Goal: Download file/media

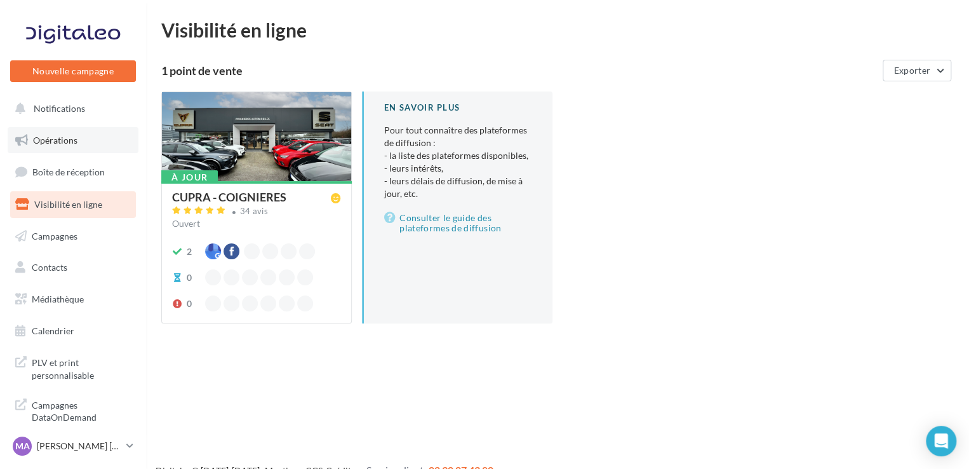
click at [82, 134] on link "Opérations" at bounding box center [73, 140] width 131 height 27
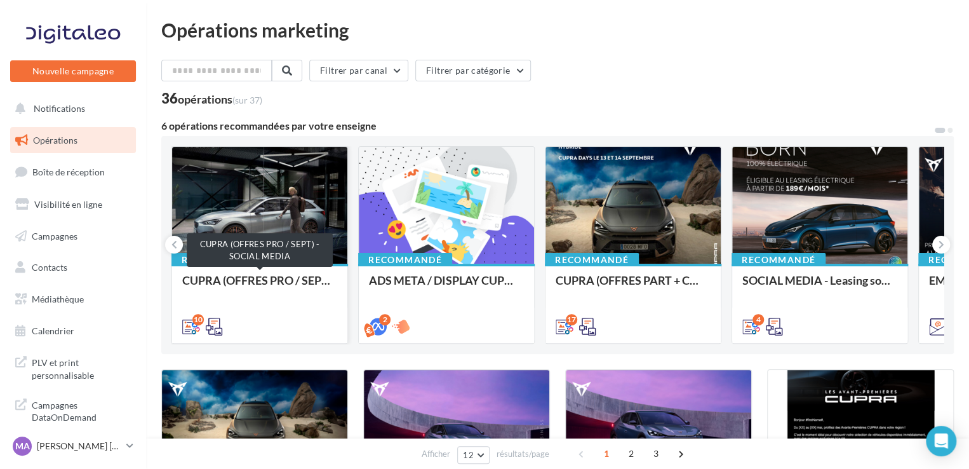
click at [206, 281] on div "CUPRA (OFFRES PRO / SEPT) - SOCIAL MEDIA" at bounding box center [259, 286] width 155 height 25
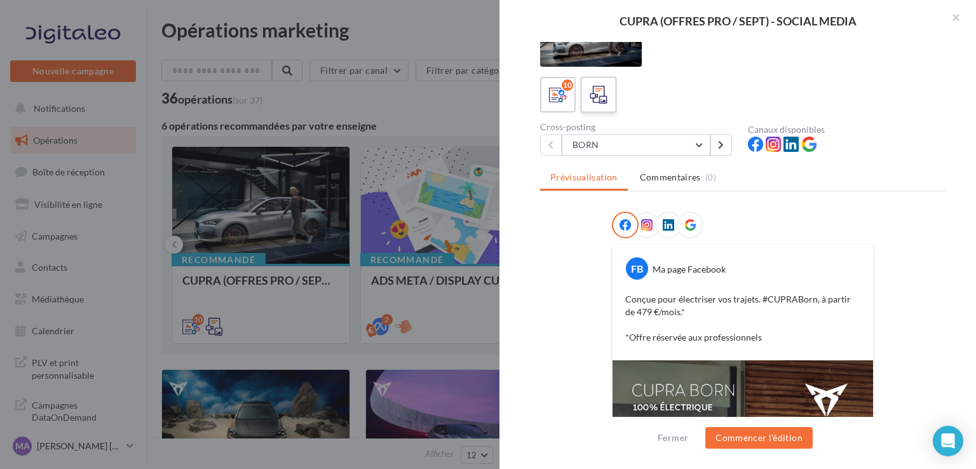
click at [600, 83] on div at bounding box center [599, 95] width 24 height 24
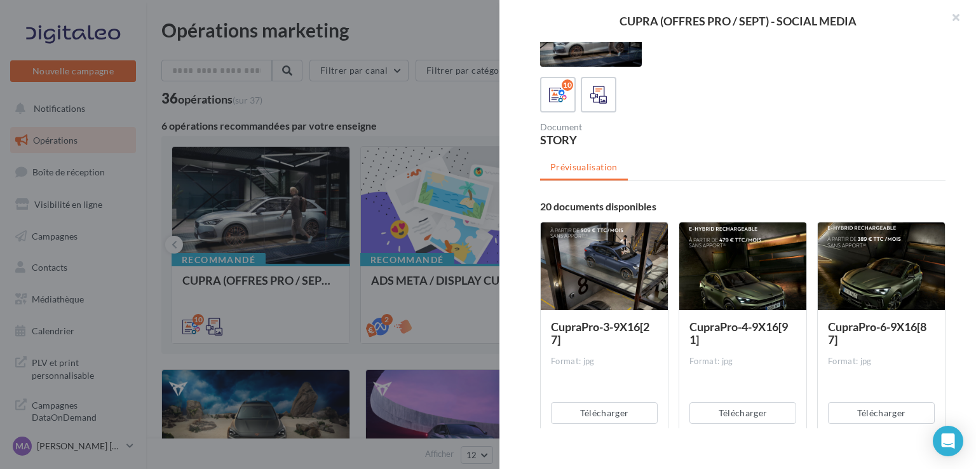
scroll to position [85, 0]
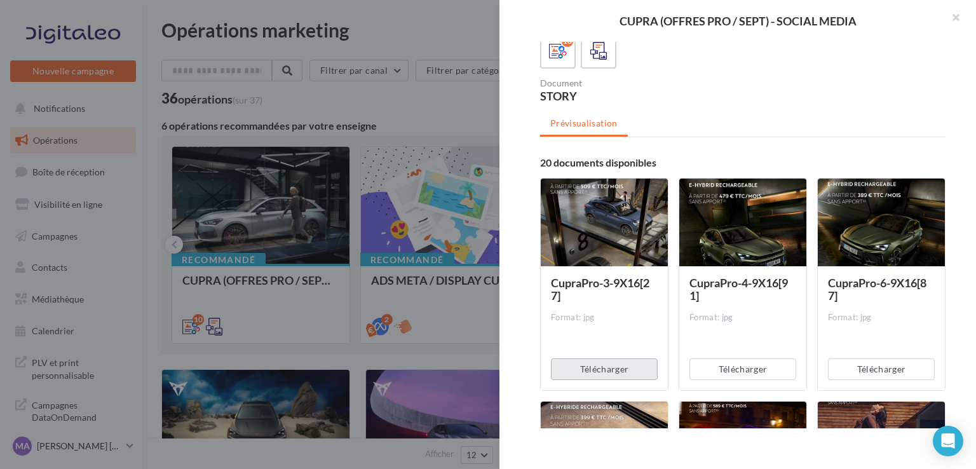
click at [630, 367] on button "Télécharger" at bounding box center [604, 369] width 107 height 22
click at [726, 371] on button "Télécharger" at bounding box center [742, 369] width 107 height 22
click at [848, 379] on div "Télécharger" at bounding box center [881, 369] width 127 height 42
click at [847, 375] on button "Télécharger" at bounding box center [881, 369] width 107 height 22
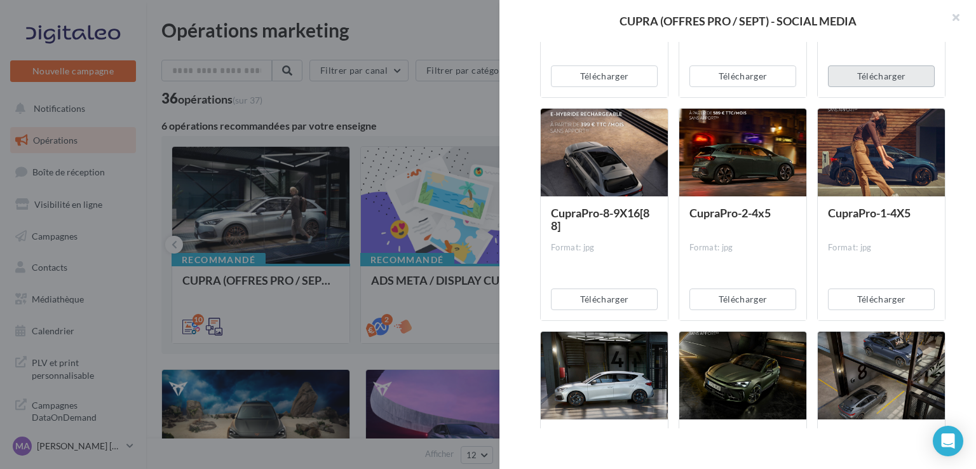
scroll to position [377, 0]
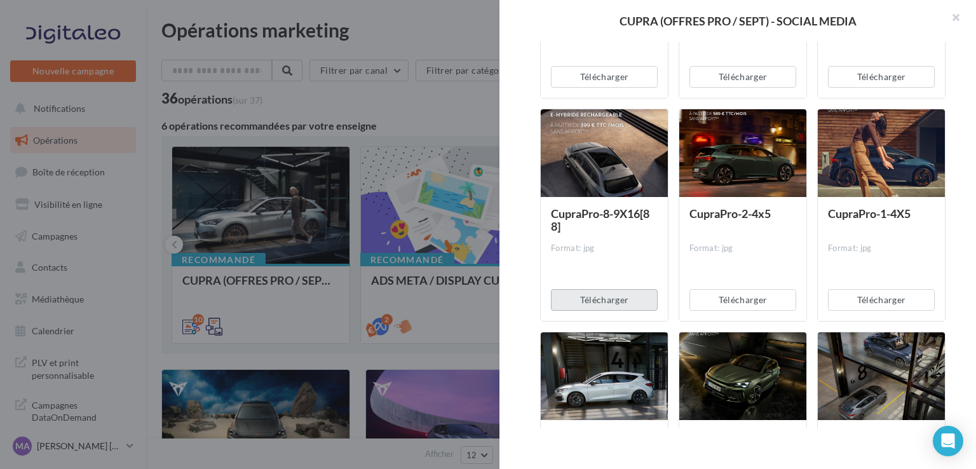
click at [610, 302] on button "Télécharger" at bounding box center [604, 300] width 107 height 22
click at [722, 303] on button "Télécharger" at bounding box center [742, 300] width 107 height 22
click at [877, 298] on button "Télécharger" at bounding box center [881, 300] width 107 height 22
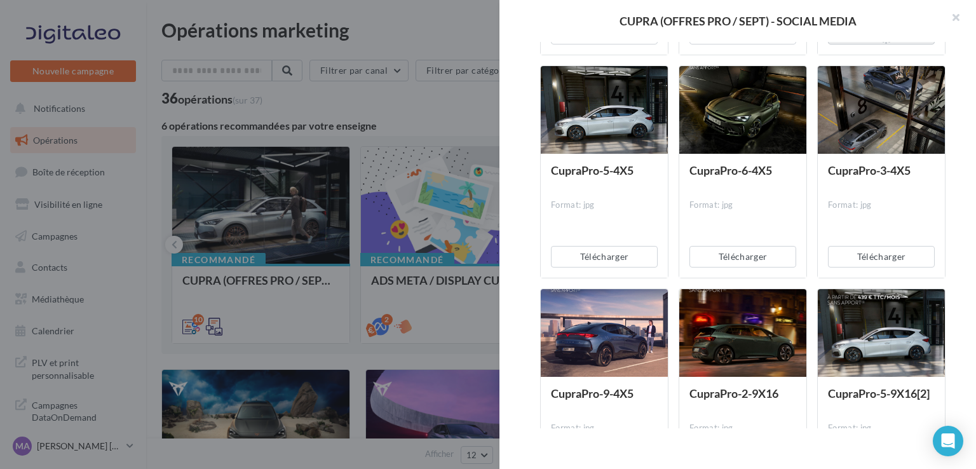
scroll to position [643, 0]
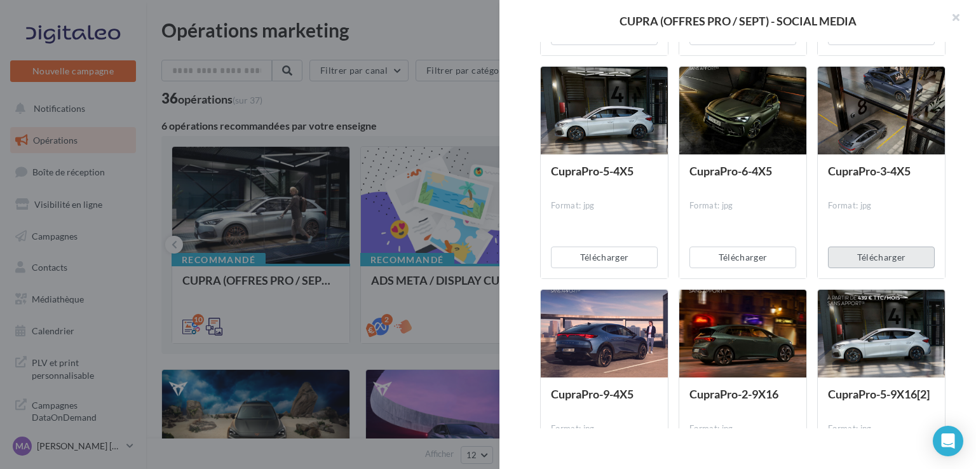
click at [849, 257] on button "Télécharger" at bounding box center [881, 257] width 107 height 22
click at [739, 255] on button "Télécharger" at bounding box center [742, 257] width 107 height 22
click at [628, 252] on button "Télécharger" at bounding box center [604, 257] width 107 height 22
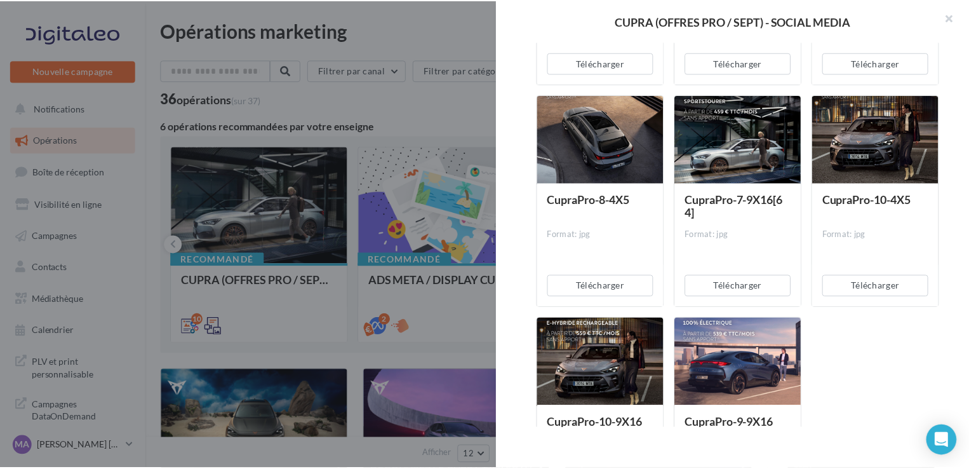
scroll to position [1386, 0]
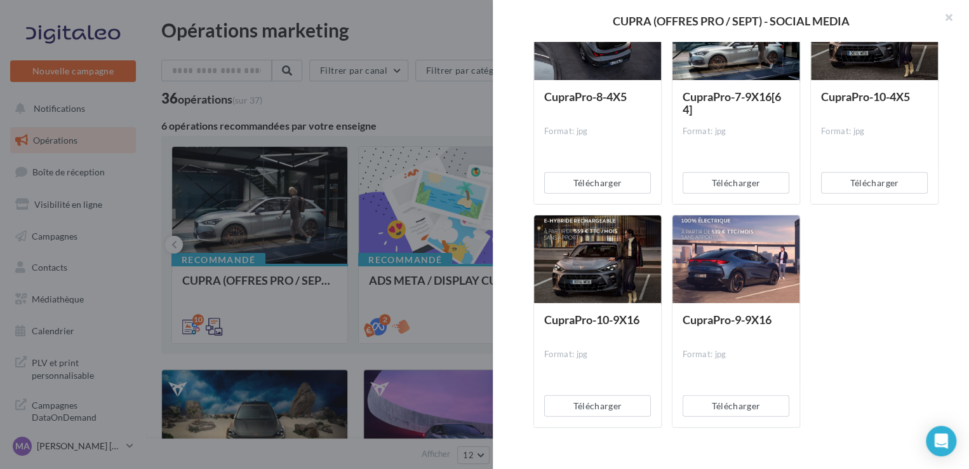
click at [316, 335] on div at bounding box center [484, 234] width 969 height 469
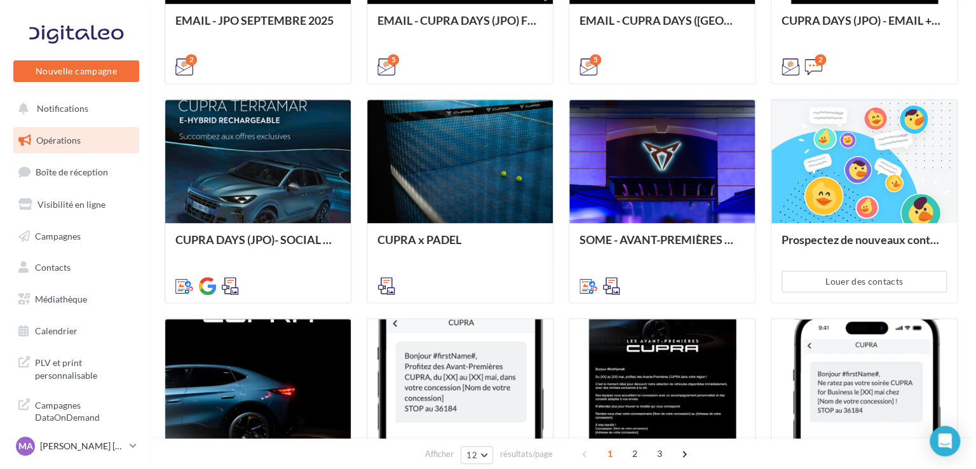
scroll to position [536, 0]
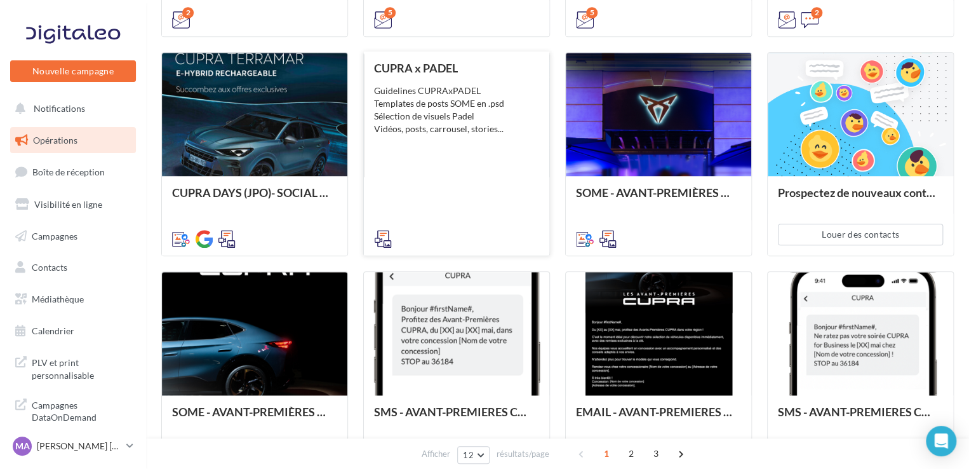
click at [435, 232] on div at bounding box center [456, 237] width 165 height 15
click at [381, 236] on icon at bounding box center [383, 239] width 18 height 18
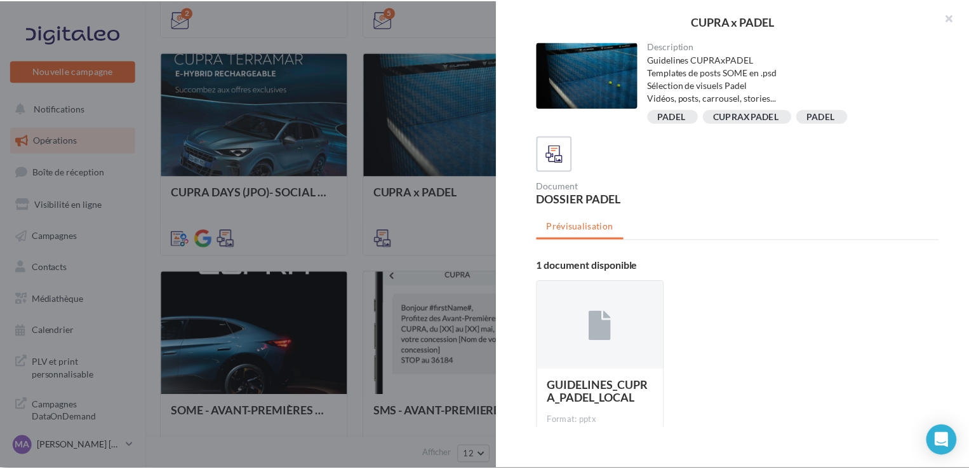
scroll to position [84, 0]
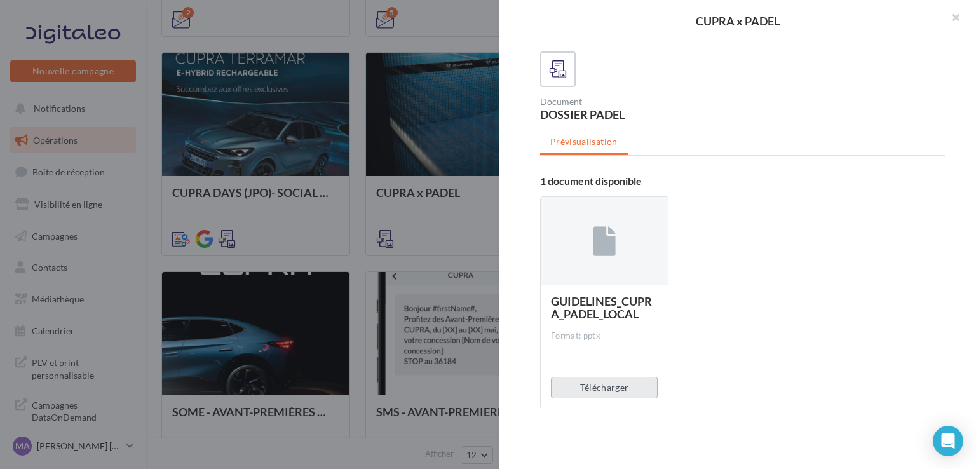
click at [638, 393] on button "Télécharger" at bounding box center [604, 388] width 107 height 22
click at [461, 227] on div at bounding box center [488, 234] width 976 height 469
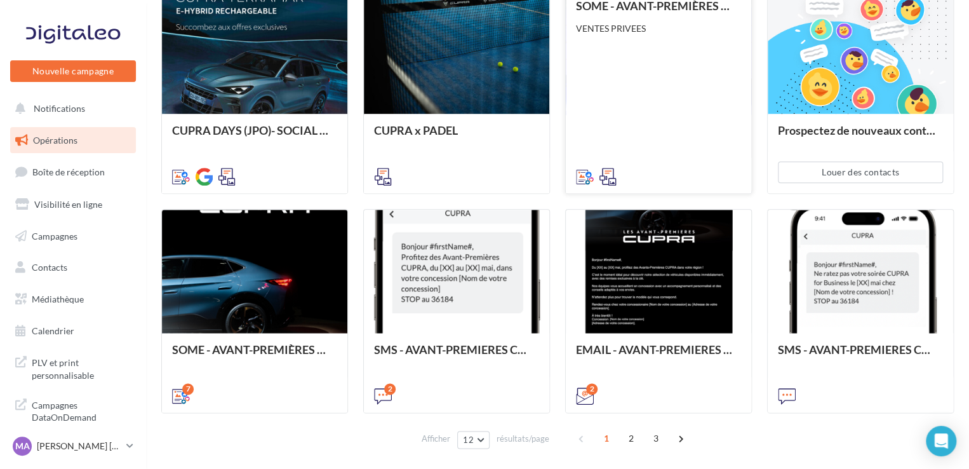
scroll to position [597, 0]
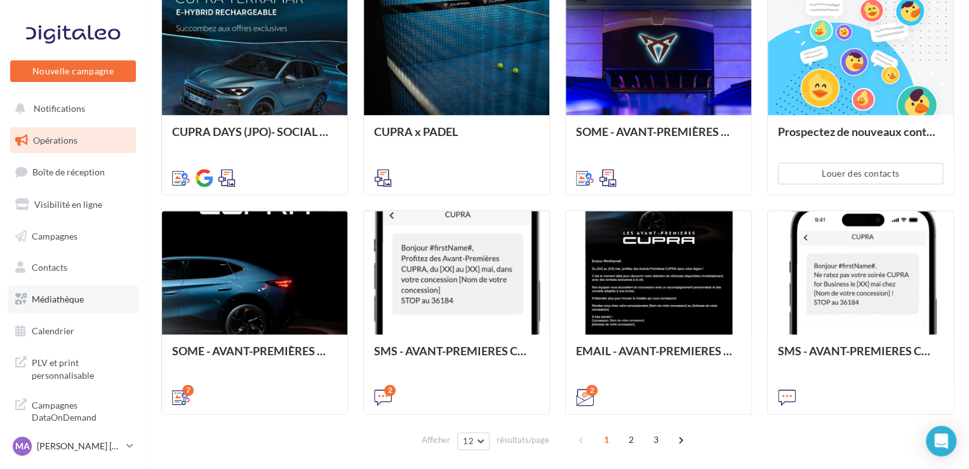
click at [84, 304] on link "Médiathèque" at bounding box center [73, 299] width 131 height 27
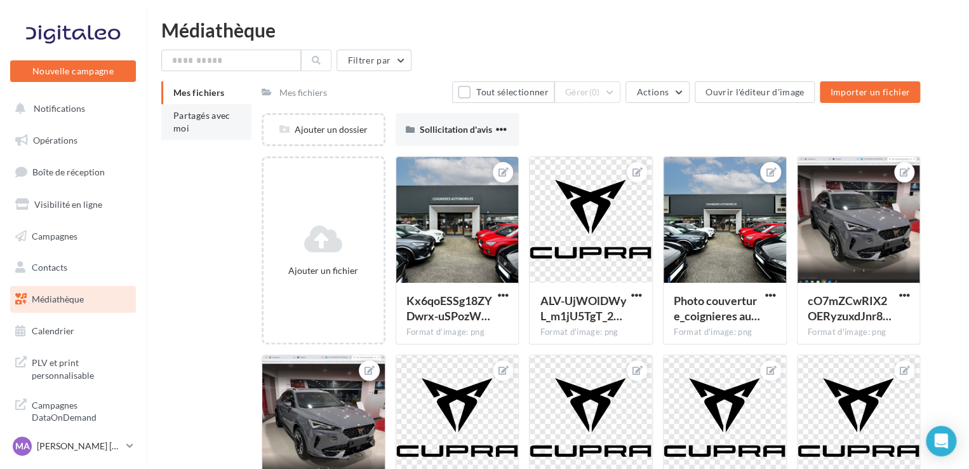
click at [180, 125] on span "Partagés avec moi" at bounding box center [201, 122] width 57 height 24
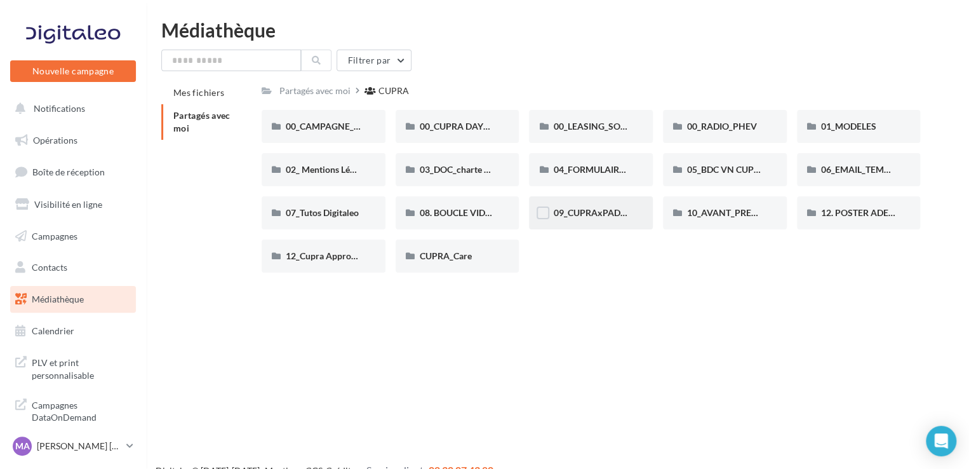
click at [582, 222] on div "09_CUPRAxPADEL" at bounding box center [591, 212] width 124 height 33
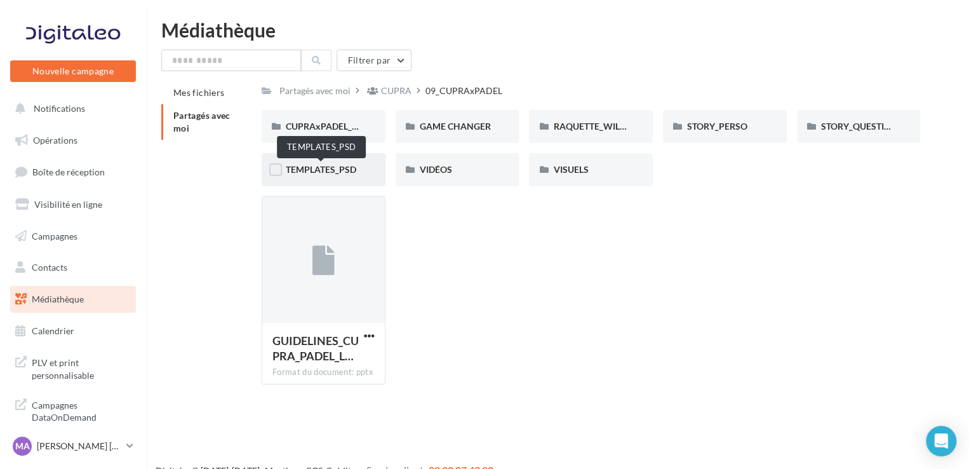
click at [337, 166] on span "TEMPLATES_PSD" at bounding box center [321, 169] width 71 height 11
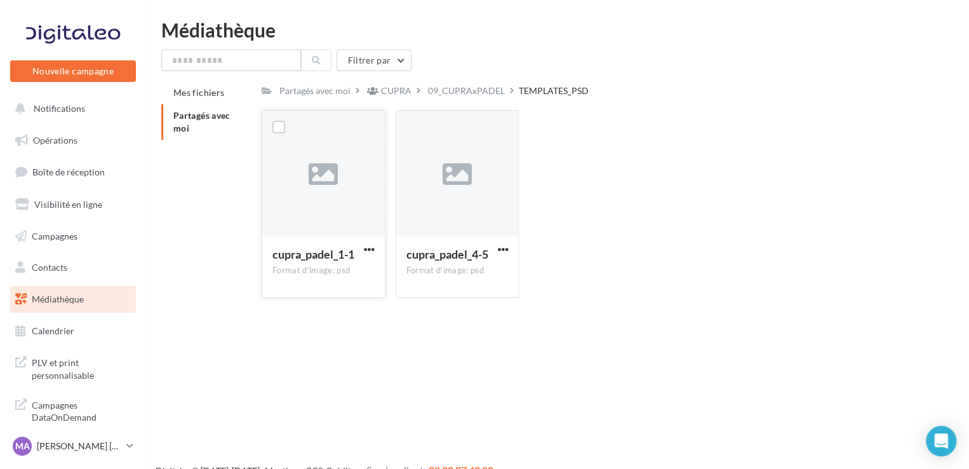
click at [375, 248] on button "button" at bounding box center [369, 250] width 16 height 13
click at [349, 268] on button "Télécharger" at bounding box center [313, 274] width 127 height 33
click at [504, 248] on span "button" at bounding box center [502, 249] width 11 height 11
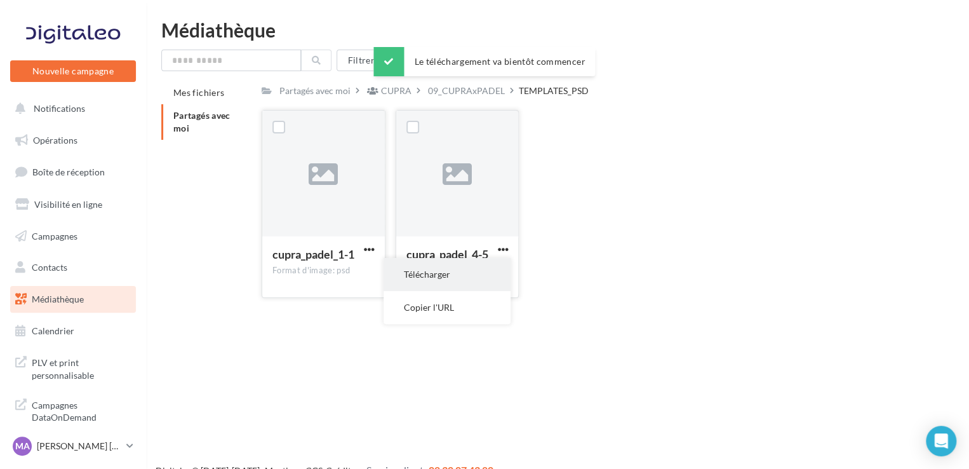
click at [479, 274] on button "Télécharger" at bounding box center [447, 274] width 127 height 33
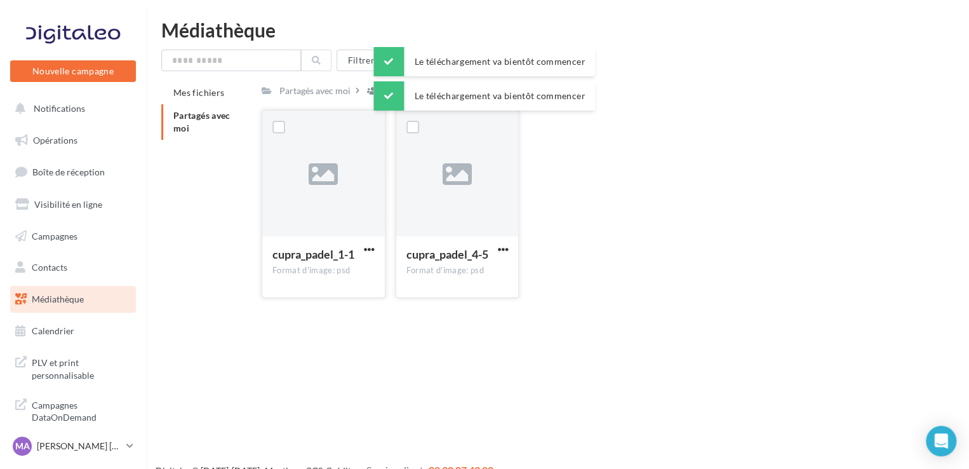
click at [595, 178] on div "cupra_padel_1-1 Format d'image: psd cupra_padel_1-1 cupra_padel_4-5 Format d'im…" at bounding box center [596, 209] width 669 height 198
click at [463, 90] on div "09_CUPRAxPADEL" at bounding box center [466, 90] width 77 height 13
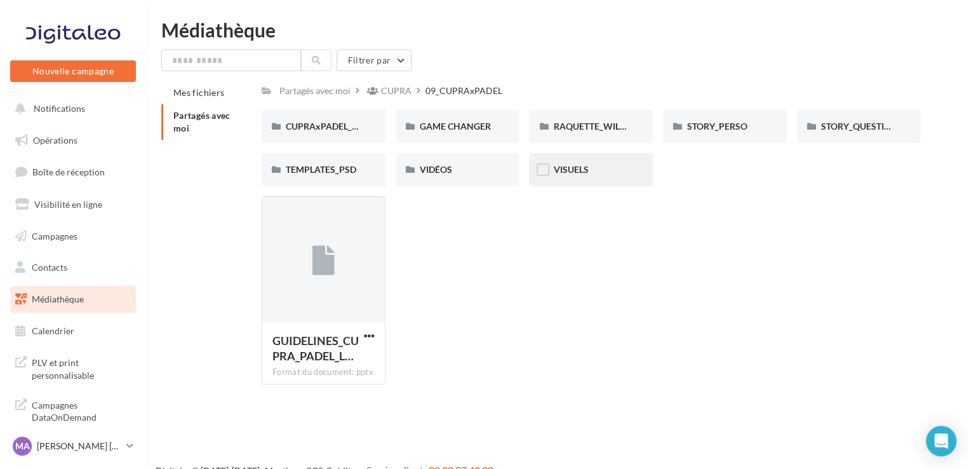
click at [600, 172] on div "VISUELS" at bounding box center [591, 169] width 76 height 13
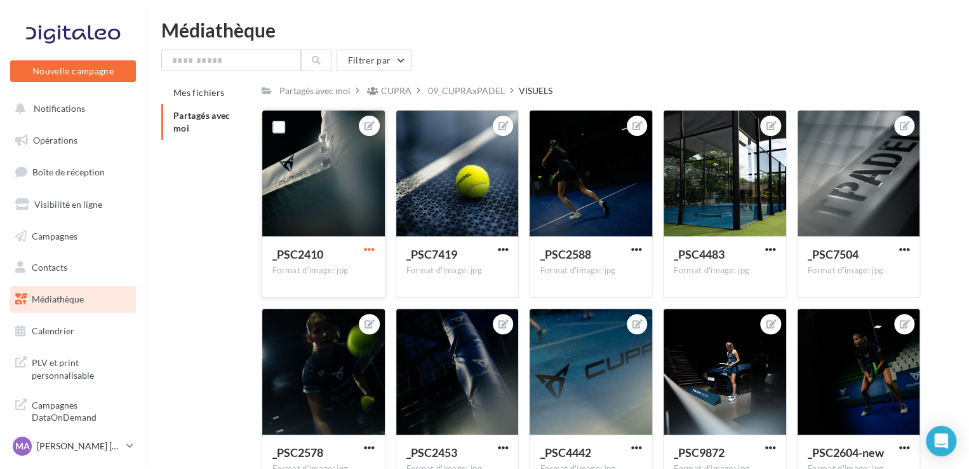
click at [373, 246] on span "button" at bounding box center [369, 249] width 11 height 11
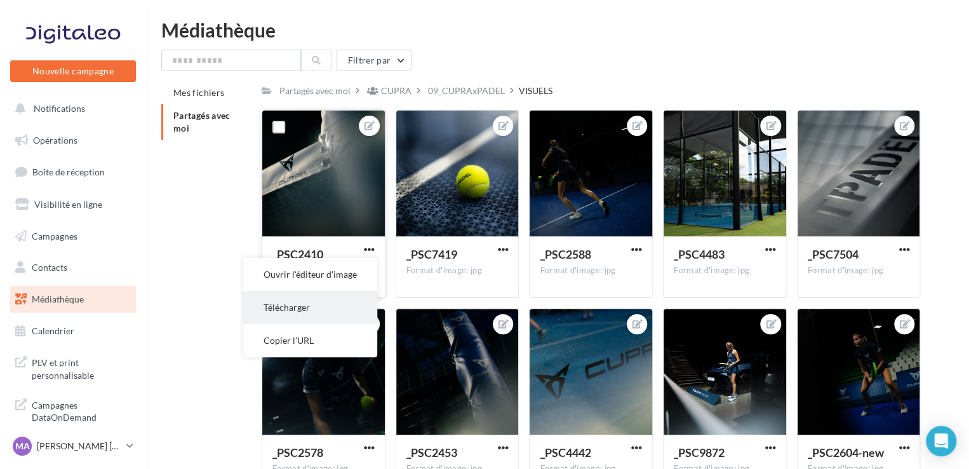
click at [342, 313] on button "Télécharger" at bounding box center [310, 307] width 134 height 33
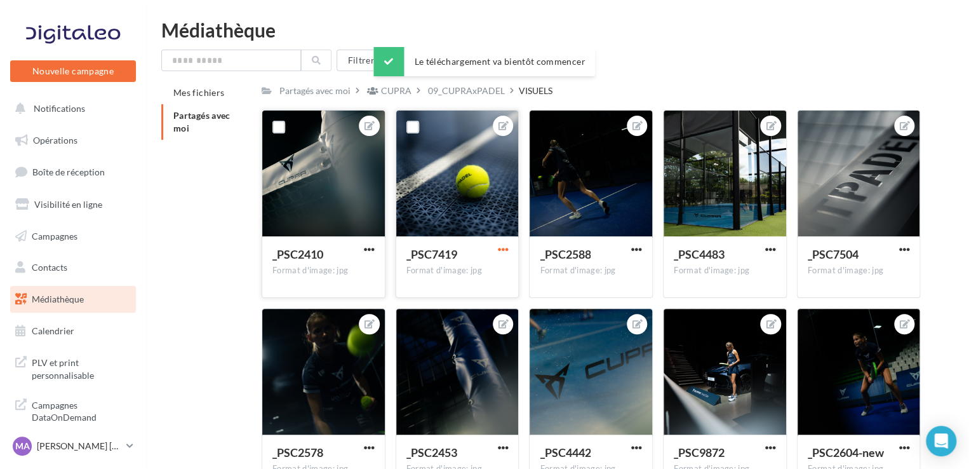
click at [503, 250] on span "button" at bounding box center [502, 249] width 11 height 11
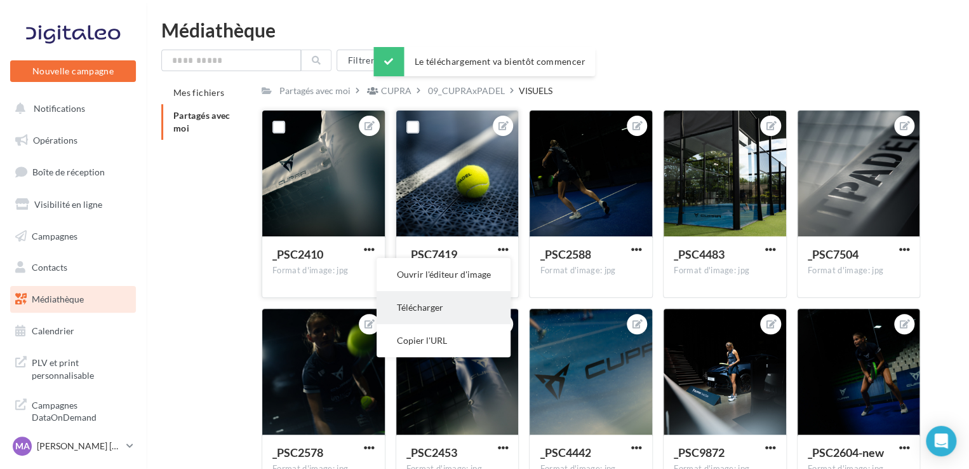
click at [477, 306] on button "Télécharger" at bounding box center [444, 307] width 134 height 33
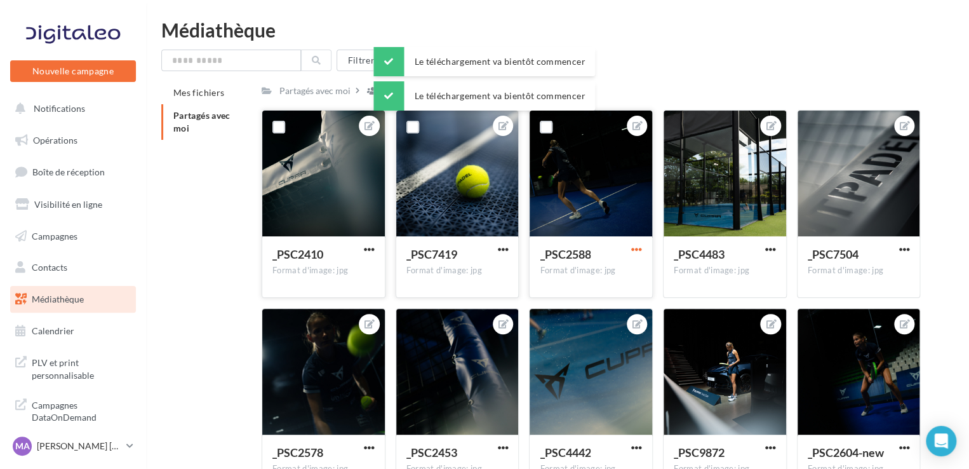
click at [638, 252] on span "button" at bounding box center [636, 249] width 11 height 11
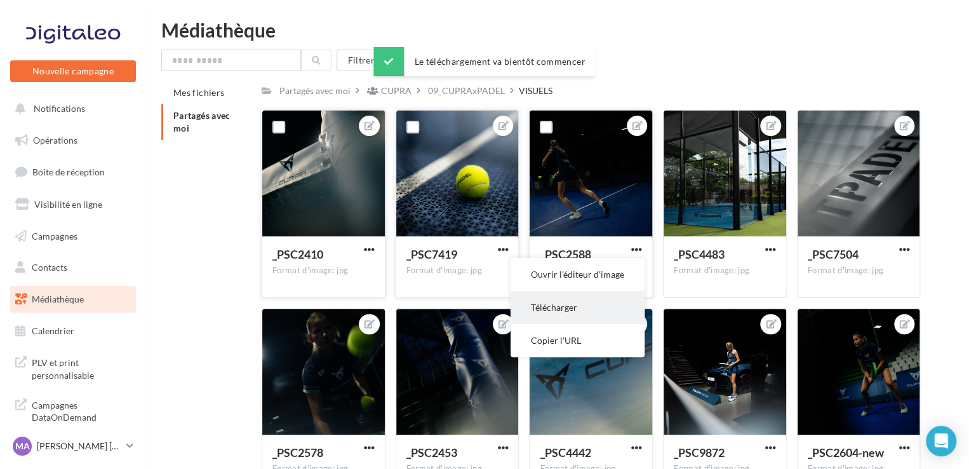
click at [590, 300] on button "Télécharger" at bounding box center [578, 307] width 134 height 33
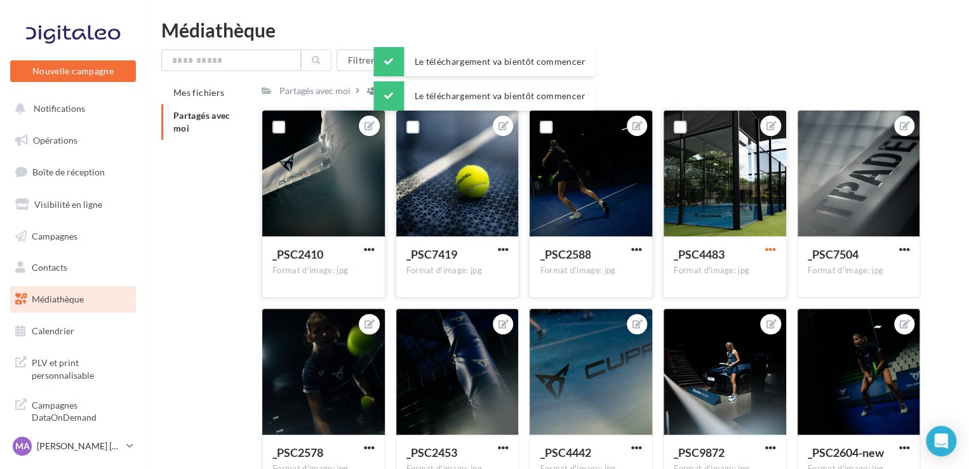
click at [772, 251] on span "button" at bounding box center [770, 249] width 11 height 11
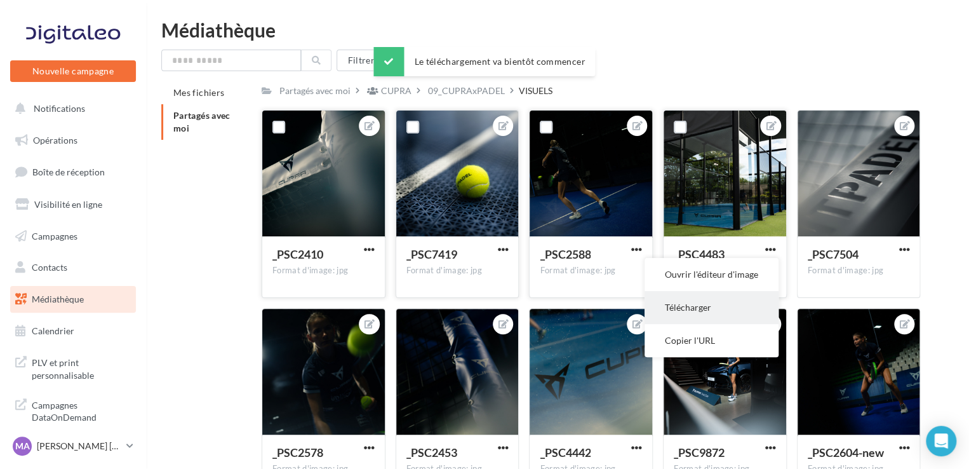
click at [724, 313] on button "Télécharger" at bounding box center [712, 307] width 134 height 33
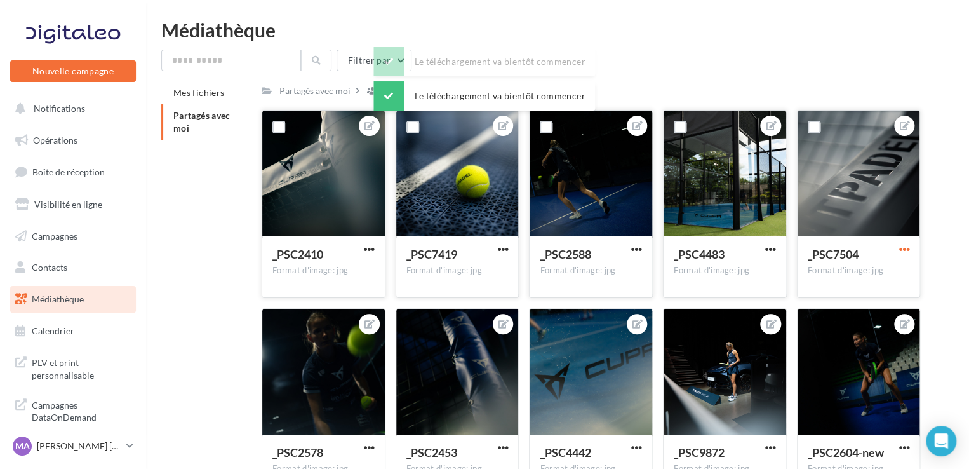
click at [906, 252] on span "button" at bounding box center [904, 249] width 11 height 11
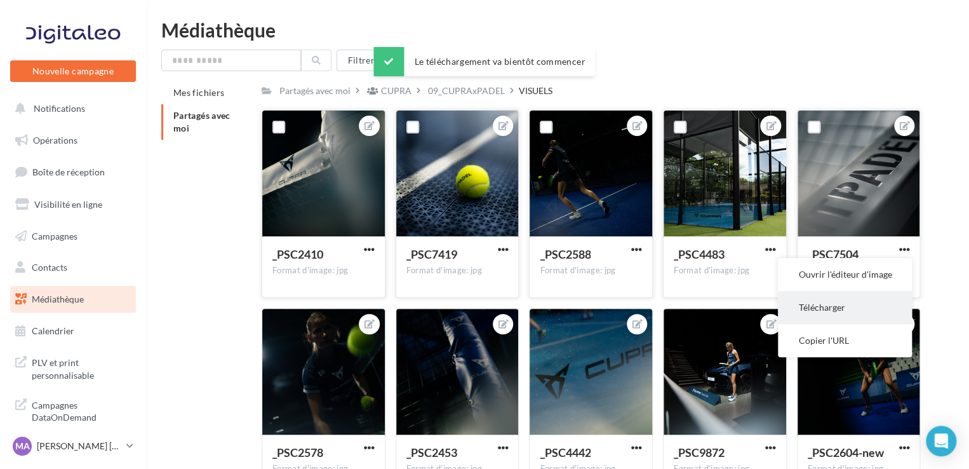
click at [849, 307] on button "Télécharger" at bounding box center [845, 307] width 134 height 33
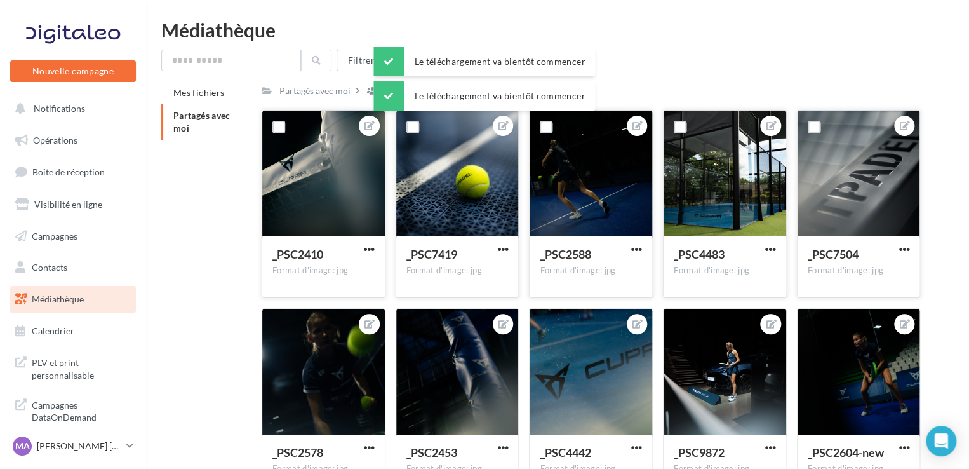
scroll to position [194, 0]
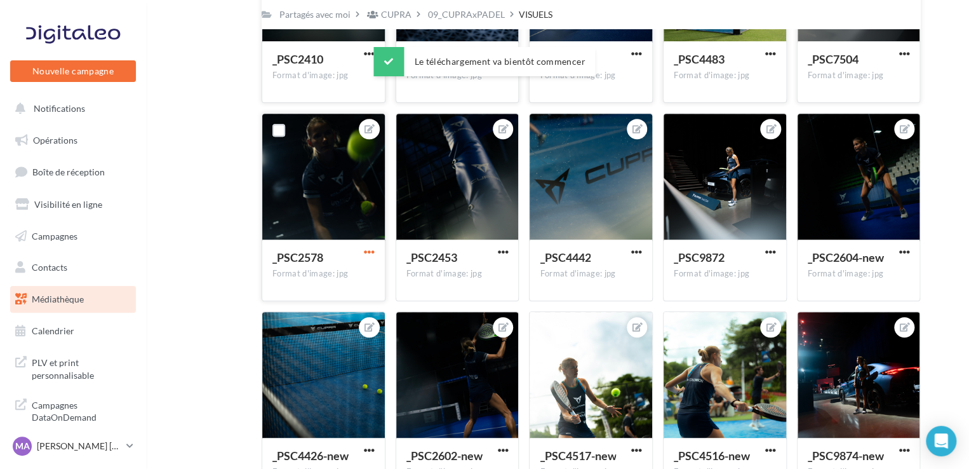
click at [370, 255] on span "button" at bounding box center [369, 251] width 11 height 11
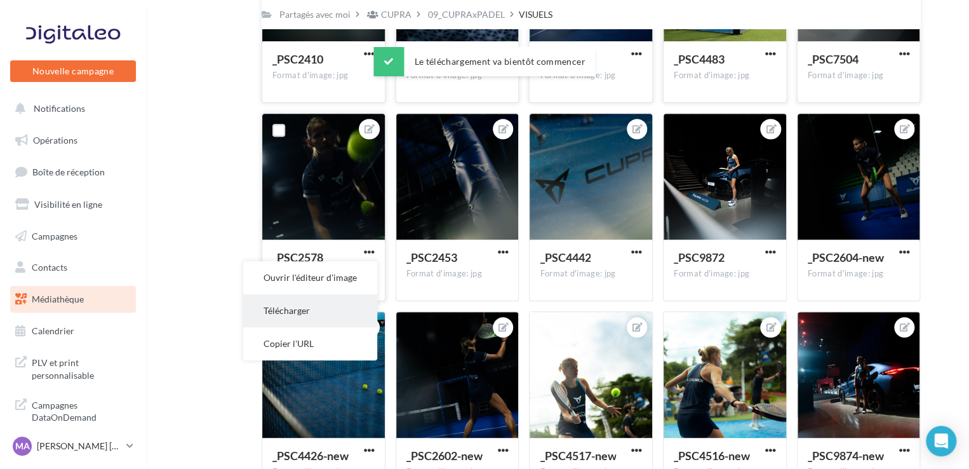
click at [337, 311] on button "Télécharger" at bounding box center [310, 310] width 134 height 33
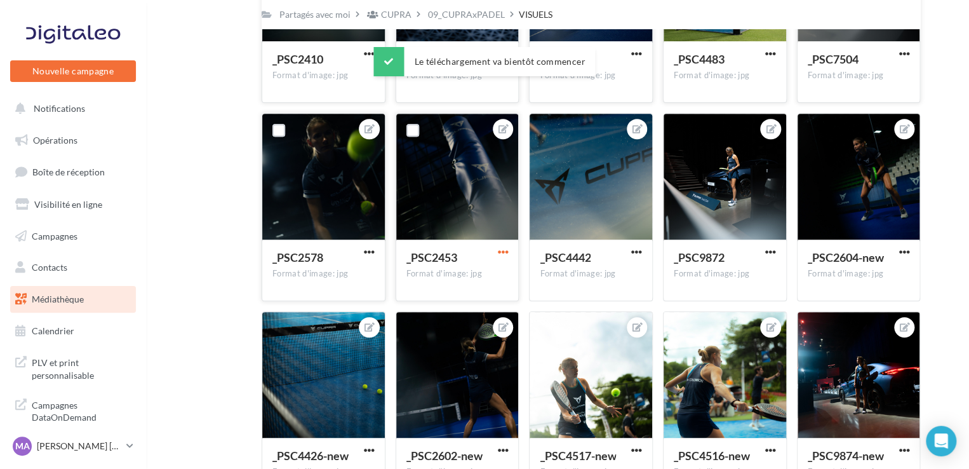
click at [504, 252] on span "button" at bounding box center [502, 251] width 11 height 11
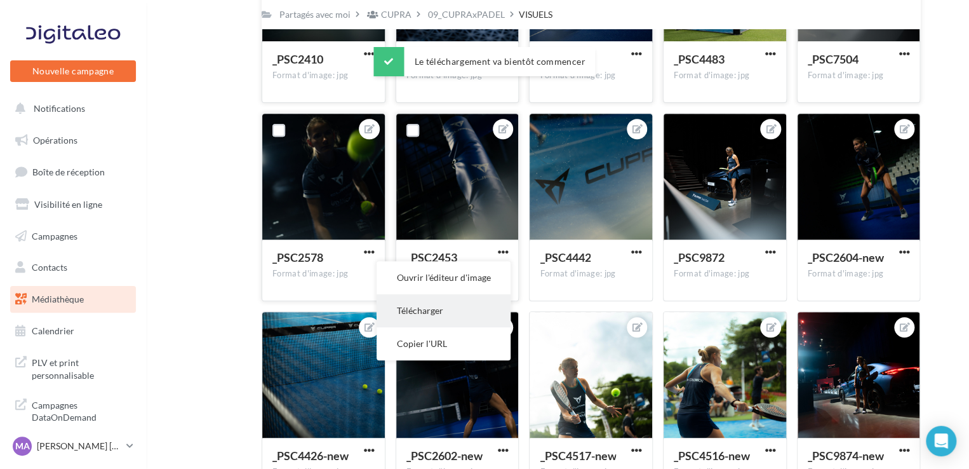
click at [488, 311] on button "Télécharger" at bounding box center [444, 310] width 134 height 33
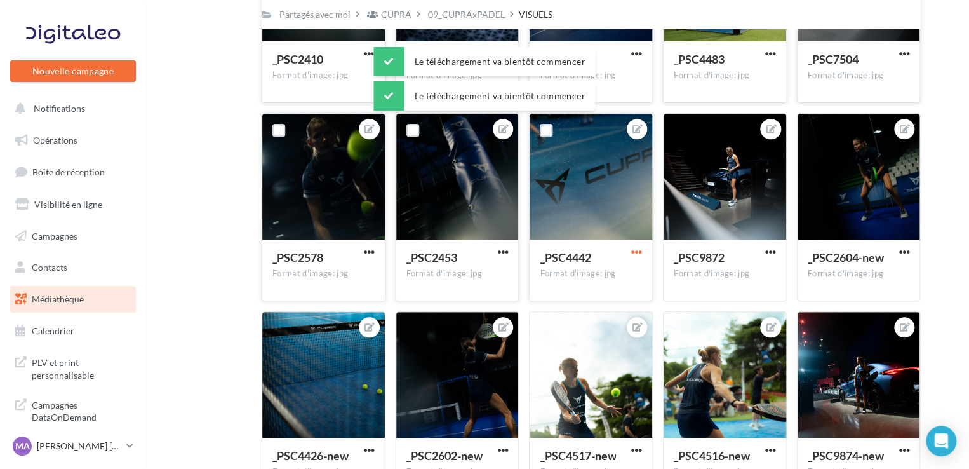
click at [640, 252] on span "button" at bounding box center [636, 251] width 11 height 11
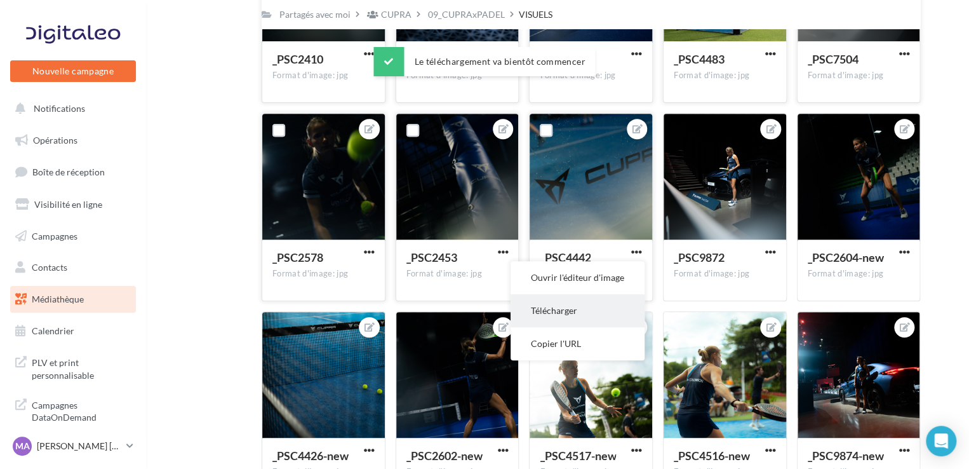
click at [609, 307] on button "Télécharger" at bounding box center [578, 310] width 134 height 33
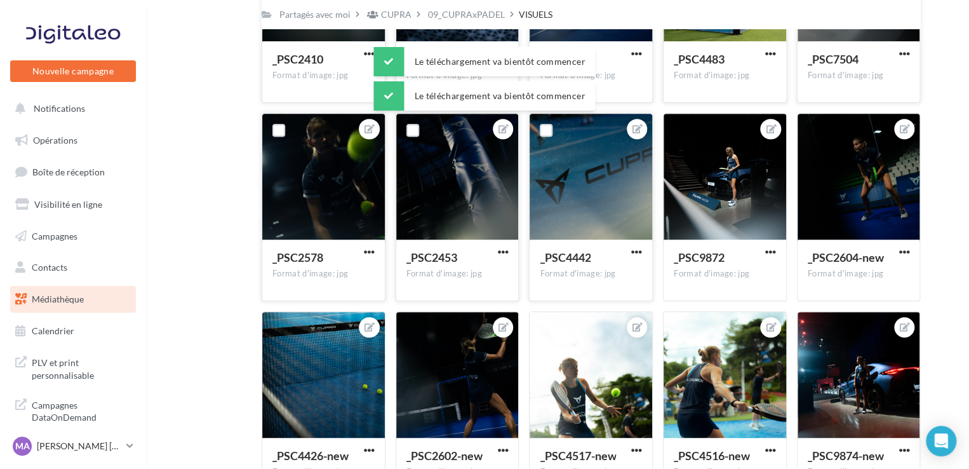
scroll to position [99, 0]
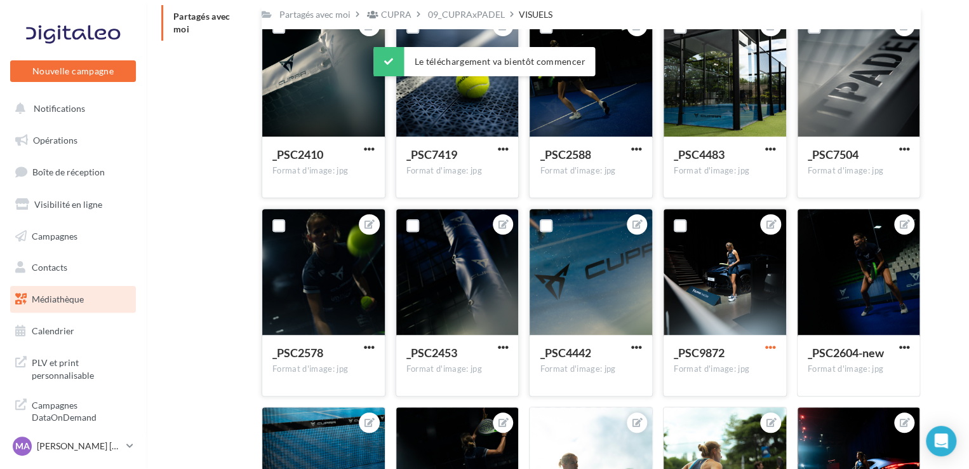
click at [770, 349] on span "button" at bounding box center [770, 347] width 11 height 11
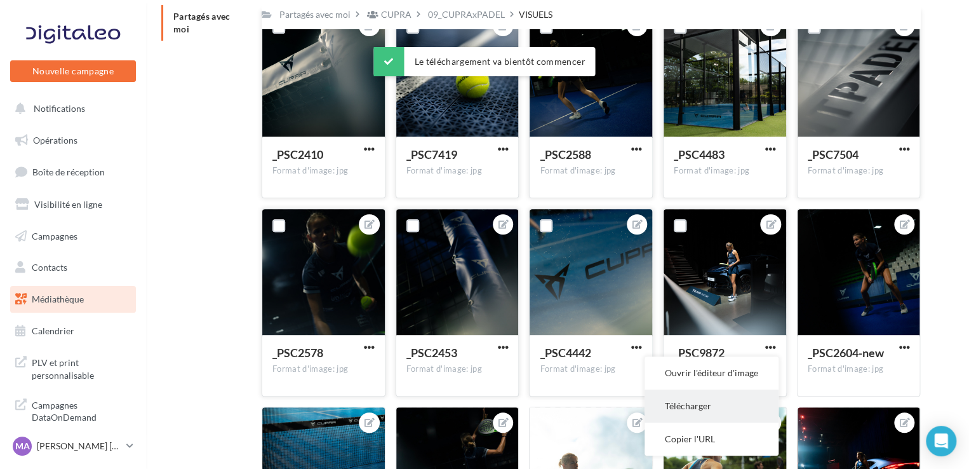
click at [740, 396] on button "Télécharger" at bounding box center [712, 405] width 134 height 33
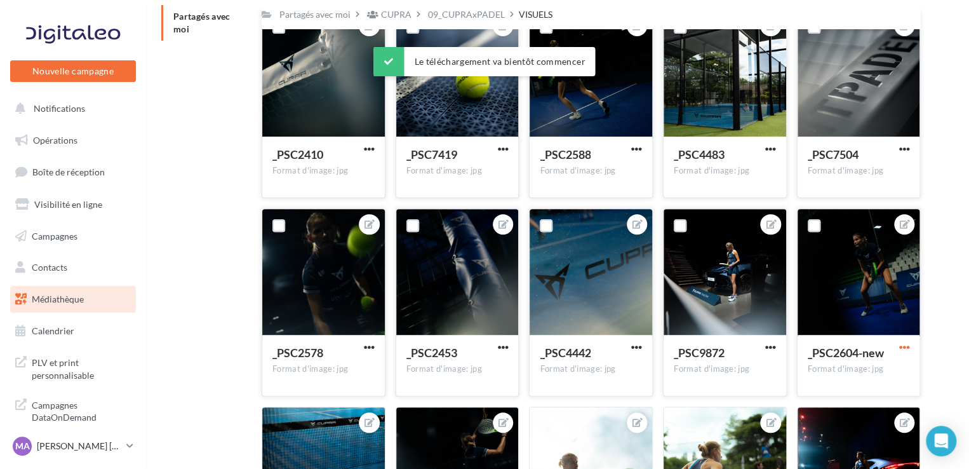
click at [902, 351] on span "button" at bounding box center [904, 347] width 11 height 11
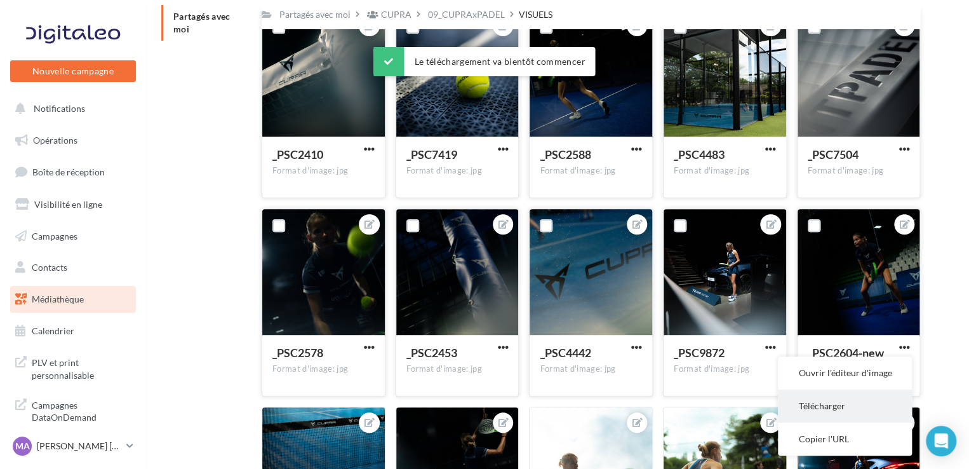
click at [856, 406] on button "Télécharger" at bounding box center [845, 405] width 134 height 33
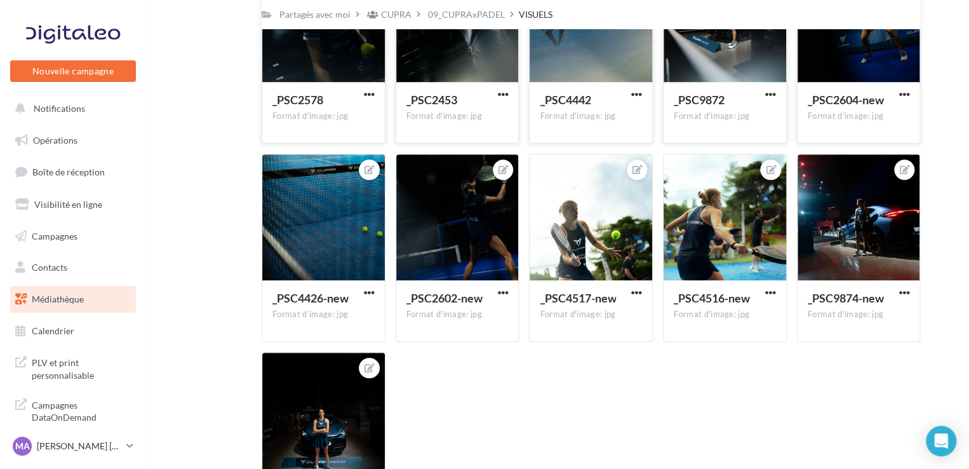
scroll to position [352, 0]
click at [372, 292] on span "button" at bounding box center [369, 292] width 11 height 11
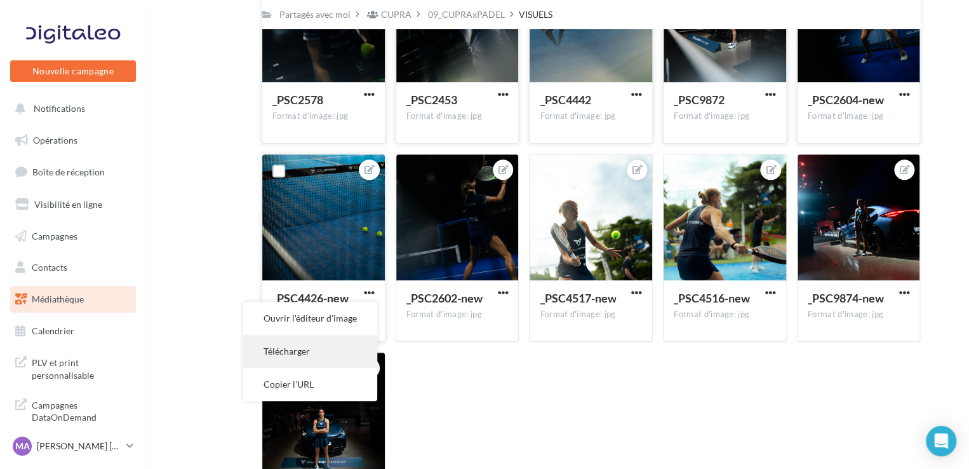
click at [334, 349] on button "Télécharger" at bounding box center [310, 351] width 134 height 33
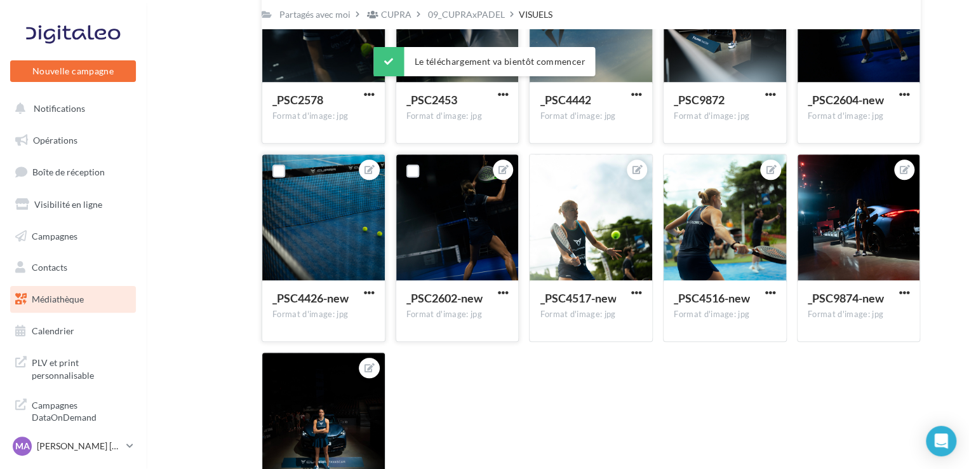
click at [508, 292] on button "button" at bounding box center [503, 293] width 16 height 13
click at [495, 344] on button "Télécharger" at bounding box center [444, 351] width 134 height 33
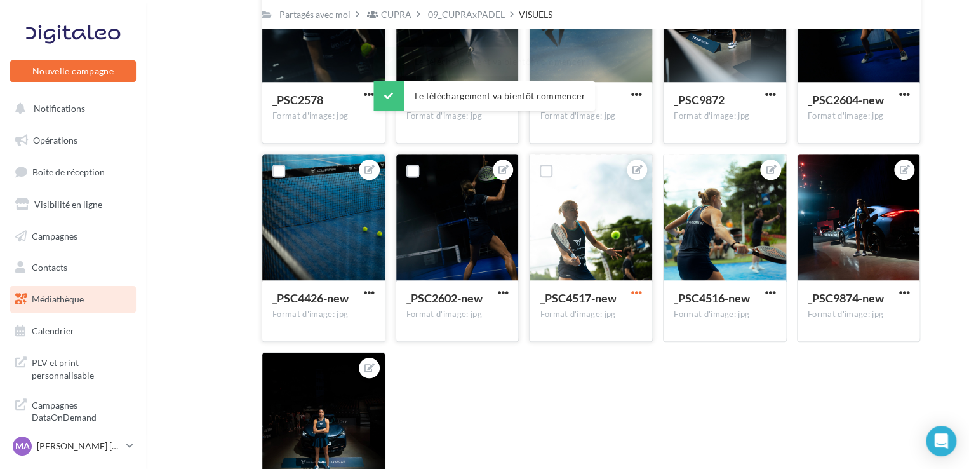
click at [638, 295] on span "button" at bounding box center [636, 292] width 11 height 11
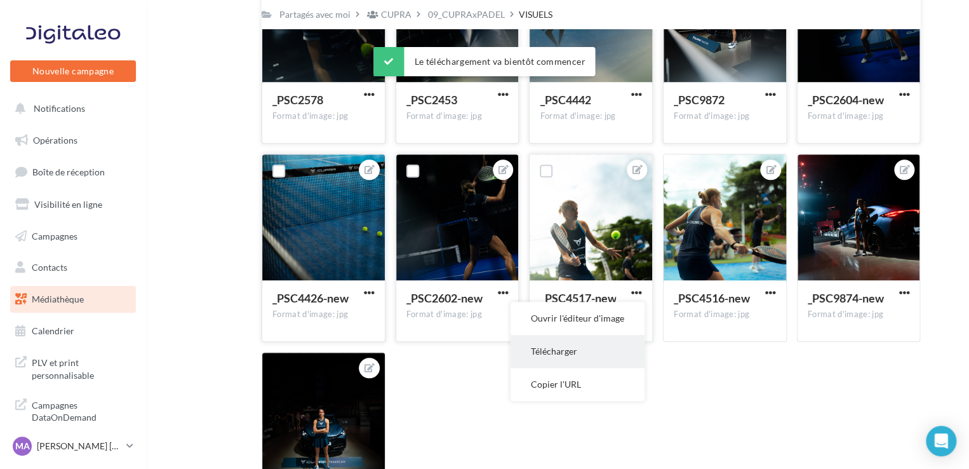
click at [585, 358] on button "Télécharger" at bounding box center [578, 351] width 134 height 33
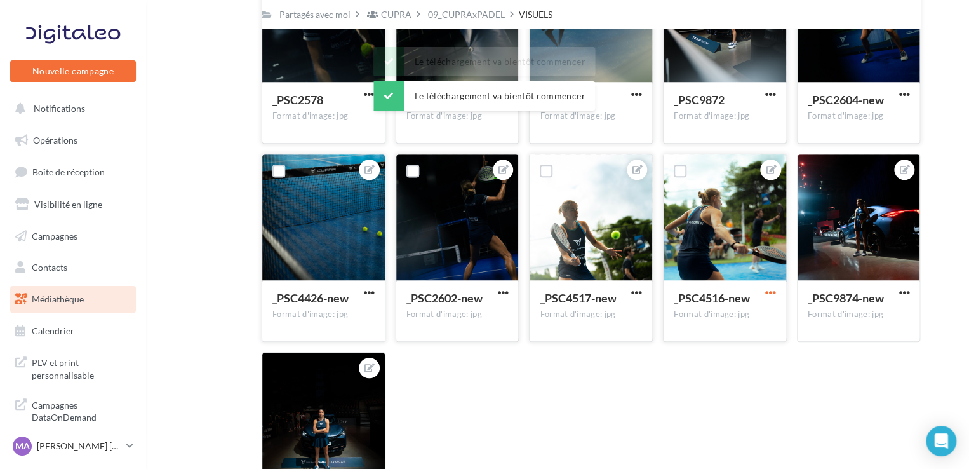
click at [771, 293] on span "button" at bounding box center [770, 292] width 11 height 11
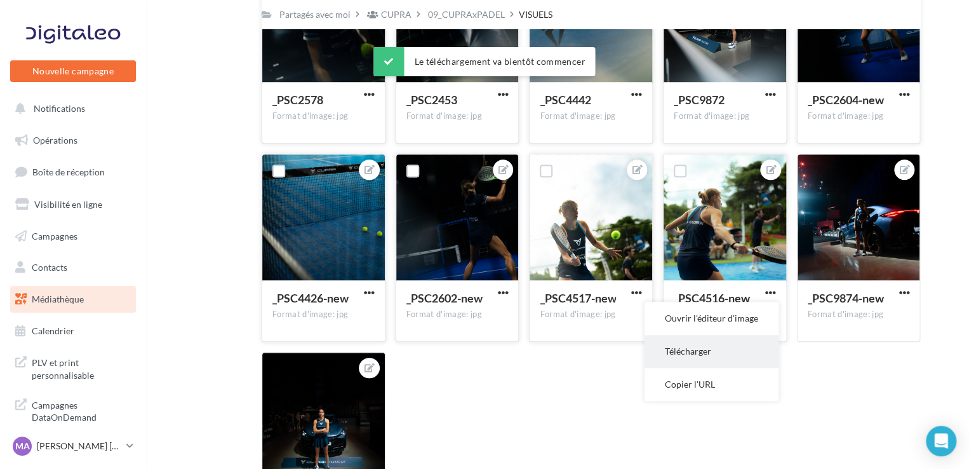
click at [714, 361] on button "Télécharger" at bounding box center [712, 351] width 134 height 33
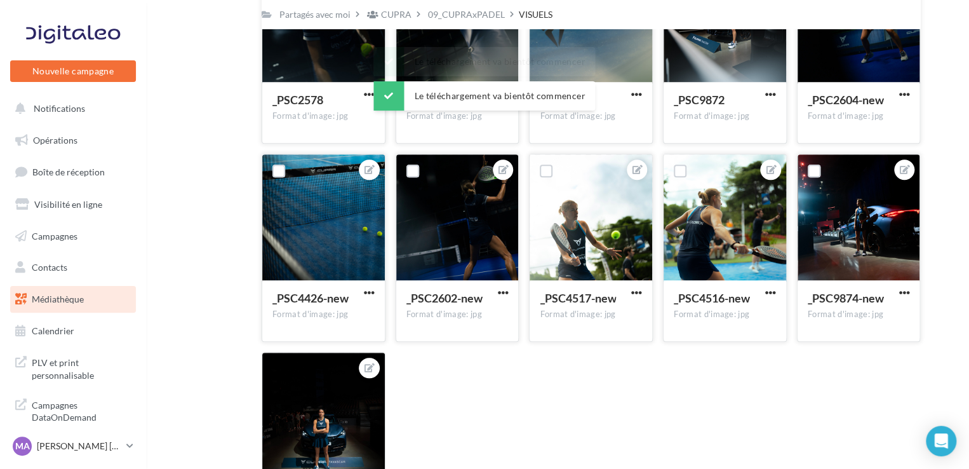
click at [910, 292] on button "button" at bounding box center [904, 293] width 16 height 13
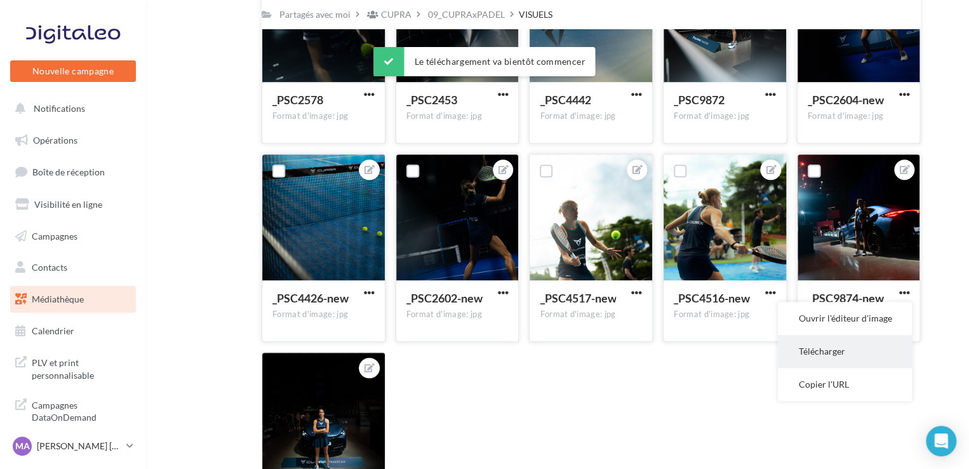
click at [851, 361] on button "Télécharger" at bounding box center [845, 351] width 134 height 33
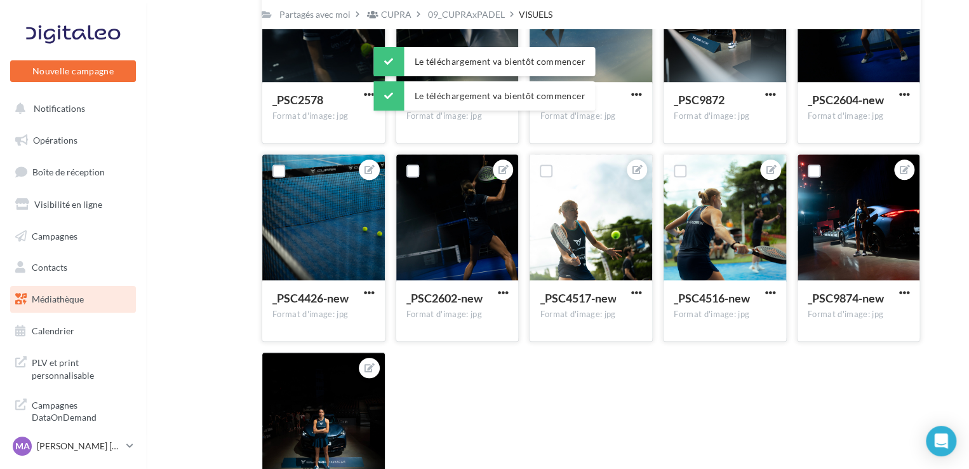
scroll to position [488, 0]
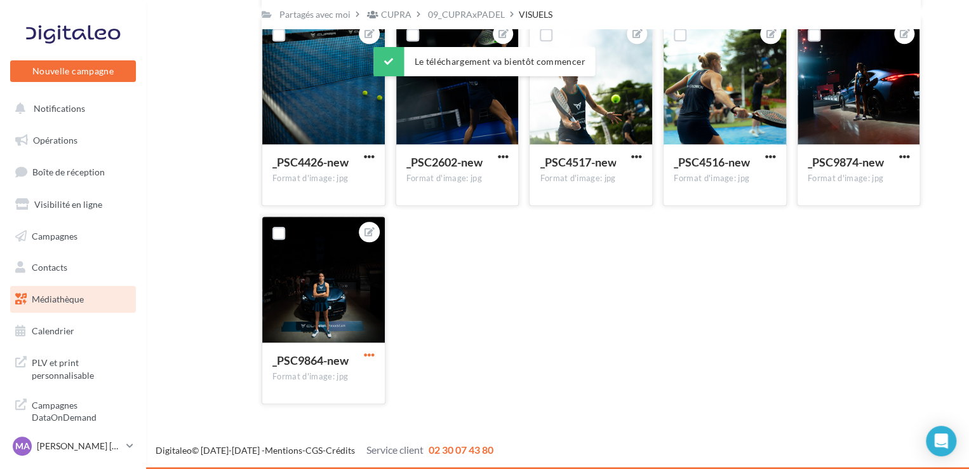
click at [368, 353] on span "button" at bounding box center [369, 354] width 11 height 11
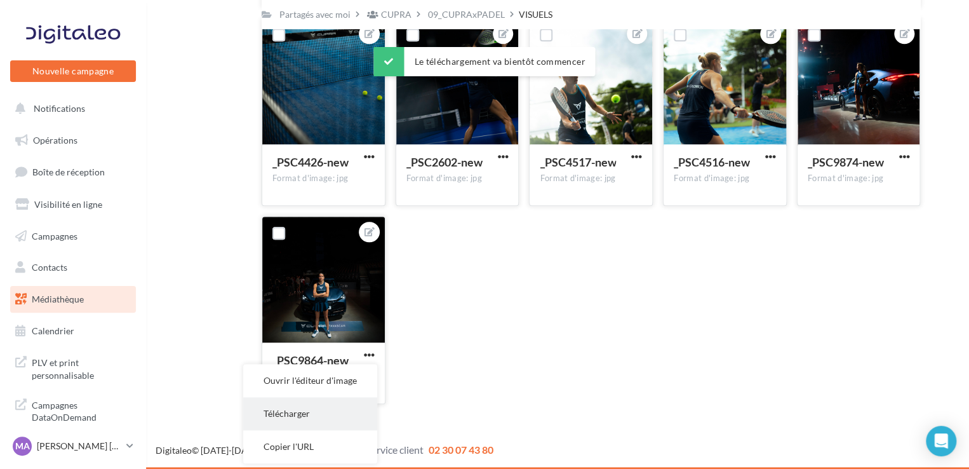
click at [323, 406] on button "Télécharger" at bounding box center [310, 413] width 134 height 33
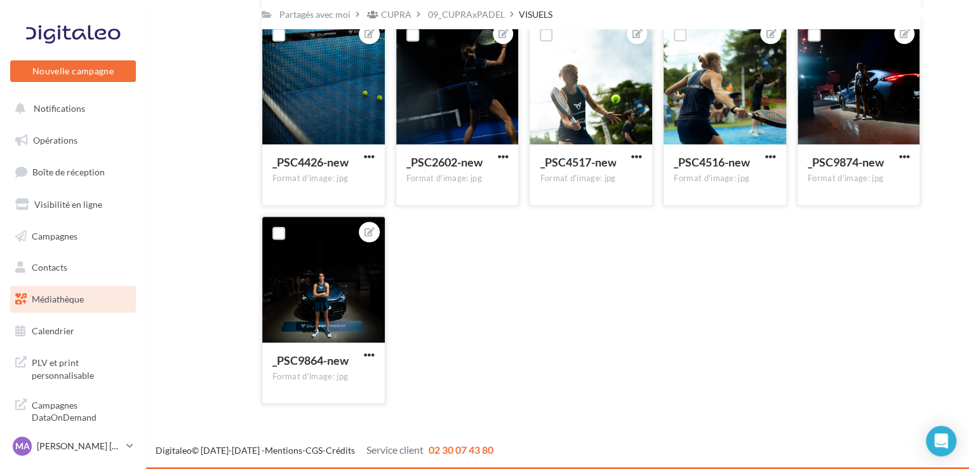
click at [622, 311] on div "_PSC2410 Format d'image: jpg _PSC2410 _PSC7419 Format d'image: jpg _PSC7419 _PS…" at bounding box center [596, 17] width 669 height 793
click at [372, 354] on span "button" at bounding box center [369, 354] width 11 height 11
click at [300, 419] on button "Télécharger" at bounding box center [310, 413] width 134 height 33
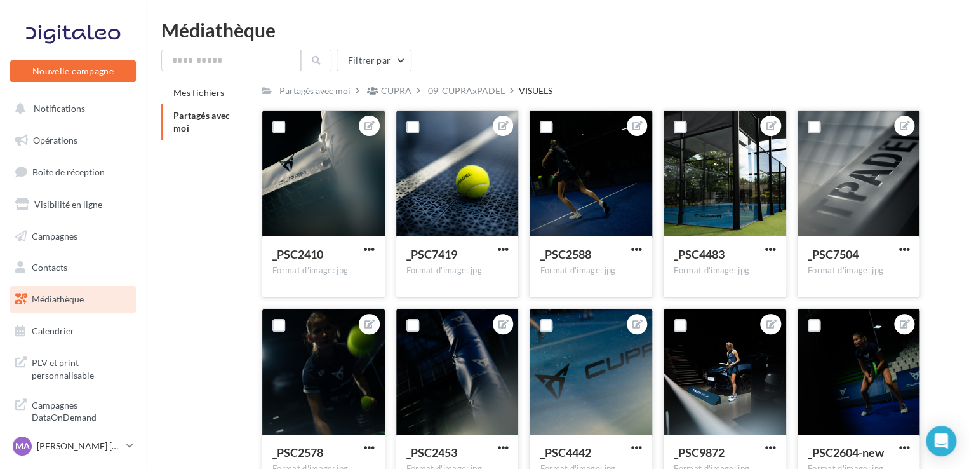
click at [349, 199] on div at bounding box center [323, 174] width 123 height 127
click at [328, 141] on div at bounding box center [323, 174] width 123 height 127
click at [276, 129] on label at bounding box center [279, 127] width 13 height 13
click at [407, 124] on label at bounding box center [413, 127] width 13 height 13
click at [414, 128] on icon at bounding box center [412, 127] width 9 height 9
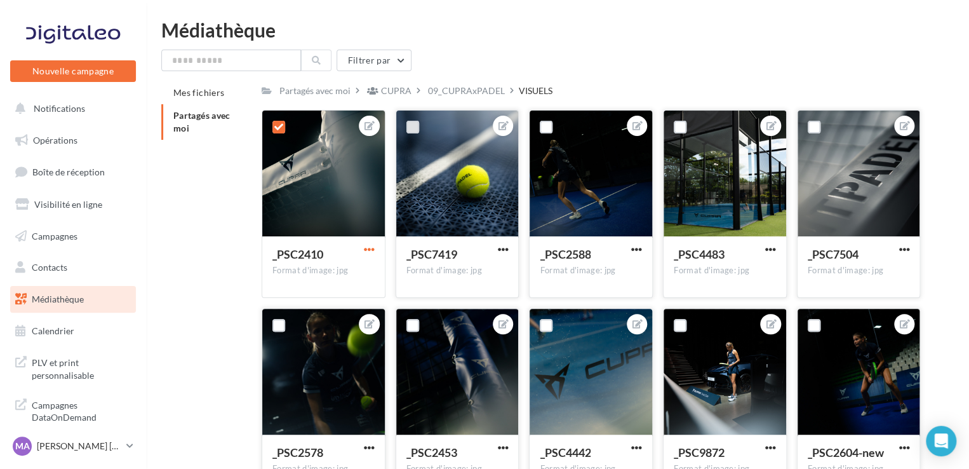
click at [370, 252] on span "button" at bounding box center [369, 249] width 11 height 11
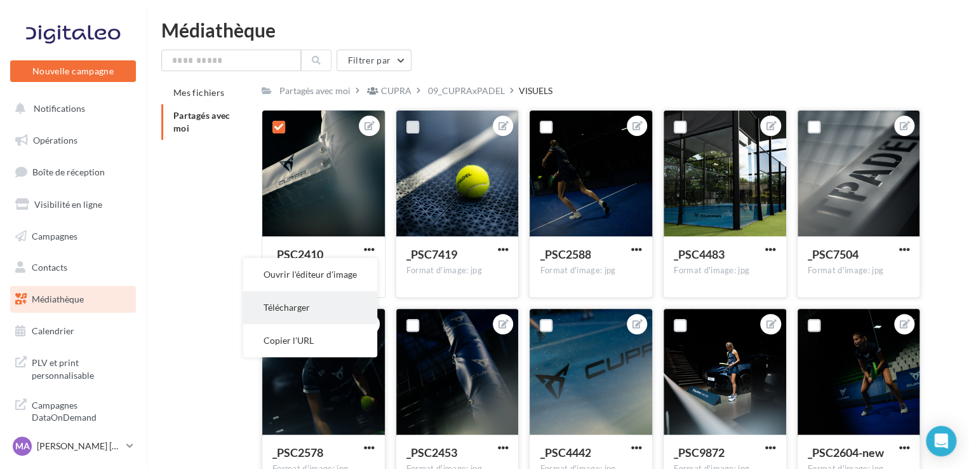
click at [344, 307] on button "Télécharger" at bounding box center [310, 307] width 134 height 33
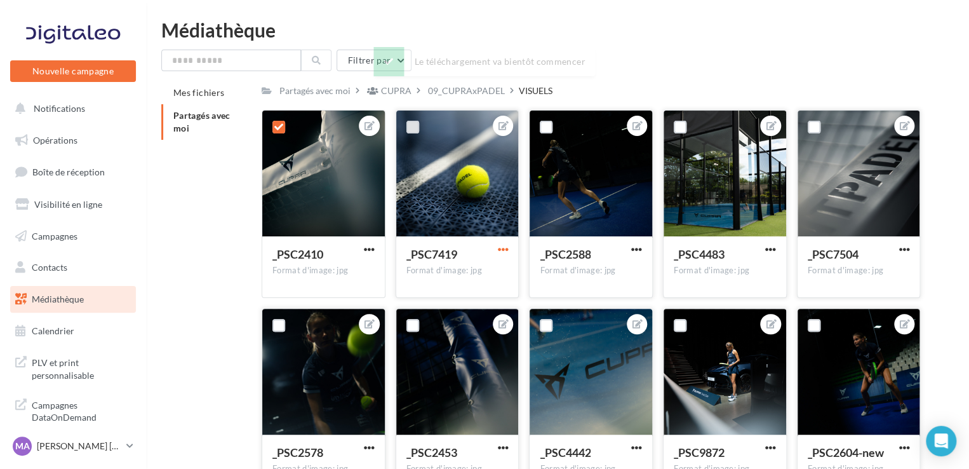
click at [506, 247] on span "button" at bounding box center [502, 249] width 11 height 11
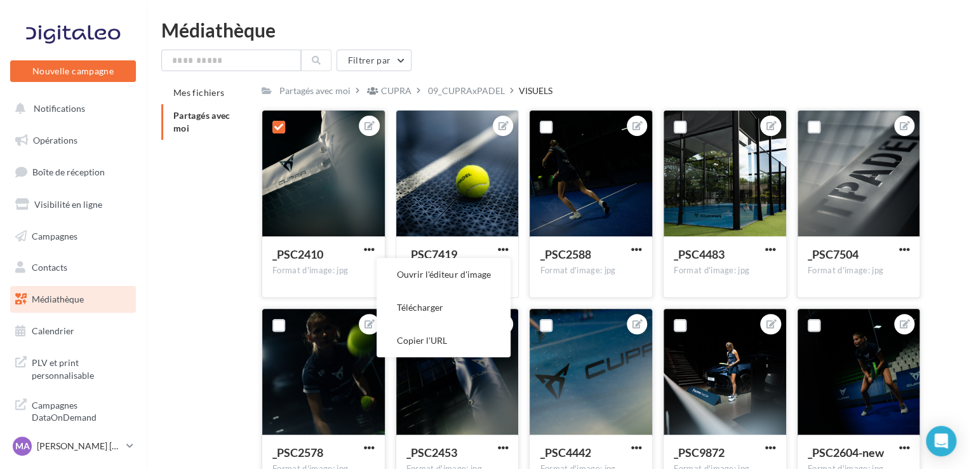
click at [277, 130] on icon at bounding box center [278, 127] width 9 height 9
click at [463, 318] on button "Télécharger" at bounding box center [444, 307] width 134 height 33
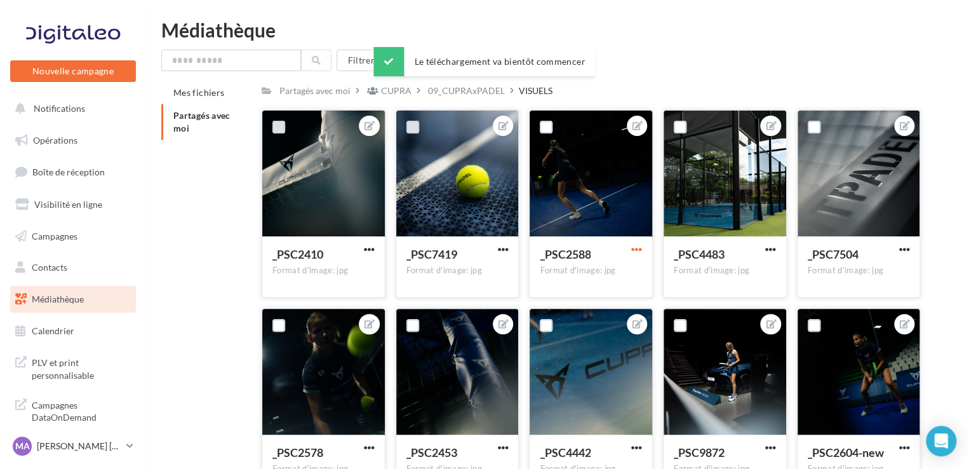
click at [639, 252] on span "button" at bounding box center [636, 249] width 11 height 11
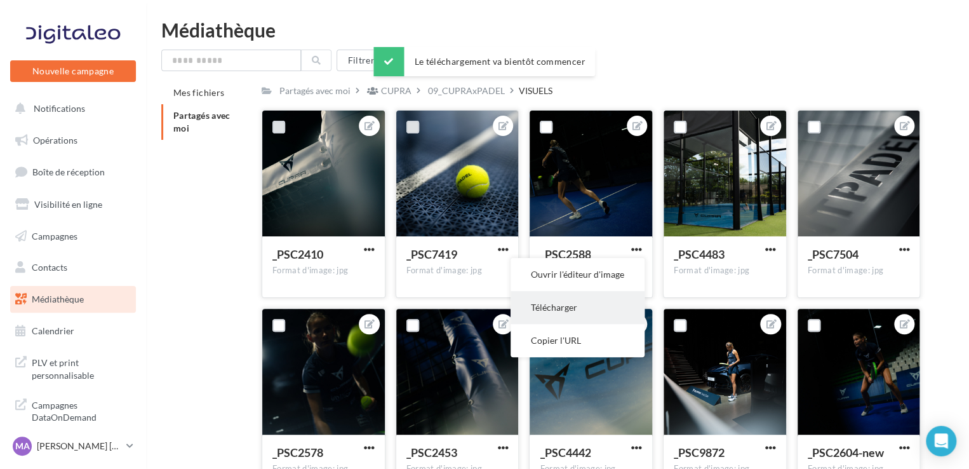
click at [583, 320] on button "Télécharger" at bounding box center [578, 307] width 134 height 33
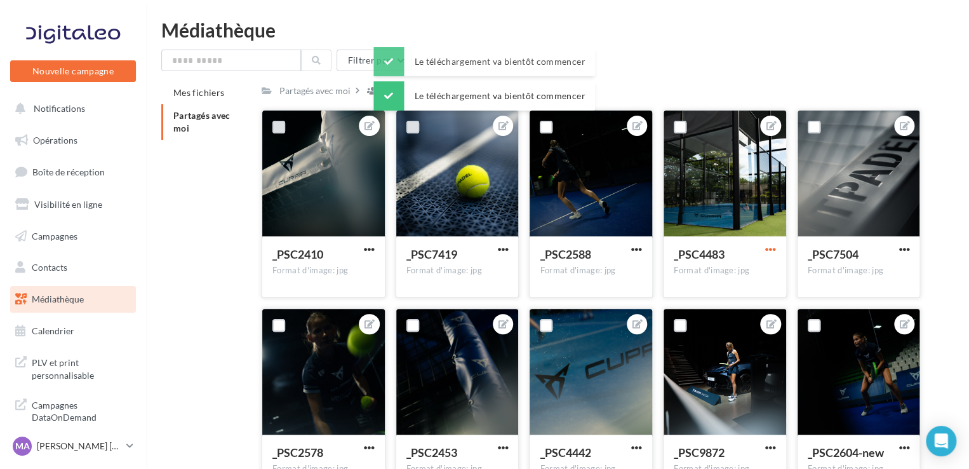
click at [774, 253] on span "button" at bounding box center [770, 249] width 11 height 11
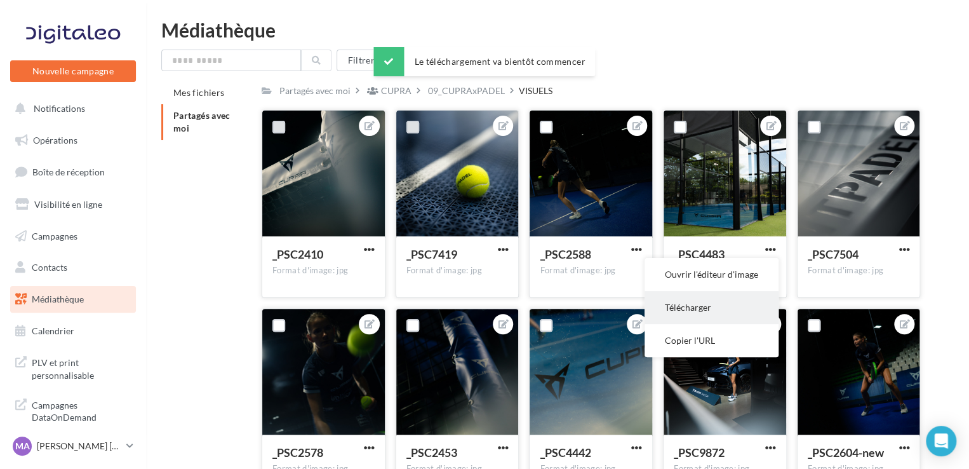
click at [706, 306] on button "Télécharger" at bounding box center [712, 307] width 134 height 33
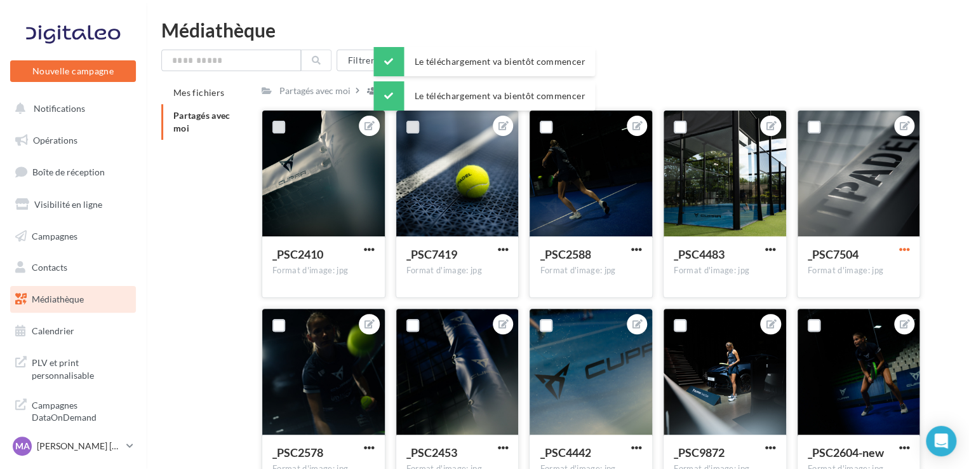
click at [908, 255] on span "button" at bounding box center [904, 249] width 11 height 11
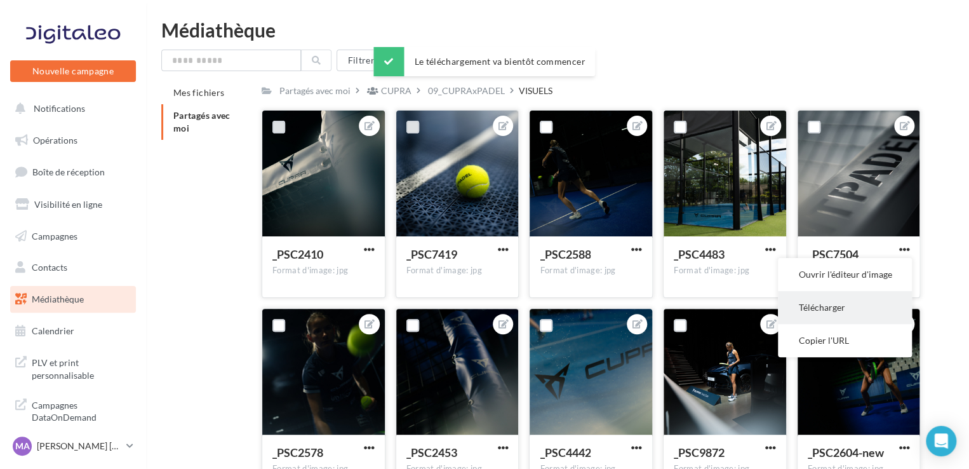
click at [847, 308] on button "Télécharger" at bounding box center [845, 307] width 134 height 33
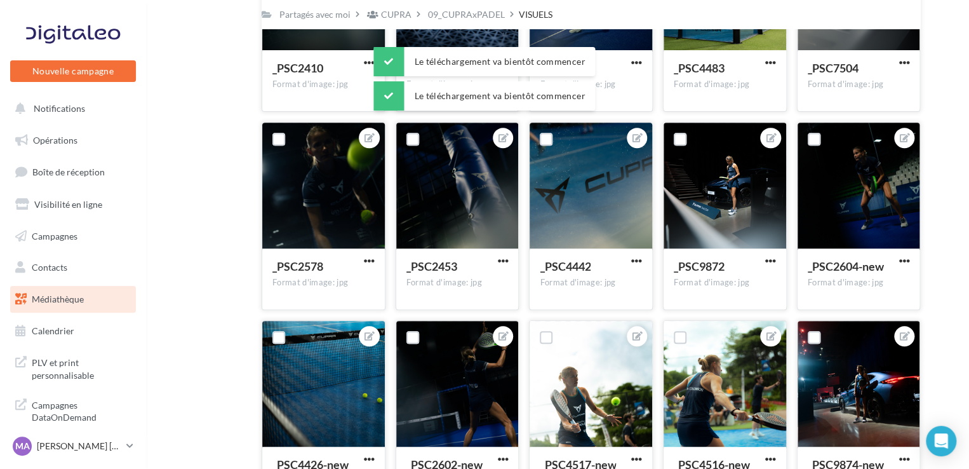
scroll to position [194, 0]
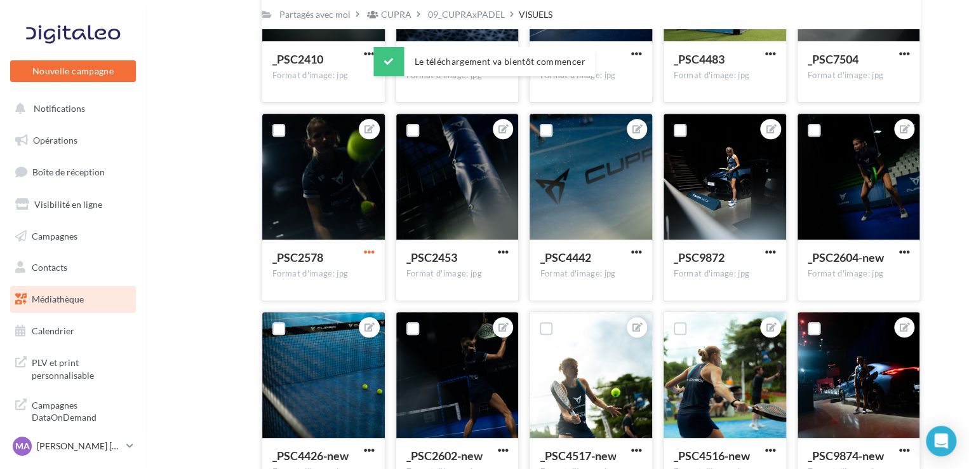
click at [368, 253] on span "button" at bounding box center [369, 251] width 11 height 11
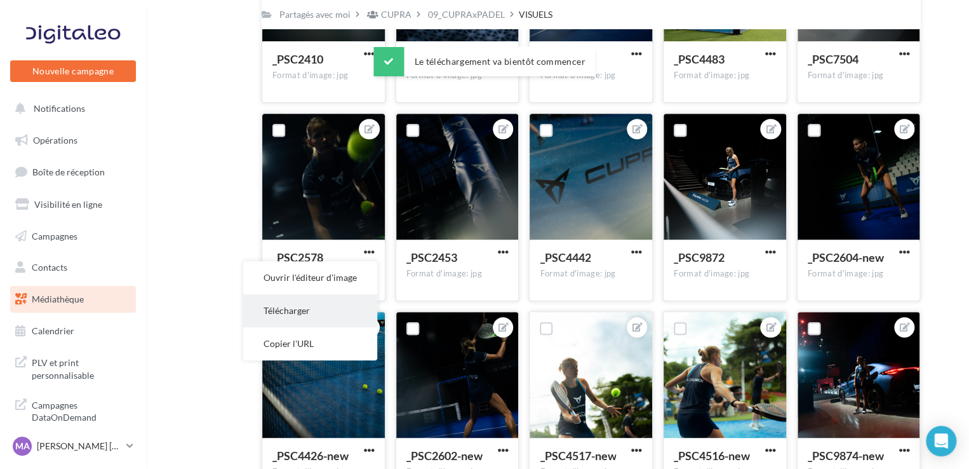
click at [358, 306] on button "Télécharger" at bounding box center [310, 310] width 134 height 33
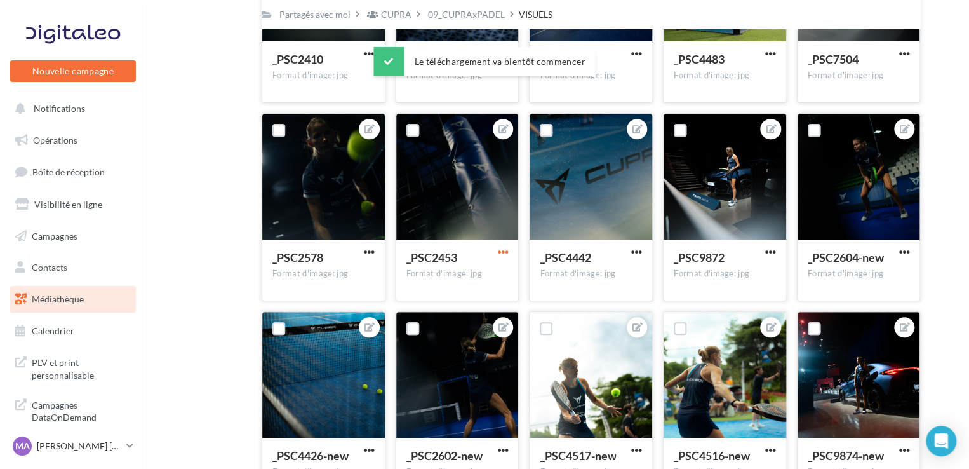
click at [500, 251] on span "button" at bounding box center [502, 251] width 11 height 11
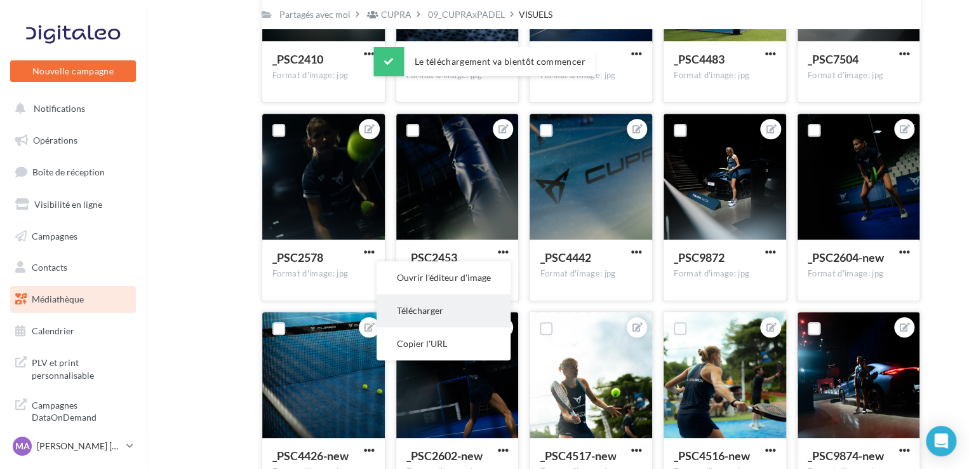
click at [489, 304] on button "Télécharger" at bounding box center [444, 310] width 134 height 33
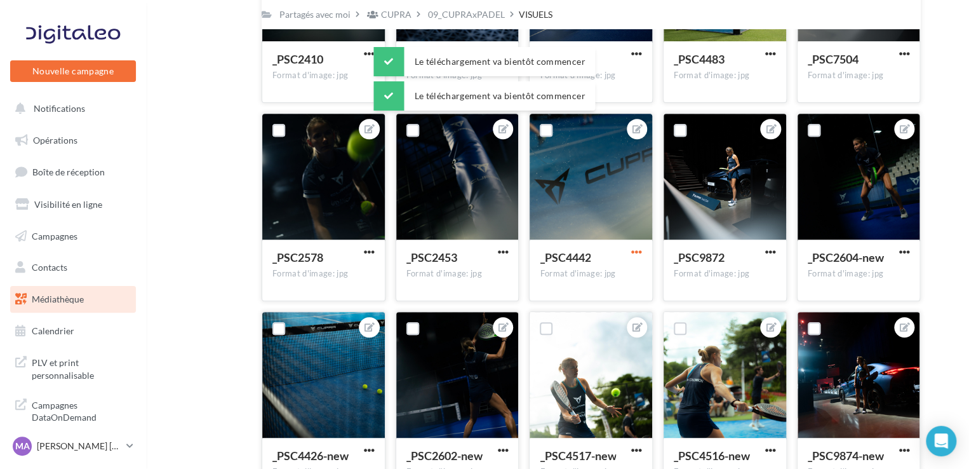
click at [635, 252] on span "button" at bounding box center [636, 251] width 11 height 11
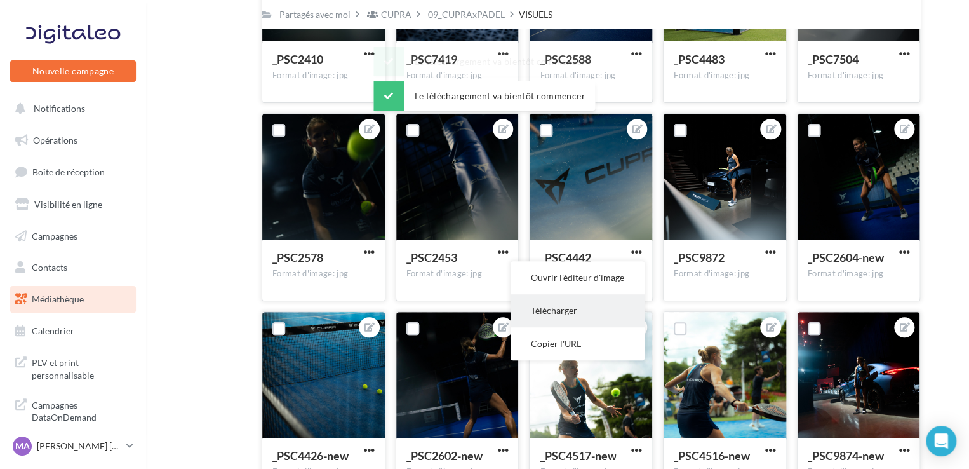
click at [620, 306] on button "Télécharger" at bounding box center [578, 310] width 134 height 33
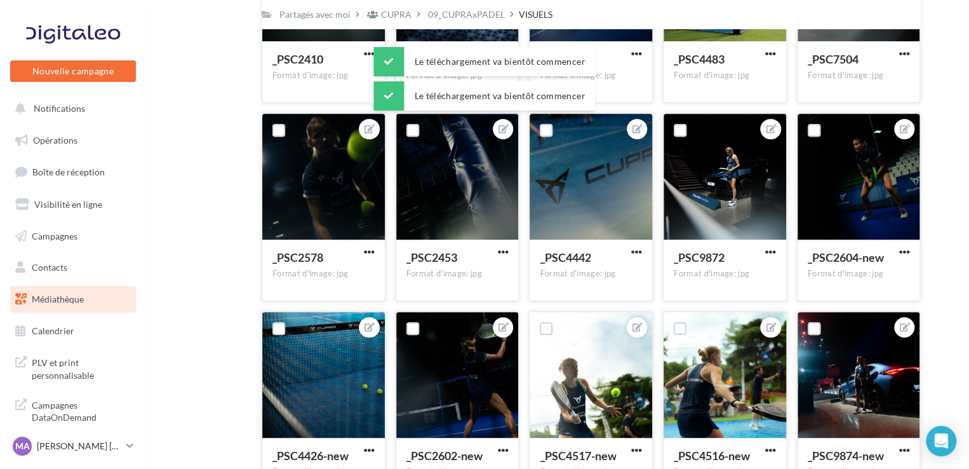
click at [776, 257] on button "button" at bounding box center [771, 252] width 16 height 13
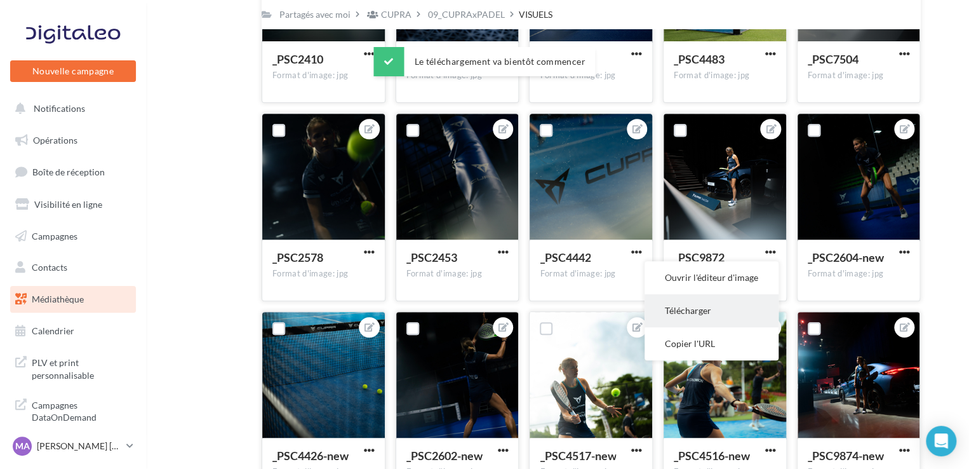
click at [740, 318] on button "Télécharger" at bounding box center [712, 310] width 134 height 33
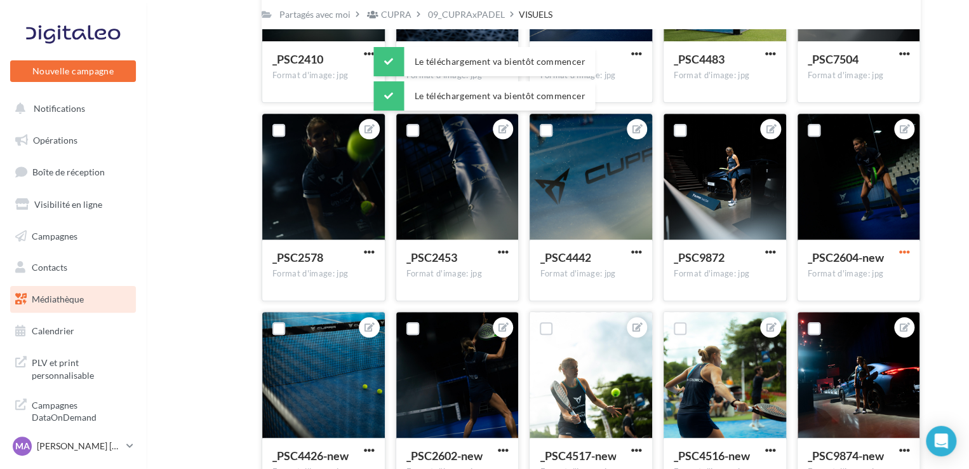
click at [905, 252] on span "button" at bounding box center [904, 251] width 11 height 11
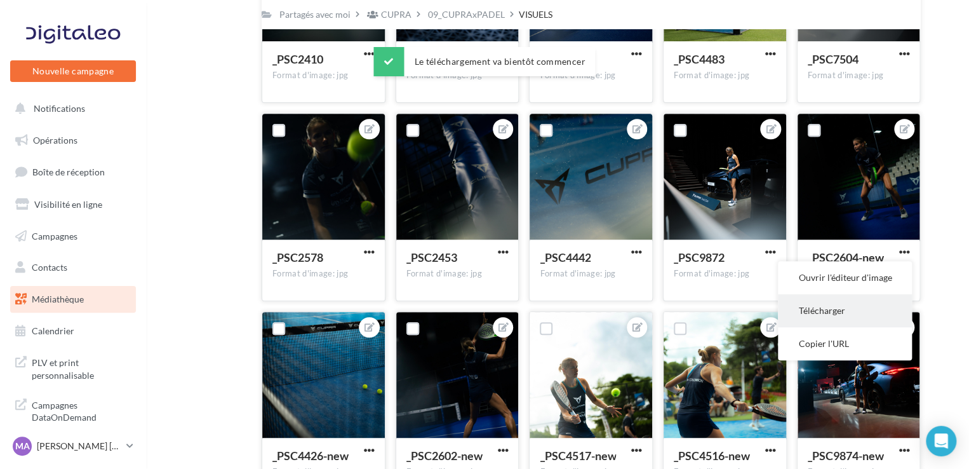
click at [854, 313] on button "Télécharger" at bounding box center [845, 310] width 134 height 33
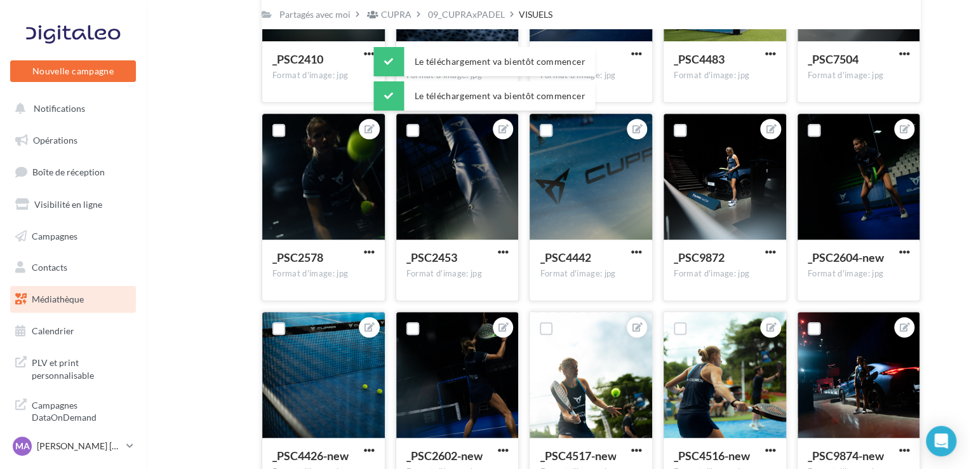
scroll to position [426, 0]
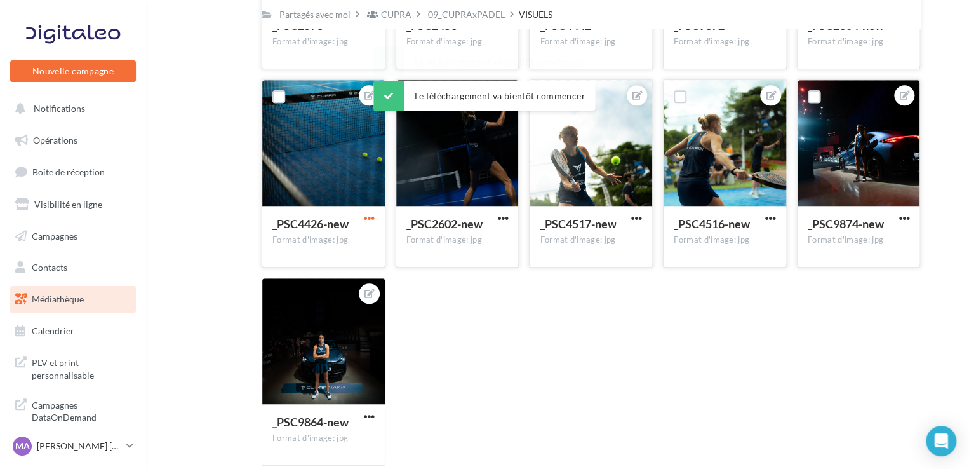
click at [371, 220] on span "button" at bounding box center [369, 218] width 11 height 11
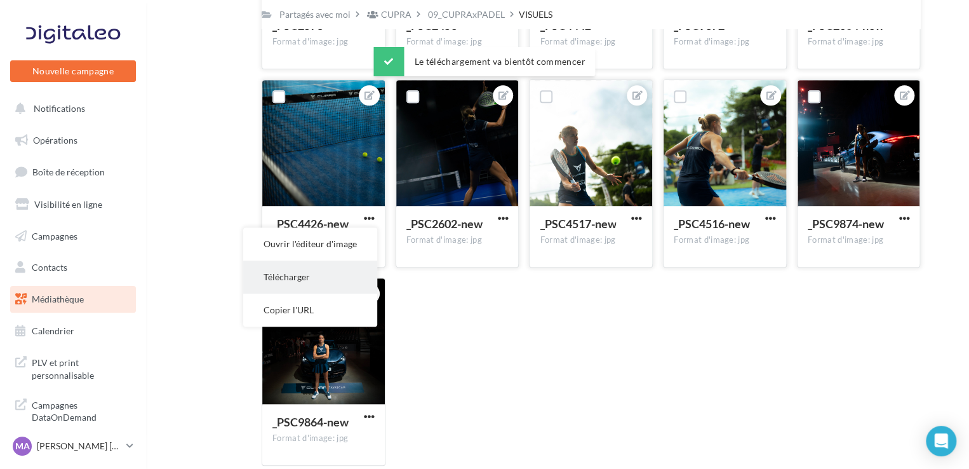
click at [356, 267] on button "Télécharger" at bounding box center [310, 276] width 134 height 33
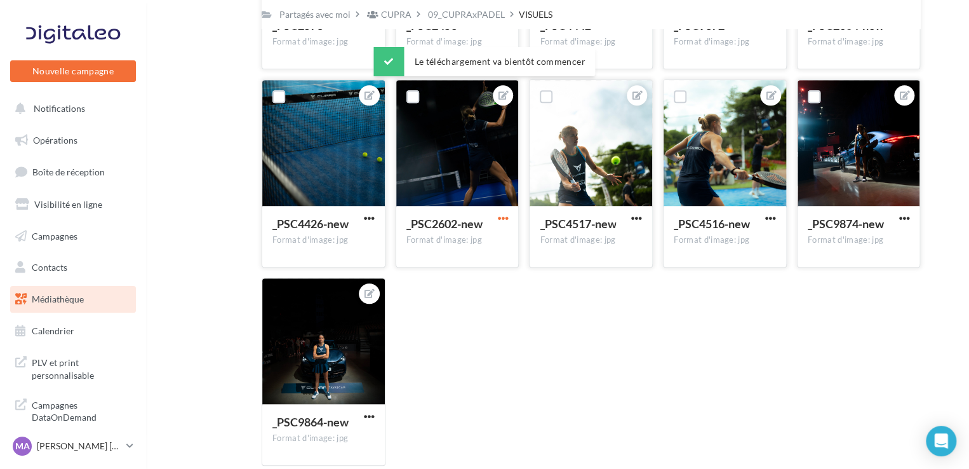
click at [507, 215] on span "button" at bounding box center [502, 218] width 11 height 11
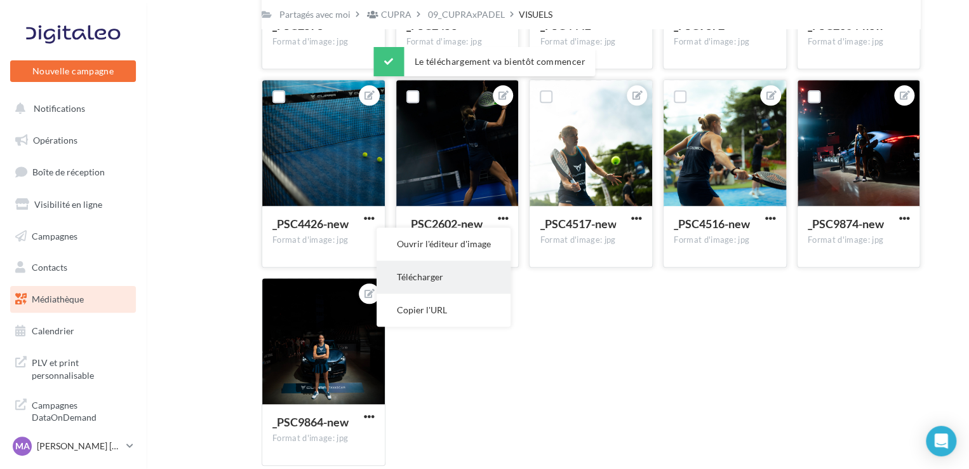
click at [458, 288] on button "Télécharger" at bounding box center [444, 276] width 134 height 33
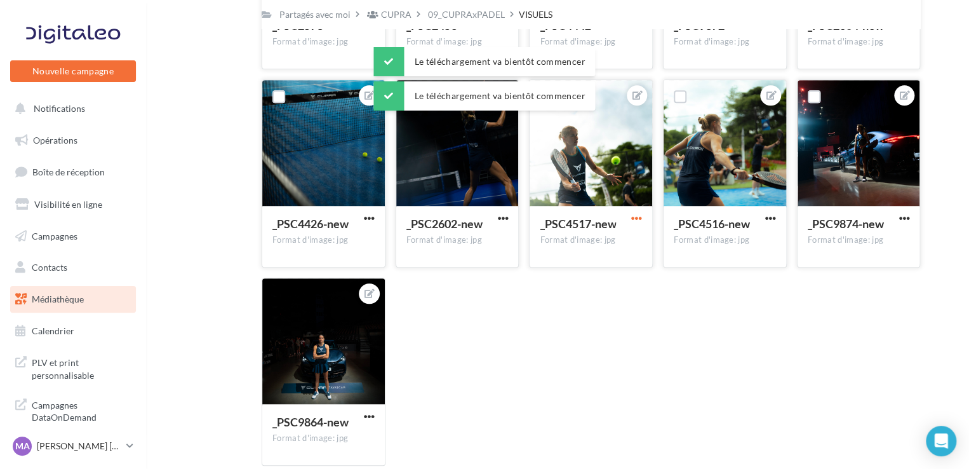
click at [635, 222] on span "button" at bounding box center [636, 218] width 11 height 11
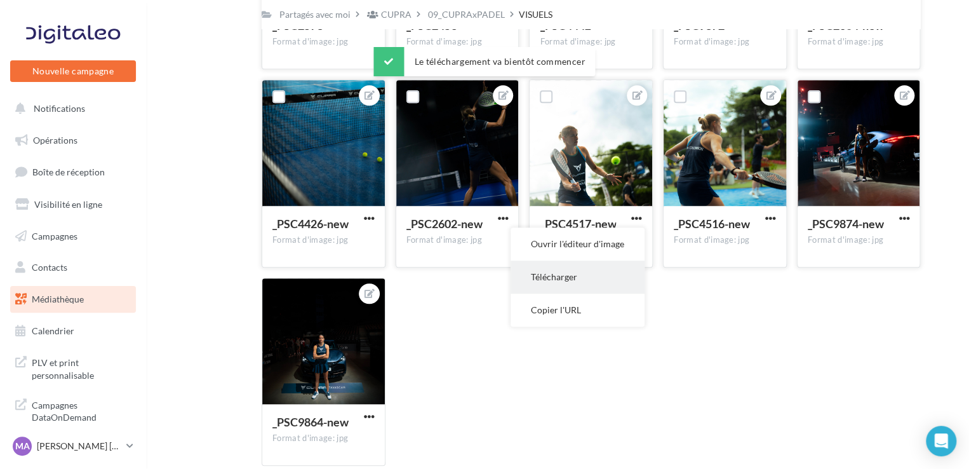
click at [605, 283] on button "Télécharger" at bounding box center [578, 276] width 134 height 33
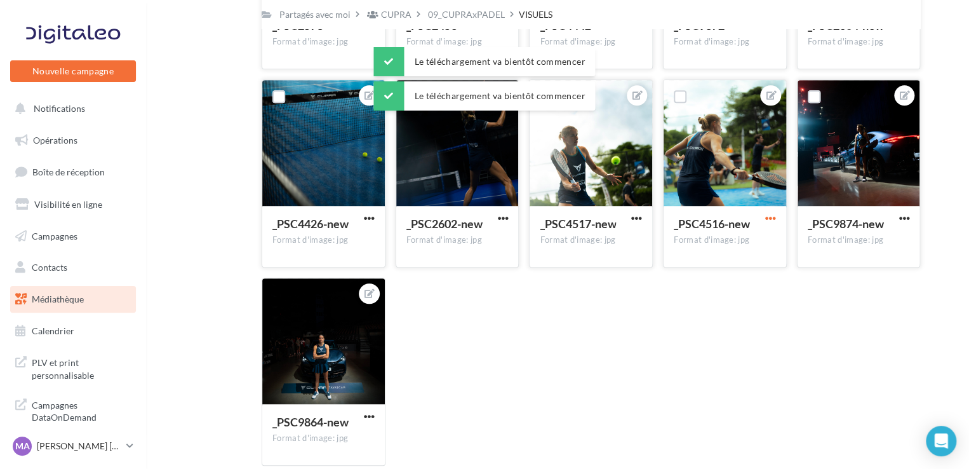
click at [767, 224] on span "button" at bounding box center [770, 218] width 11 height 11
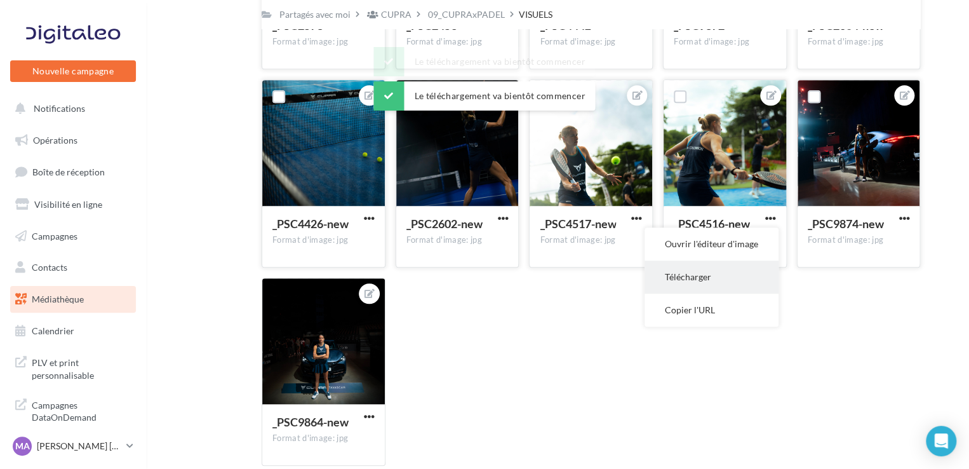
click at [727, 283] on button "Télécharger" at bounding box center [712, 276] width 134 height 33
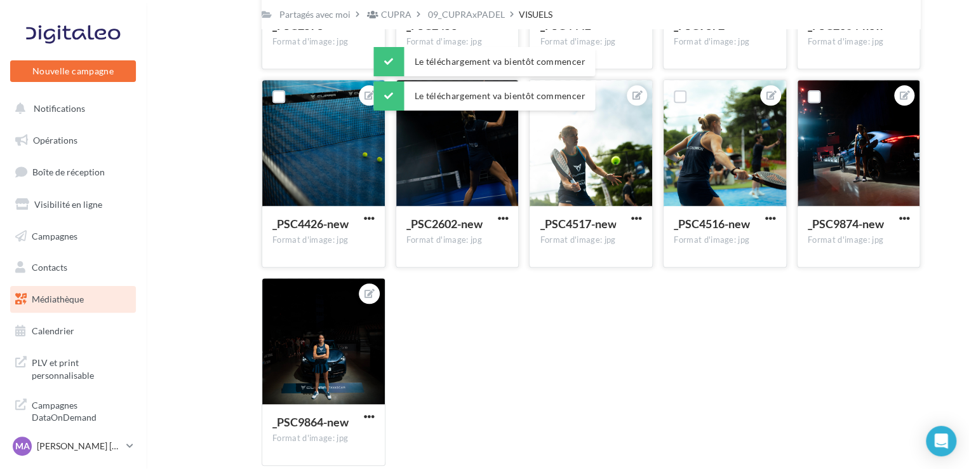
click at [910, 221] on button "button" at bounding box center [904, 219] width 16 height 13
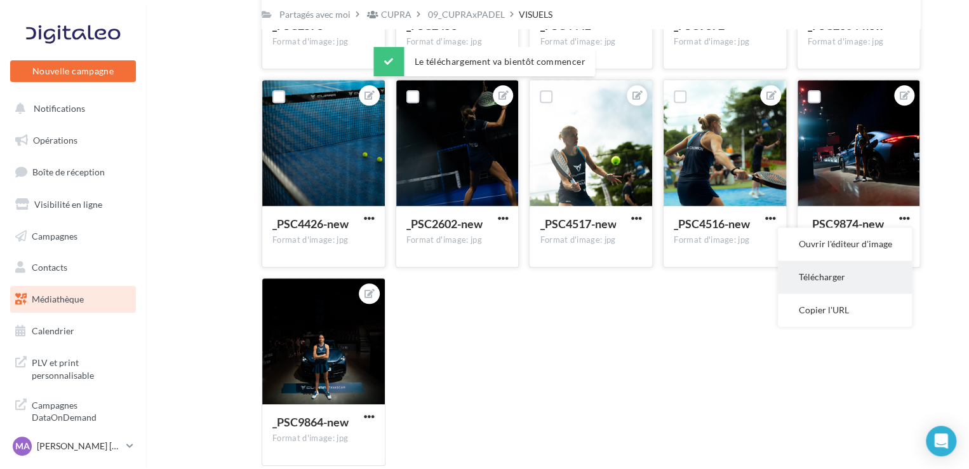
click at [841, 271] on button "Télécharger" at bounding box center [845, 276] width 134 height 33
click at [372, 418] on span "button" at bounding box center [369, 416] width 11 height 11
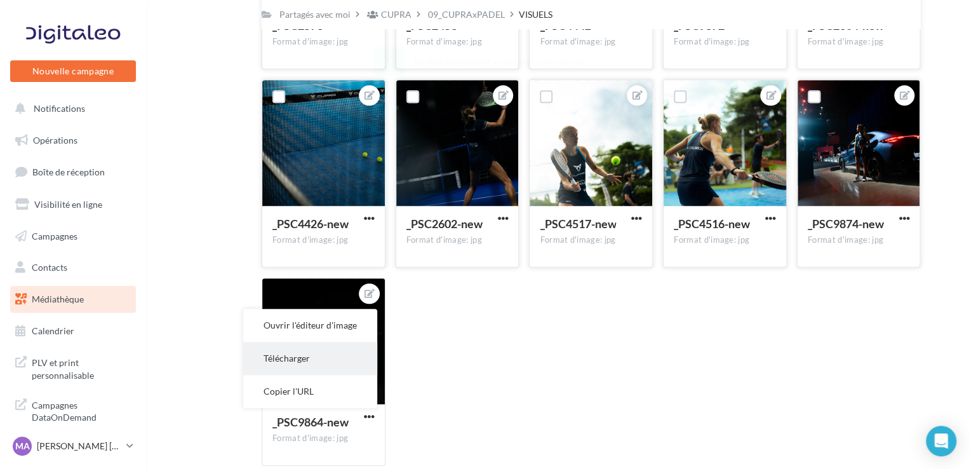
click at [324, 364] on button "Télécharger" at bounding box center [310, 358] width 134 height 33
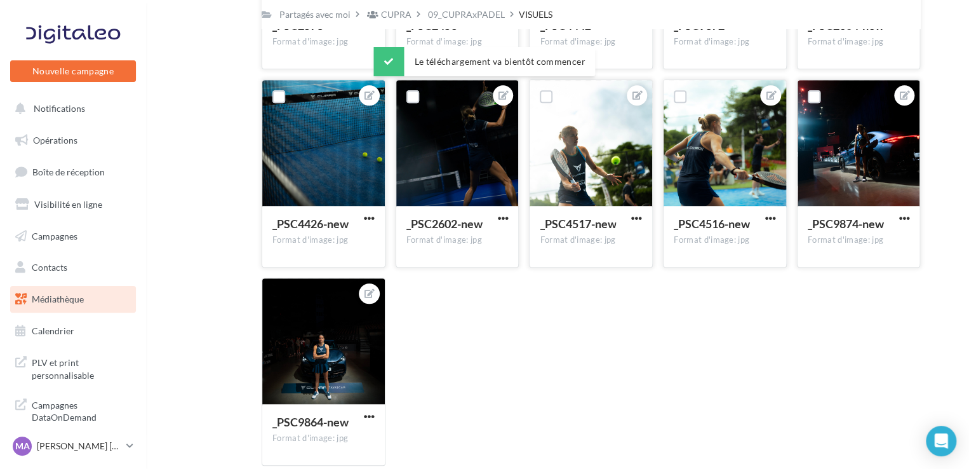
click at [711, 311] on div "_PSC2410 Format d'image: jpg _PSC2410 _PSC7419 Format d'image: jpg _PSC7419 _PS…" at bounding box center [596, 79] width 669 height 793
click at [634, 394] on div "_PSC2410 Format d'image: jpg _PSC2410 _PSC7419 Format d'image: jpg _PSC7419 _PS…" at bounding box center [596, 79] width 669 height 793
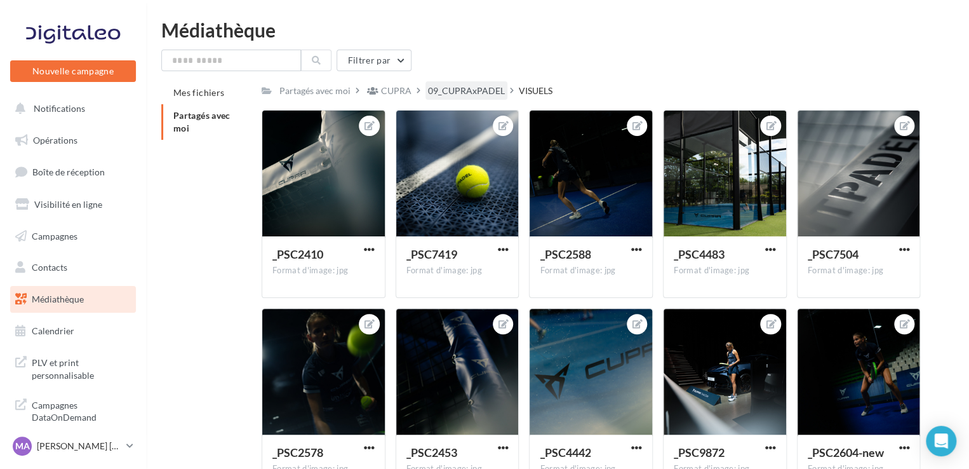
click at [467, 84] on div "09_CUPRAxPADEL" at bounding box center [466, 90] width 77 height 13
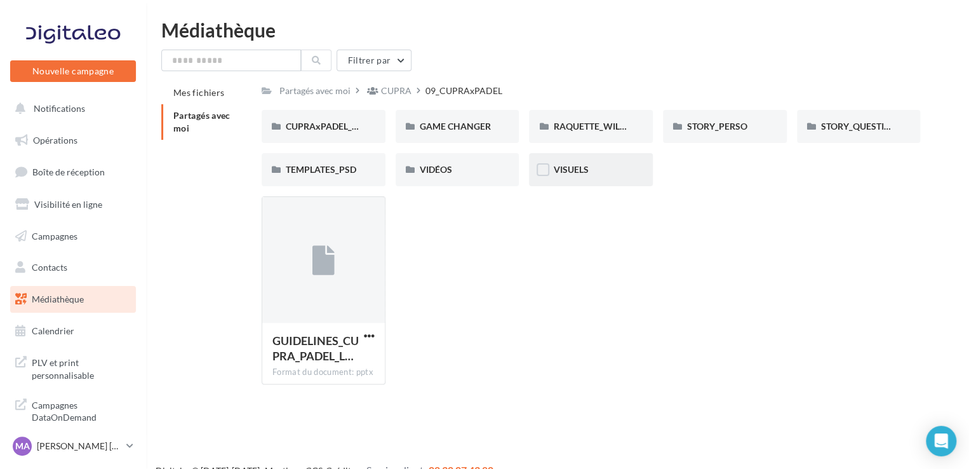
click at [598, 171] on div "VISUELS" at bounding box center [591, 169] width 76 height 13
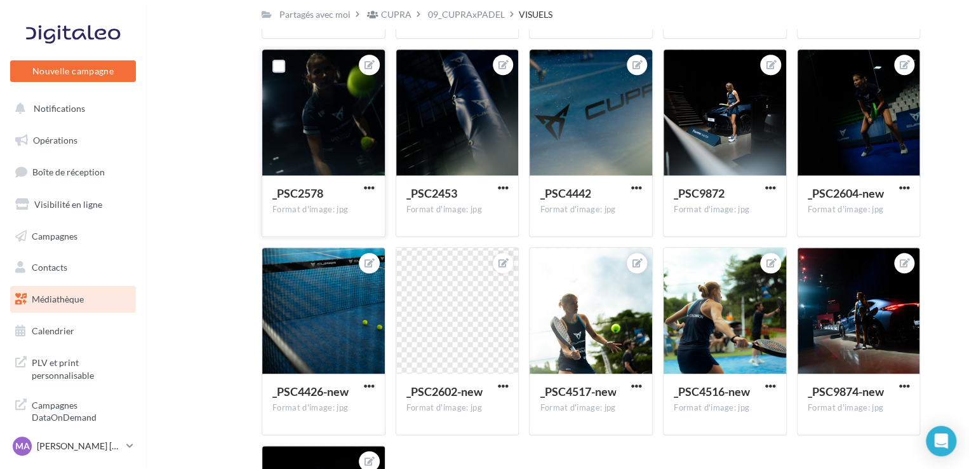
scroll to position [488, 0]
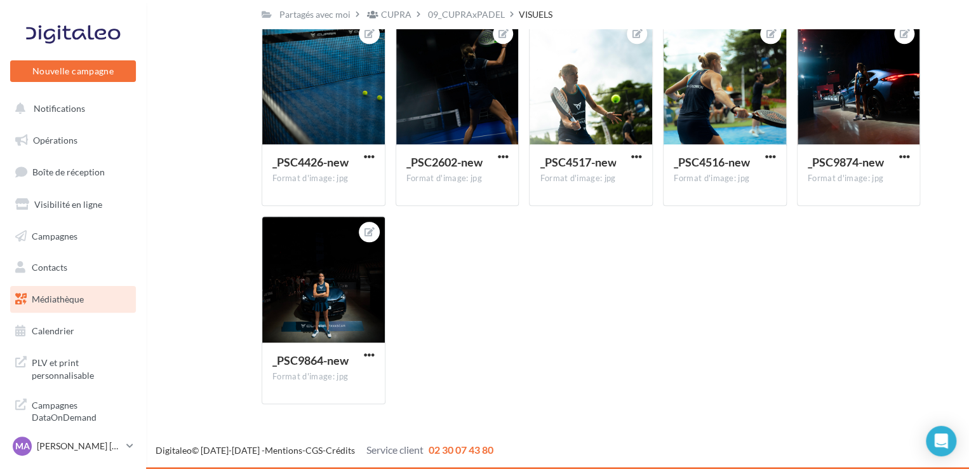
click at [466, 290] on div "_PSC2410 Format d'image: jpg _PSC2410 _PSC7419 Format d'image: jpg _PSC7419 _PS…" at bounding box center [596, 17] width 669 height 793
click at [367, 355] on span "button" at bounding box center [369, 354] width 11 height 11
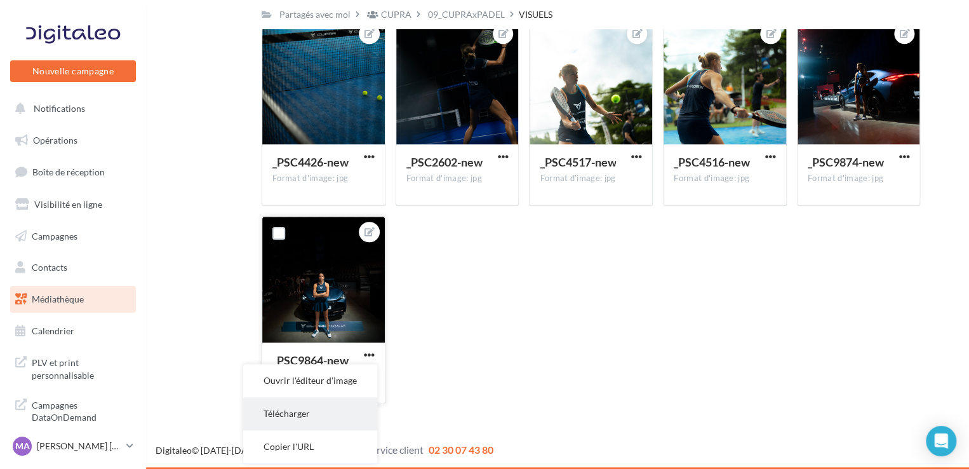
click at [297, 417] on button "Télécharger" at bounding box center [310, 413] width 134 height 33
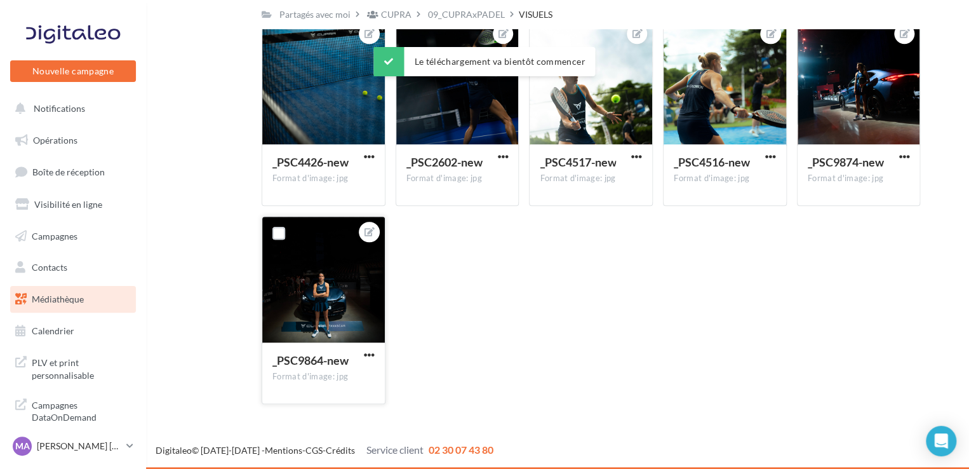
click at [300, 351] on div "_PSC9864-new Format d'image: jpg" at bounding box center [323, 372] width 123 height 60
click at [365, 357] on span "button" at bounding box center [369, 354] width 11 height 11
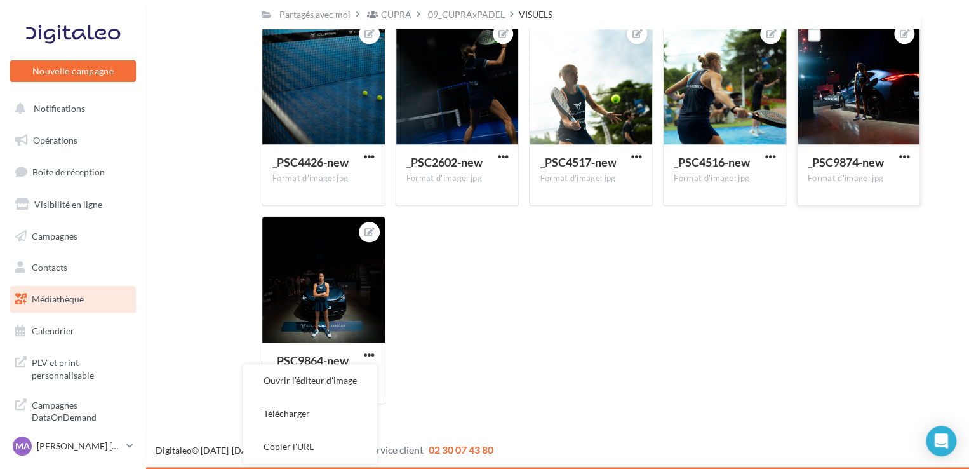
click at [910, 158] on span "button" at bounding box center [904, 156] width 11 height 11
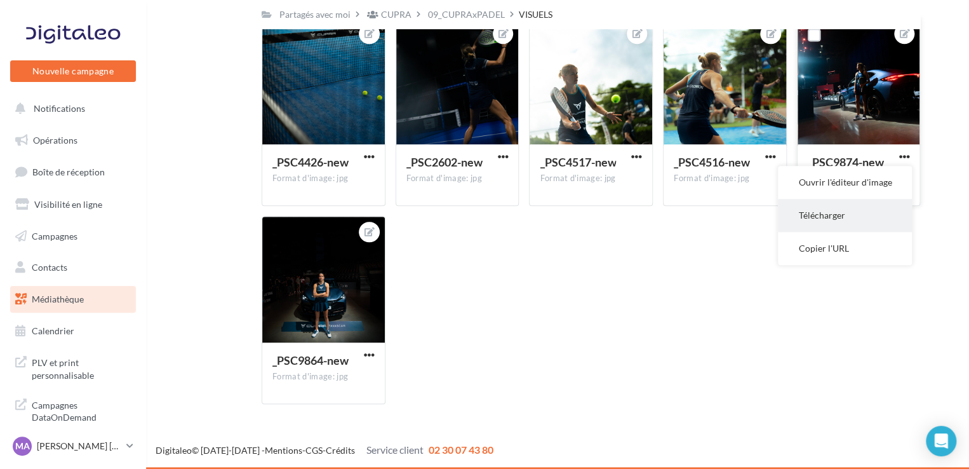
click at [853, 226] on button "Télécharger" at bounding box center [845, 215] width 134 height 33
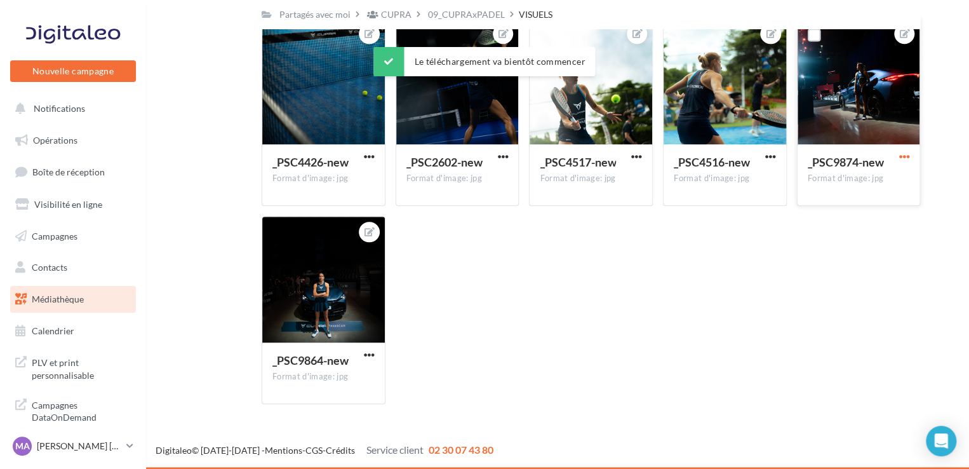
click at [905, 154] on span "button" at bounding box center [904, 156] width 11 height 11
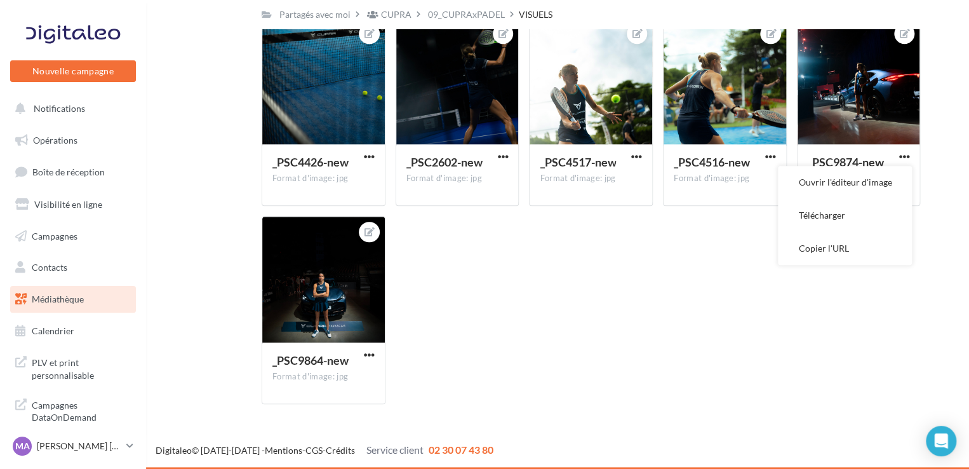
click at [717, 367] on div "_PSC2410 Format d'image: jpg _PSC2410 _PSC7419 Format d'image: jpg _PSC7419 _PS…" at bounding box center [596, 17] width 669 height 793
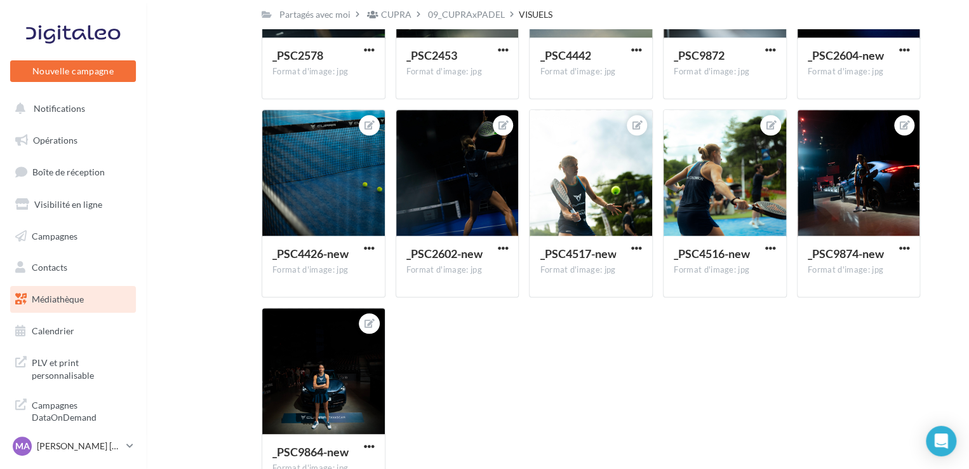
scroll to position [392, 0]
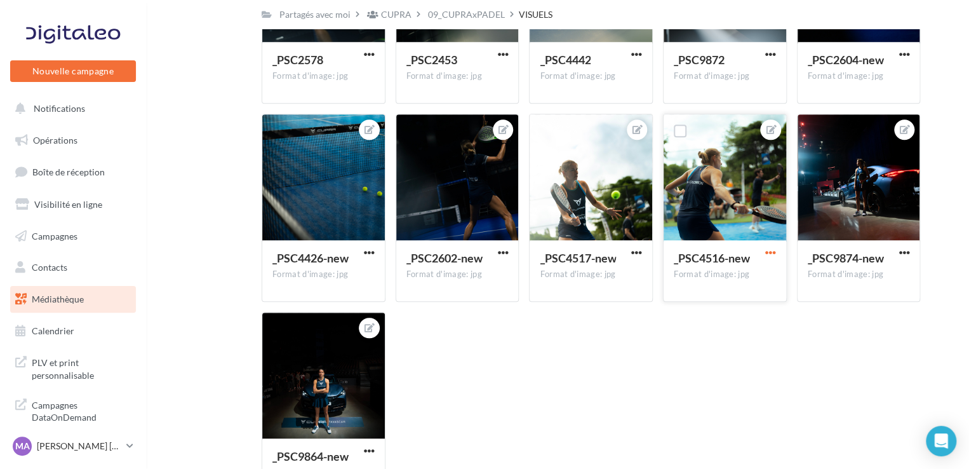
click at [772, 254] on span "button" at bounding box center [770, 252] width 11 height 11
click at [696, 312] on button "Télécharger" at bounding box center [712, 311] width 134 height 33
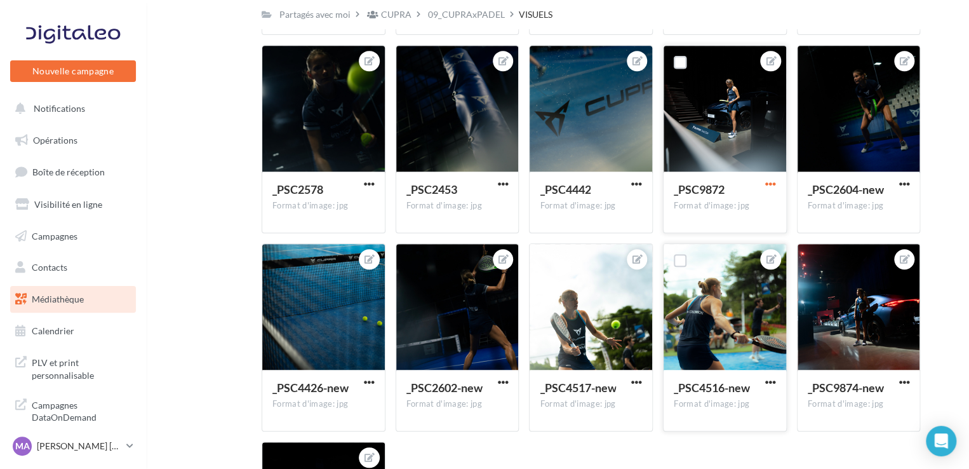
click at [772, 184] on span "button" at bounding box center [770, 184] width 11 height 11
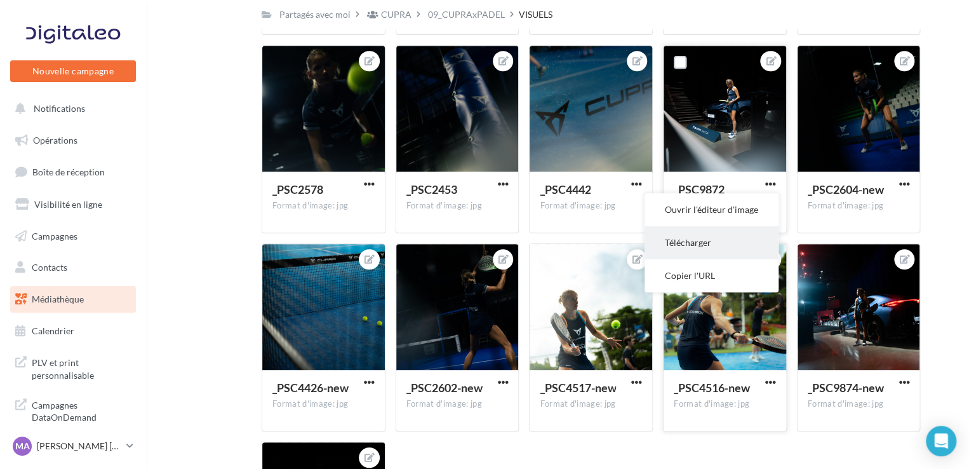
click at [670, 247] on button "Télécharger" at bounding box center [712, 242] width 134 height 33
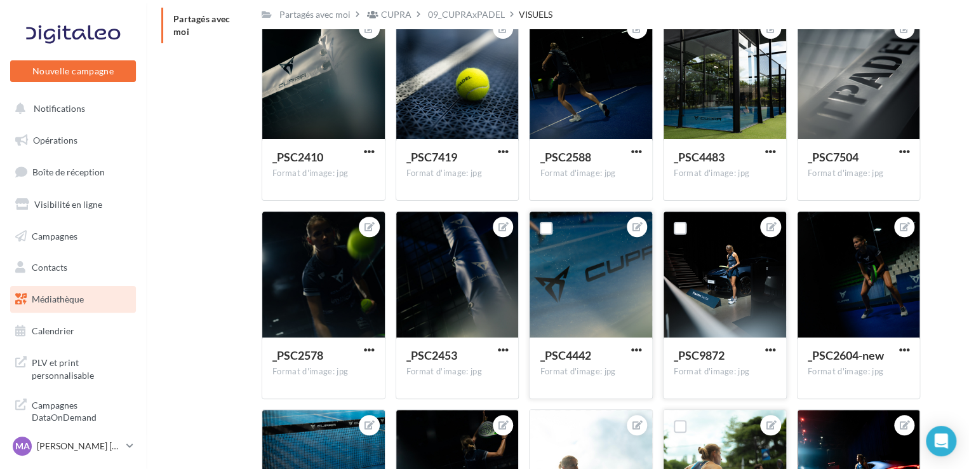
scroll to position [84, 0]
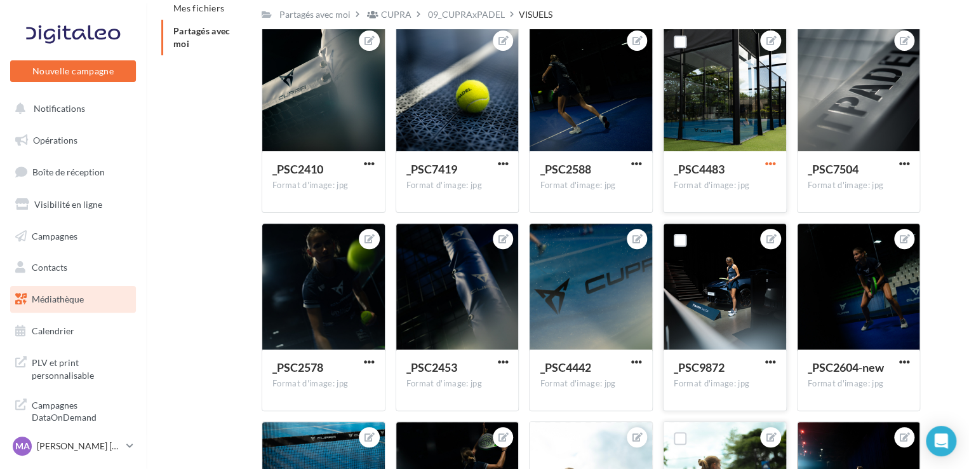
click at [772, 163] on span "button" at bounding box center [770, 163] width 11 height 11
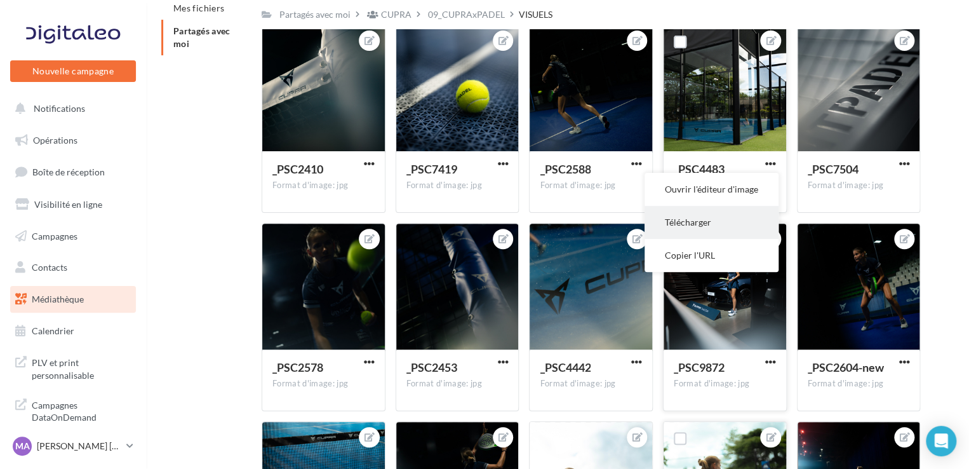
click at [704, 232] on button "Télécharger" at bounding box center [712, 222] width 134 height 33
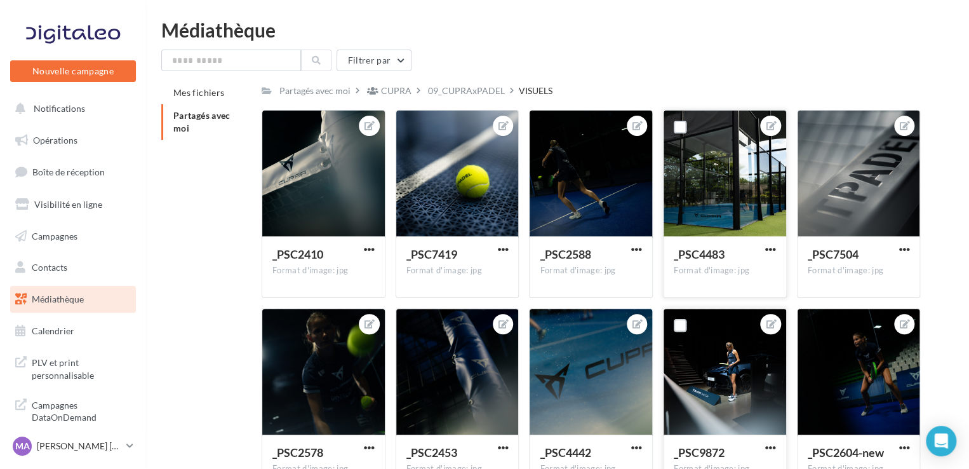
scroll to position [0, 0]
click at [371, 250] on span "button" at bounding box center [369, 249] width 11 height 11
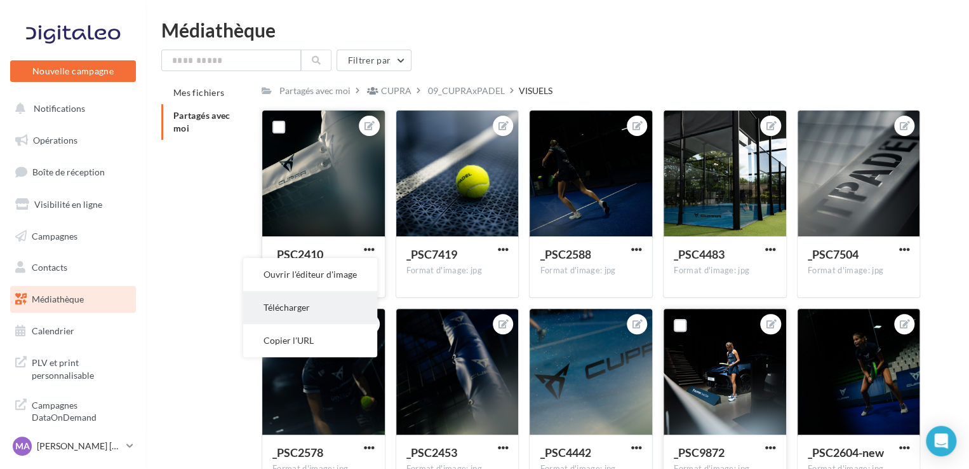
click at [316, 318] on button "Télécharger" at bounding box center [310, 307] width 134 height 33
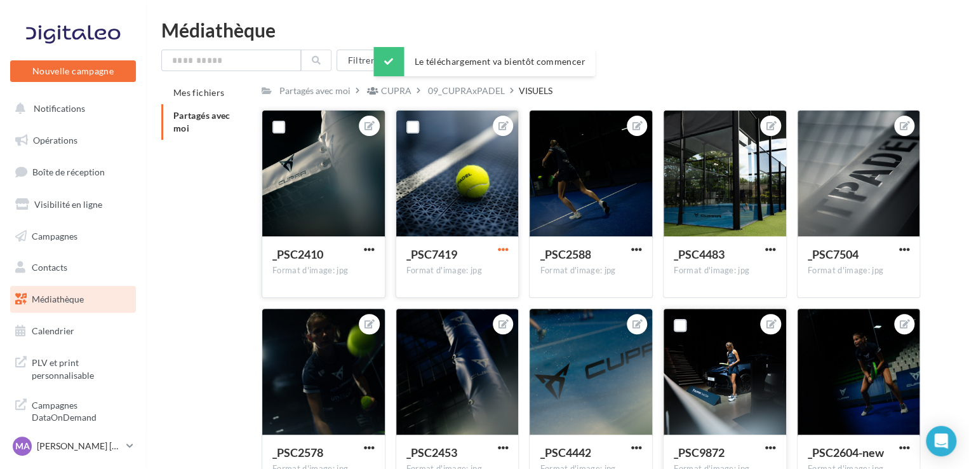
click at [502, 251] on span "button" at bounding box center [502, 249] width 11 height 11
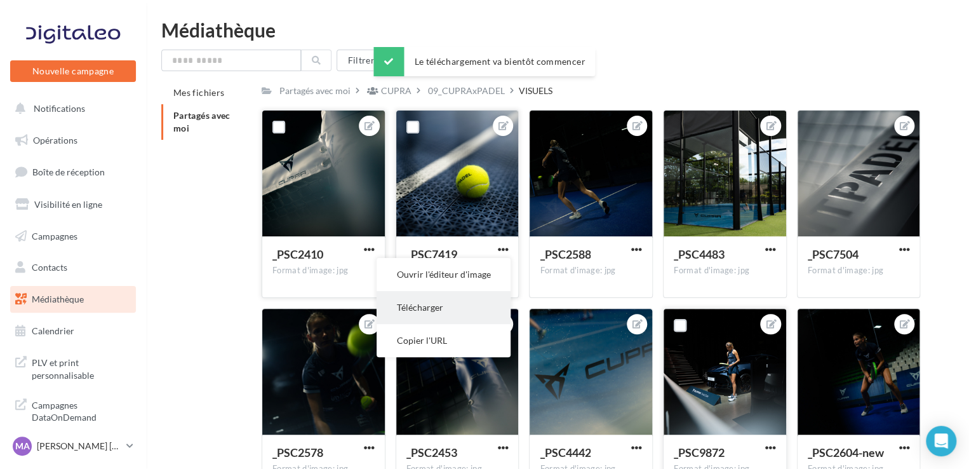
click at [425, 321] on button "Télécharger" at bounding box center [444, 307] width 134 height 33
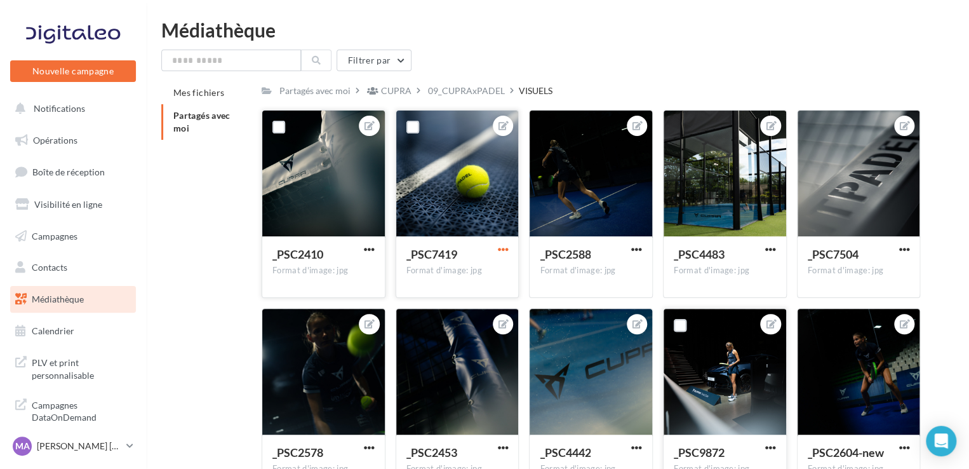
click at [501, 248] on span "button" at bounding box center [502, 249] width 11 height 11
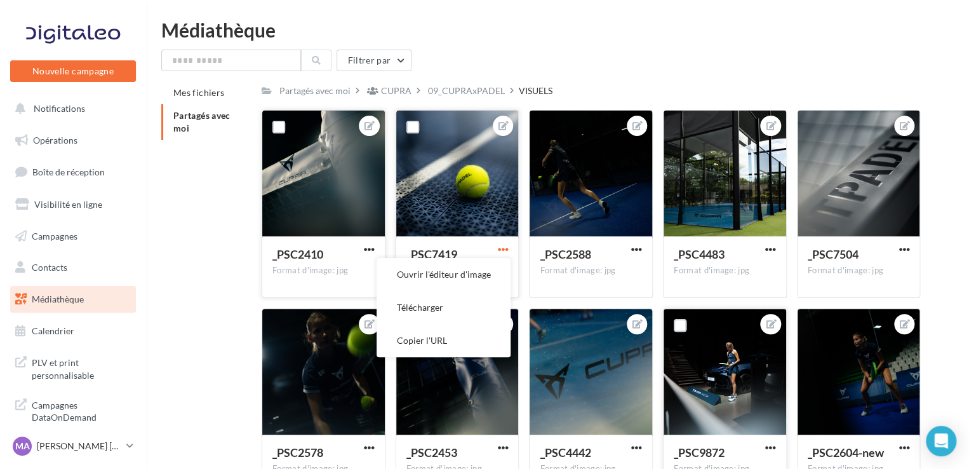
click at [501, 248] on span "button" at bounding box center [502, 249] width 11 height 11
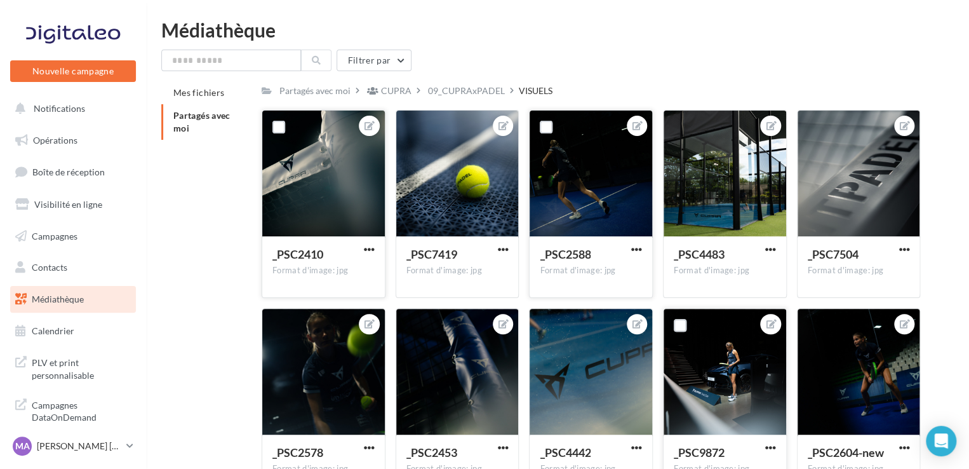
click at [643, 247] on button "button" at bounding box center [637, 250] width 16 height 13
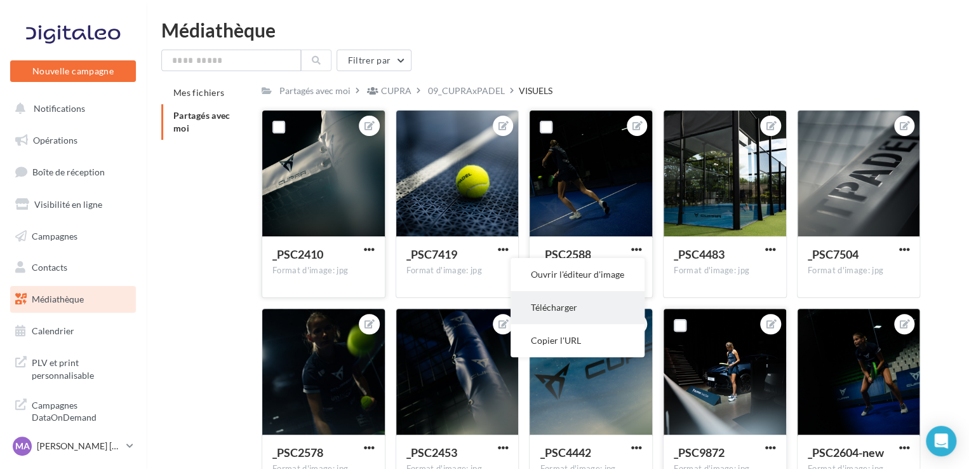
click at [599, 312] on button "Télécharger" at bounding box center [578, 307] width 134 height 33
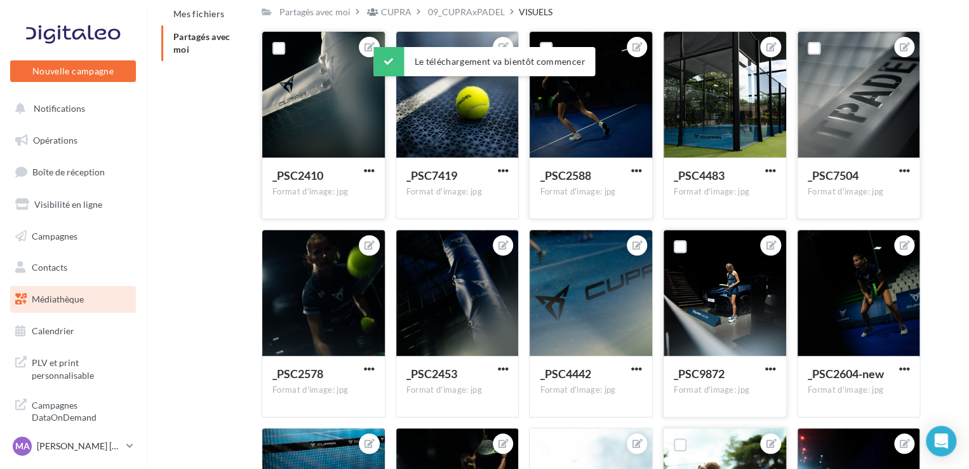
scroll to position [79, 0]
click at [907, 169] on span "button" at bounding box center [904, 170] width 11 height 11
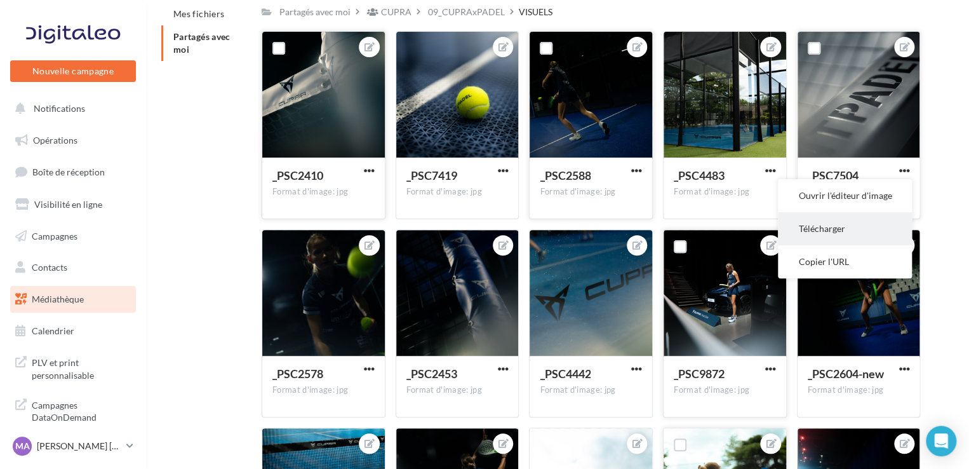
click at [846, 229] on button "Télécharger" at bounding box center [845, 228] width 134 height 33
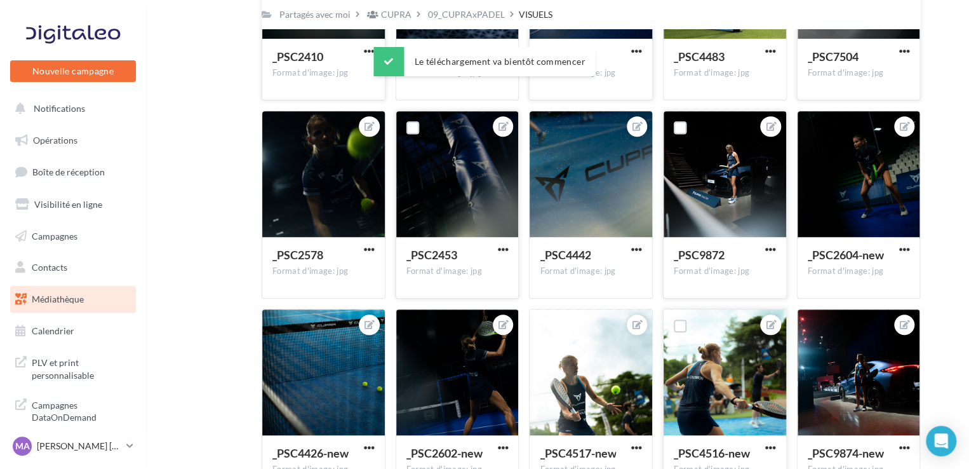
scroll to position [201, 0]
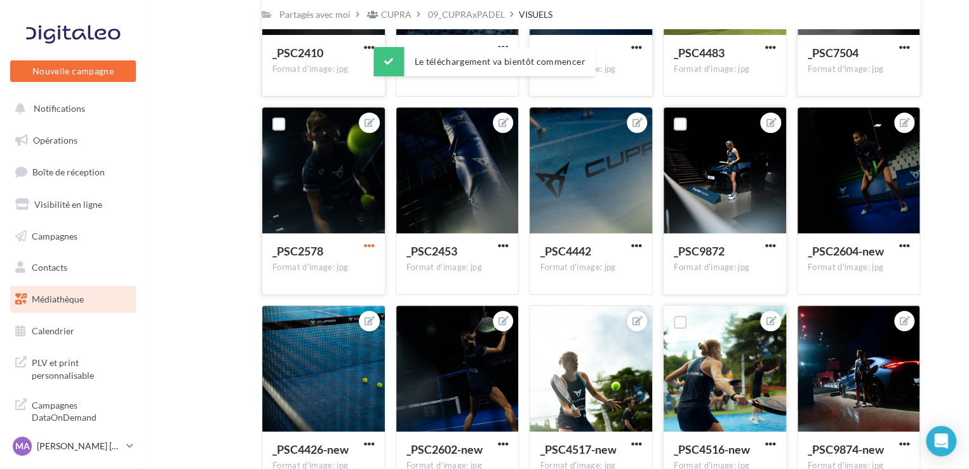
click at [366, 249] on span "button" at bounding box center [369, 245] width 11 height 11
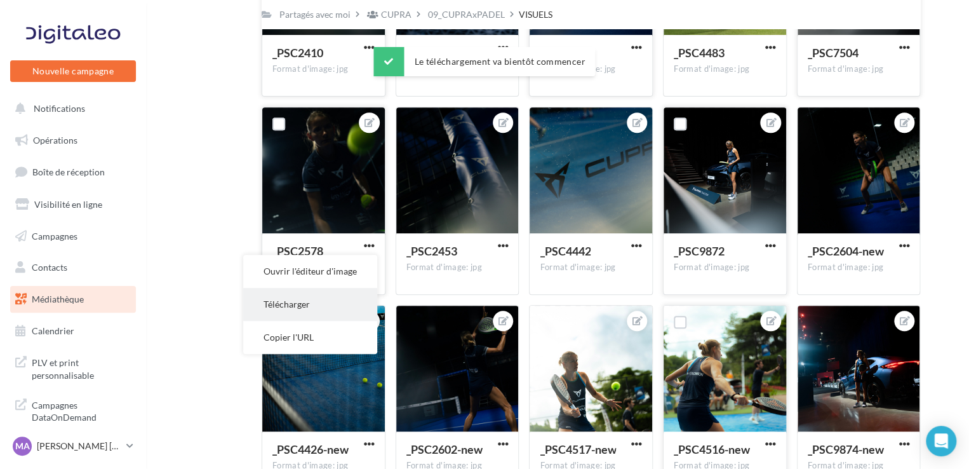
click at [338, 298] on button "Télécharger" at bounding box center [310, 304] width 134 height 33
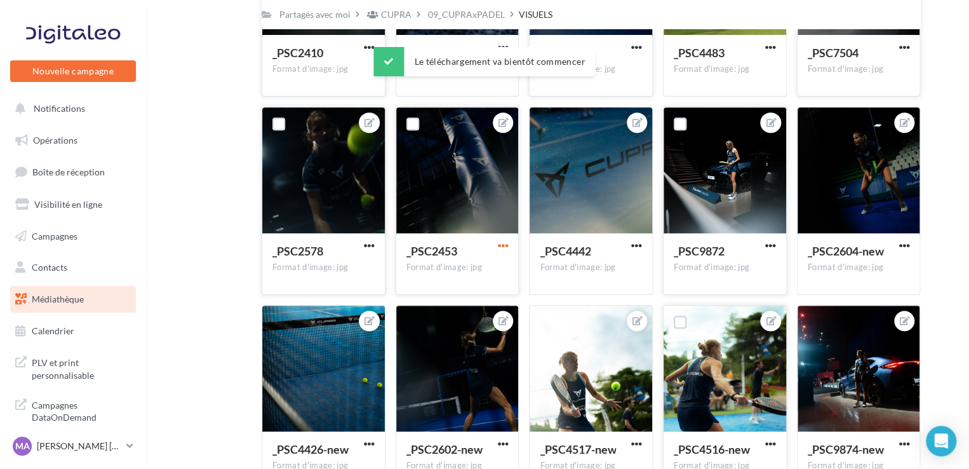
click at [505, 245] on span "button" at bounding box center [502, 245] width 11 height 11
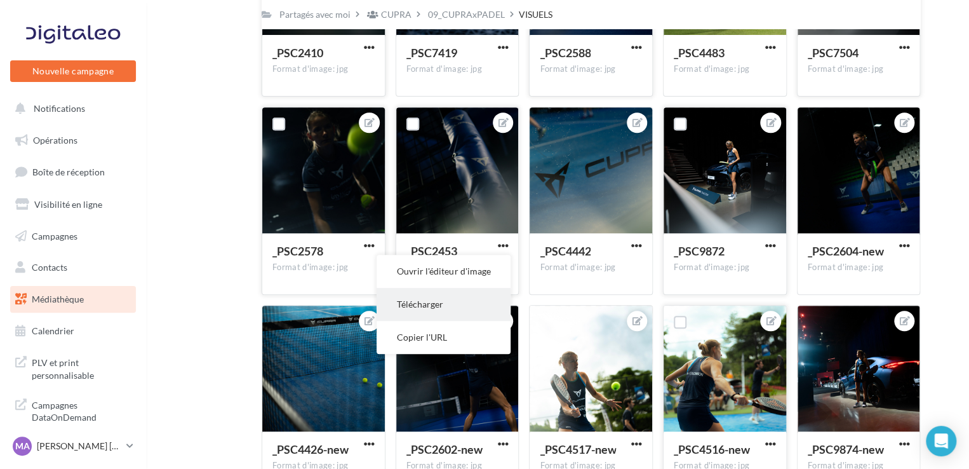
click at [449, 303] on button "Télécharger" at bounding box center [444, 304] width 134 height 33
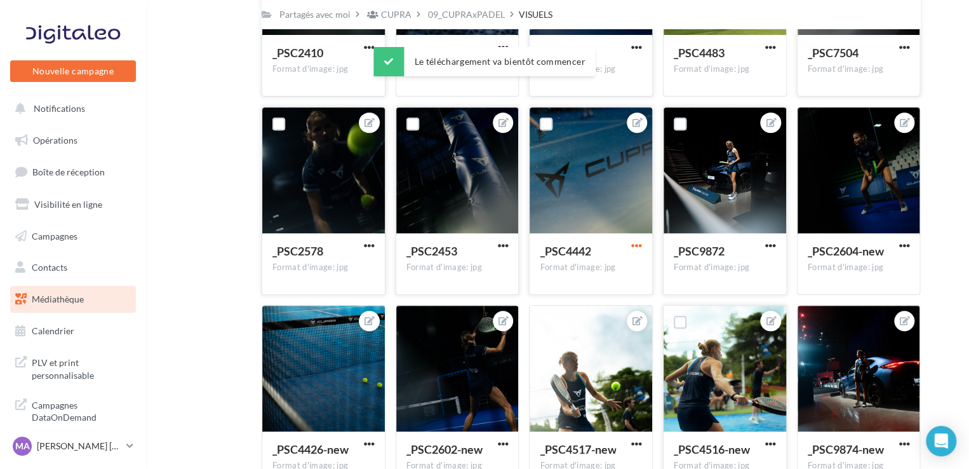
click at [636, 249] on span "button" at bounding box center [636, 245] width 11 height 11
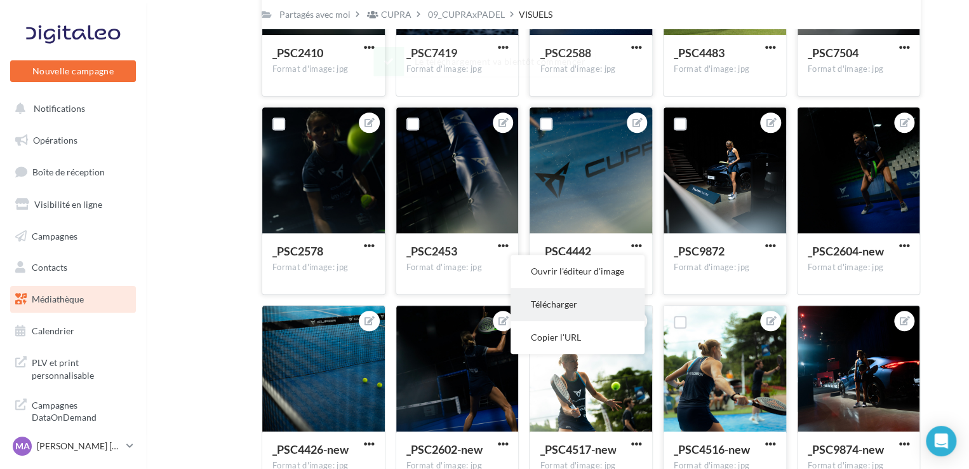
click at [565, 300] on button "Télécharger" at bounding box center [578, 304] width 134 height 33
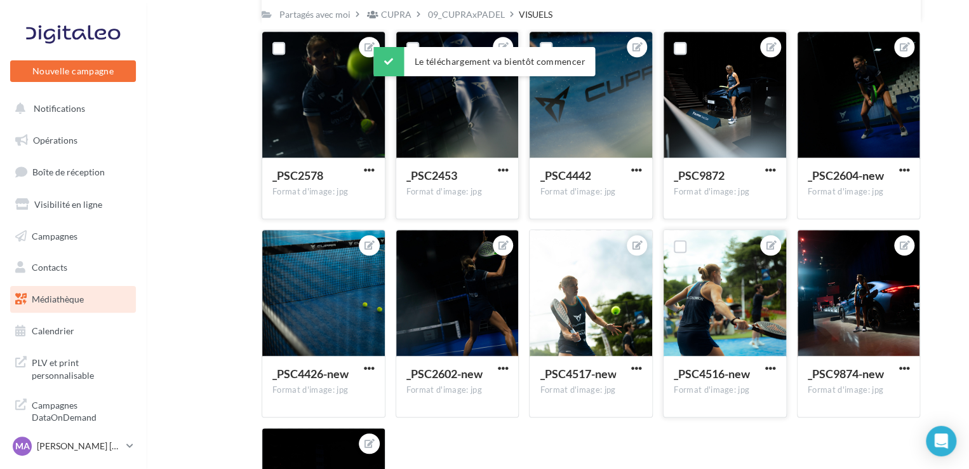
scroll to position [277, 0]
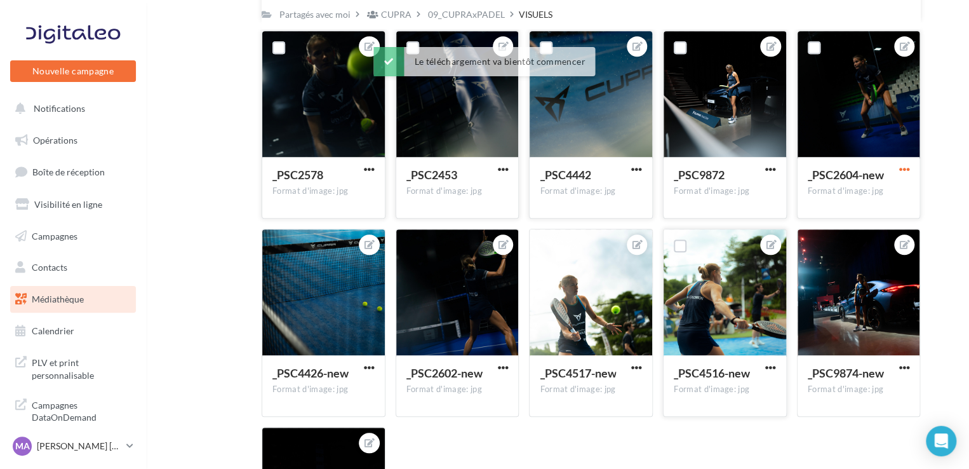
click at [901, 169] on span "button" at bounding box center [904, 169] width 11 height 11
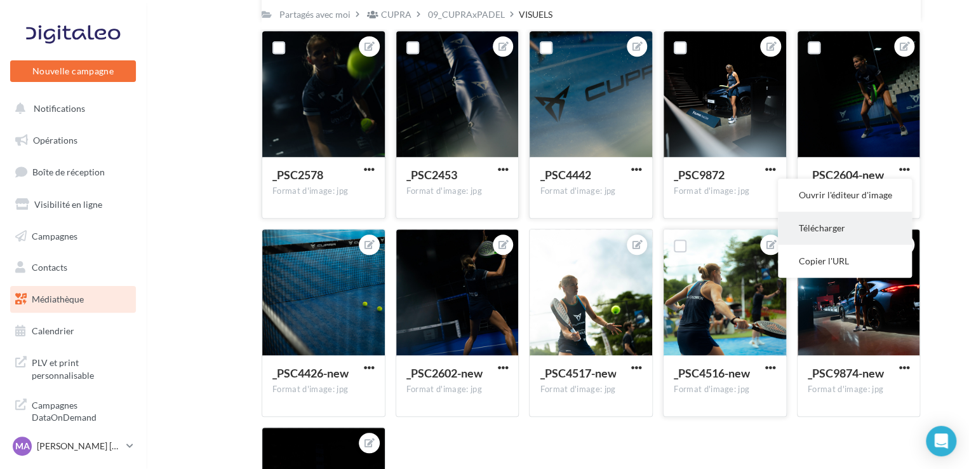
click at [816, 224] on button "Télécharger" at bounding box center [845, 228] width 134 height 33
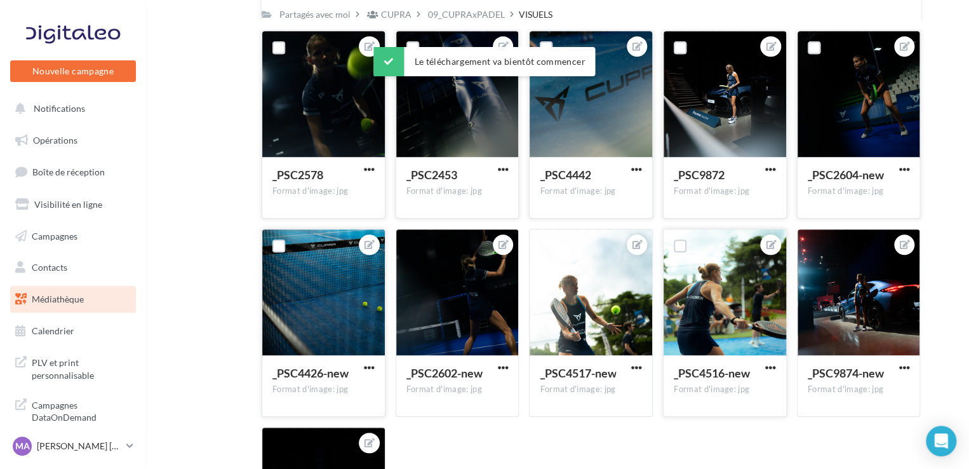
click at [358, 368] on div "_PSC4426-new" at bounding box center [316, 374] width 87 height 18
click at [364, 368] on span "button" at bounding box center [369, 367] width 11 height 11
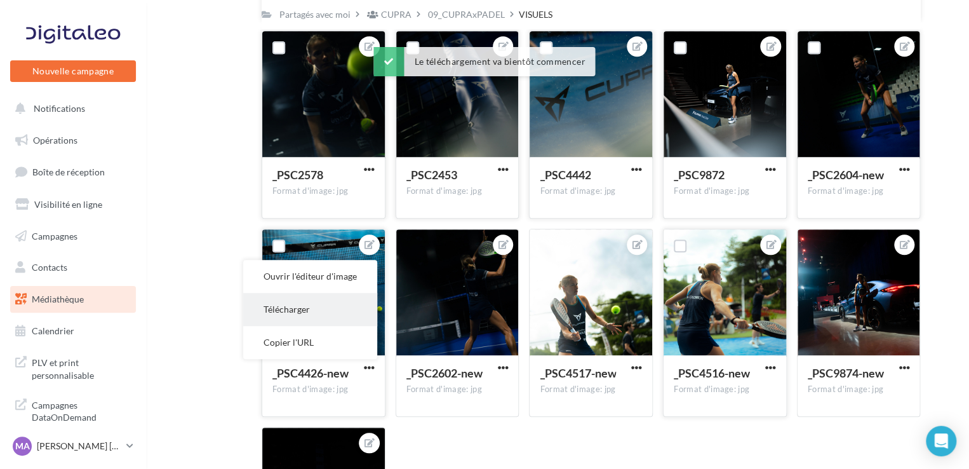
click at [331, 316] on button "Télécharger" at bounding box center [310, 309] width 134 height 33
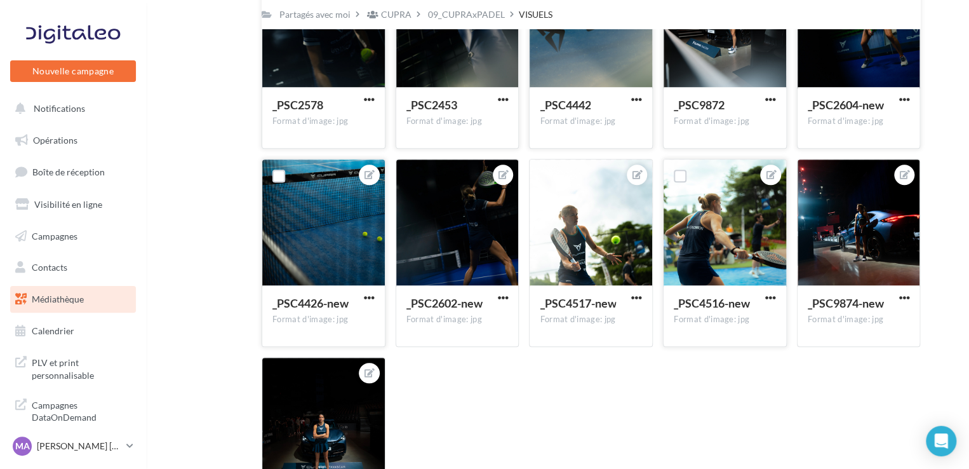
scroll to position [338, 0]
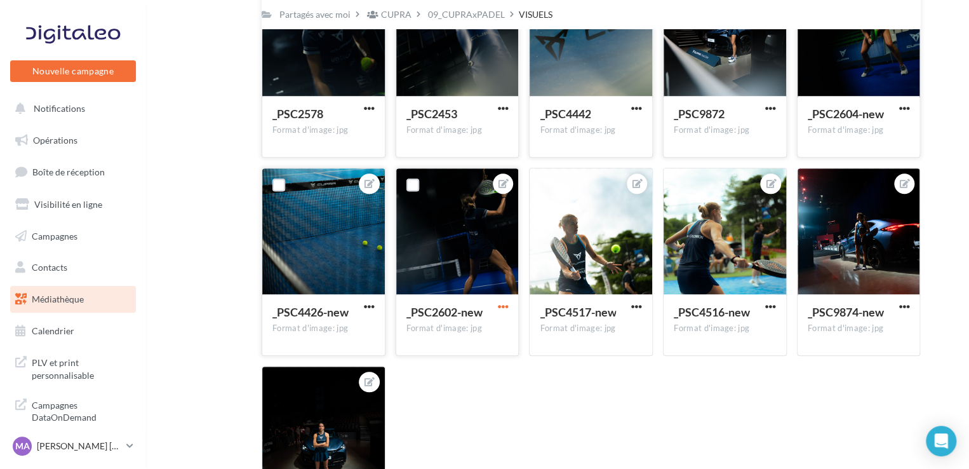
click at [502, 309] on span "button" at bounding box center [502, 306] width 11 height 11
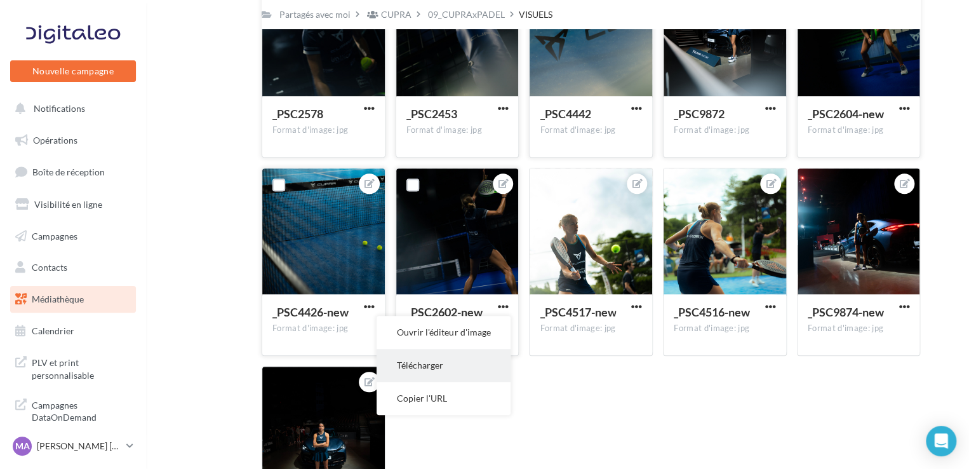
click at [445, 368] on button "Télécharger" at bounding box center [444, 365] width 134 height 33
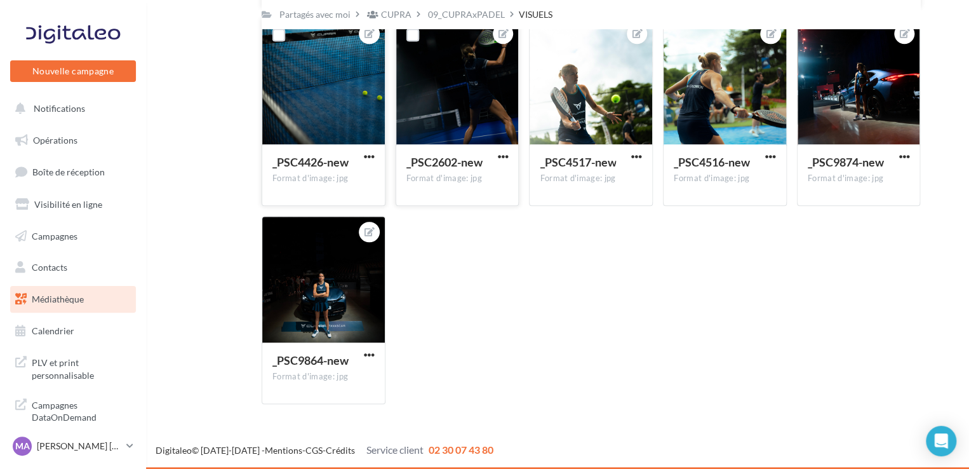
scroll to position [0, 0]
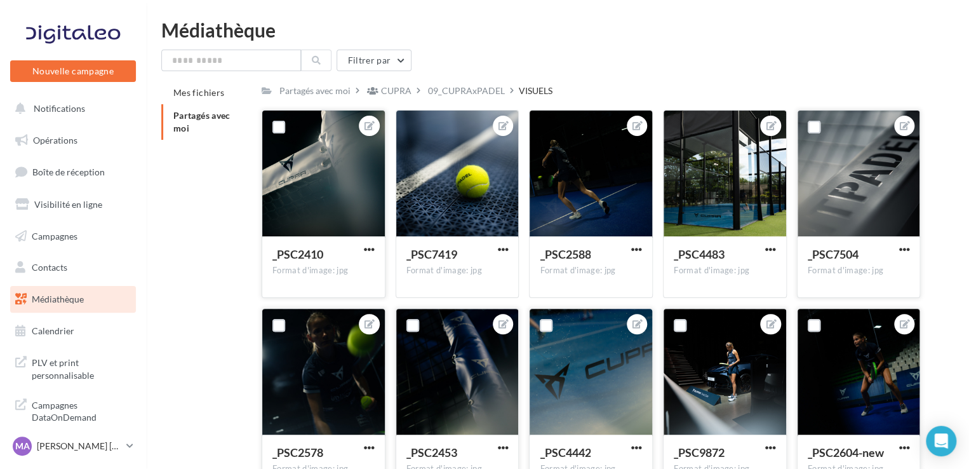
click at [188, 118] on span "Partagés avec moi" at bounding box center [201, 122] width 57 height 24
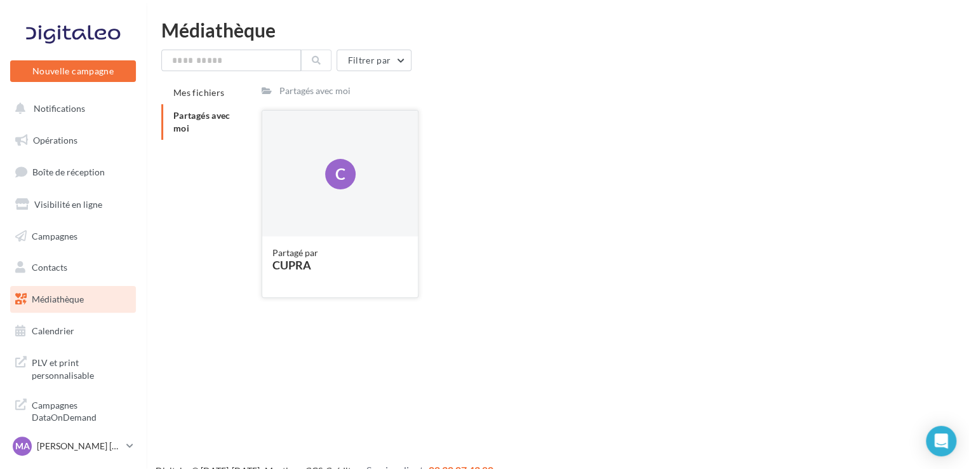
click at [302, 260] on div "CUPRA" at bounding box center [340, 264] width 135 height 11
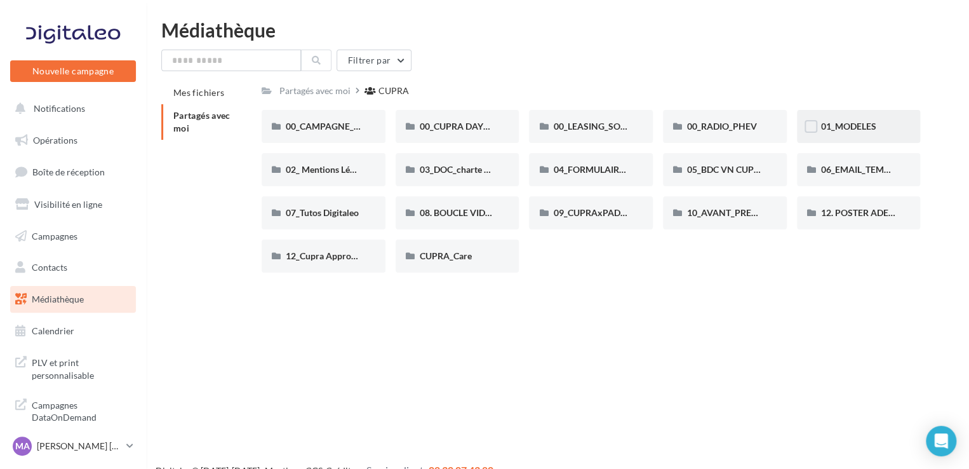
click at [856, 132] on div "01_MODELES" at bounding box center [859, 126] width 76 height 13
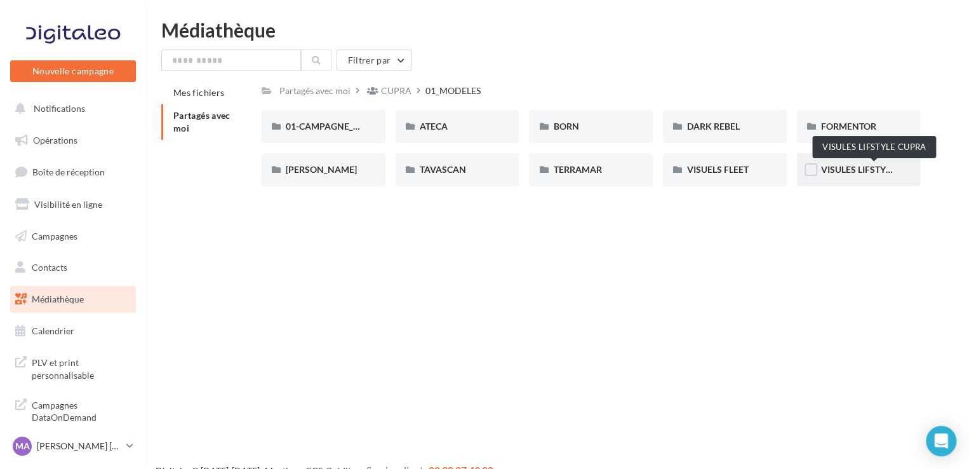
click at [864, 168] on span "VISULES LIFSTYLE CUPRA" at bounding box center [874, 169] width 106 height 11
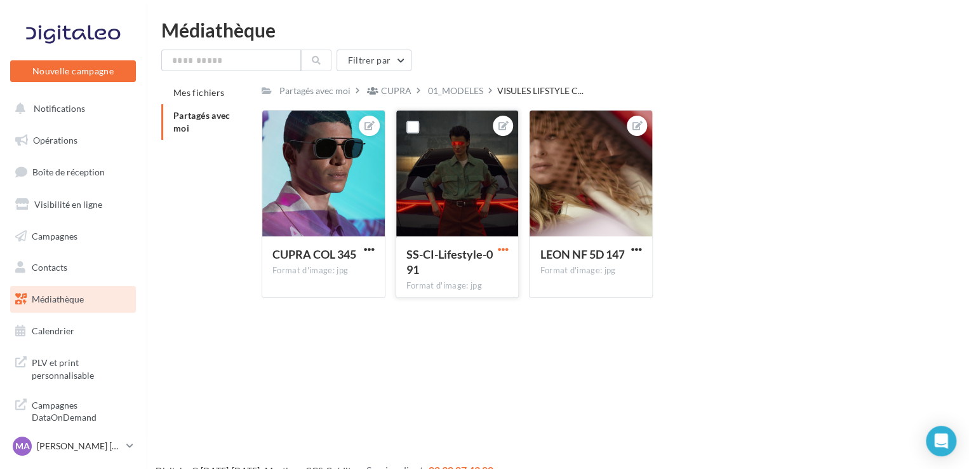
click at [504, 252] on span "button" at bounding box center [502, 249] width 11 height 11
click at [455, 302] on button "Télécharger" at bounding box center [444, 307] width 134 height 33
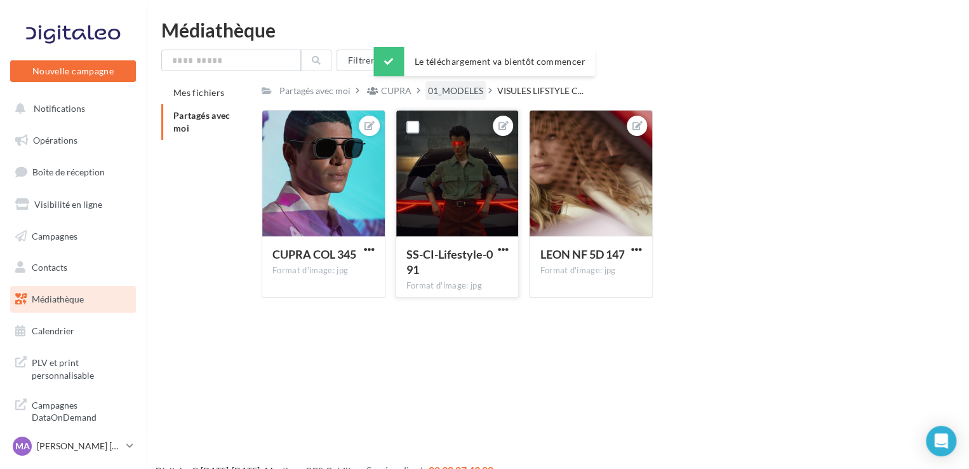
click at [454, 95] on div "01_MODELES" at bounding box center [455, 90] width 55 height 13
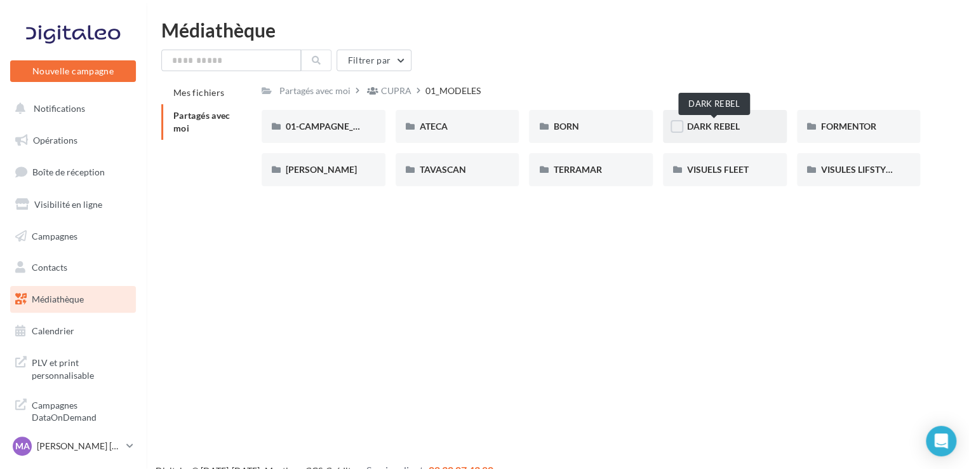
click at [732, 121] on span "DARK REBEL" at bounding box center [713, 126] width 53 height 11
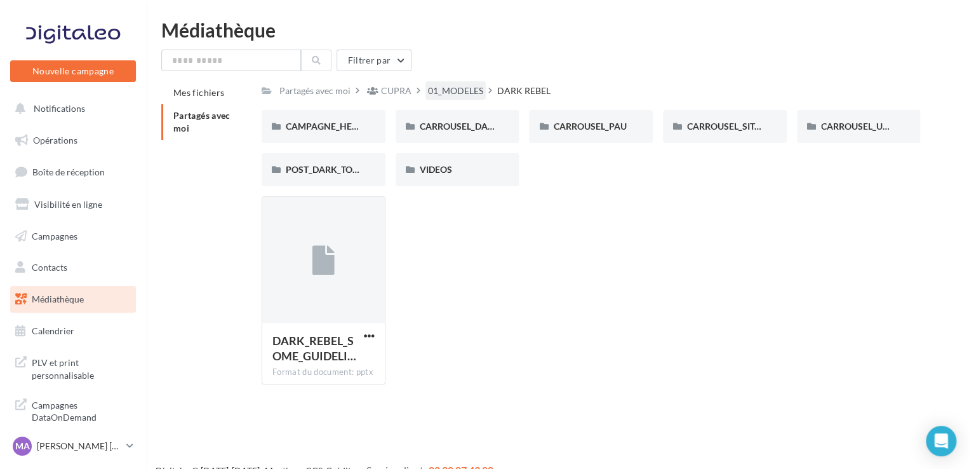
click at [457, 87] on div "01_MODELES" at bounding box center [455, 90] width 55 height 13
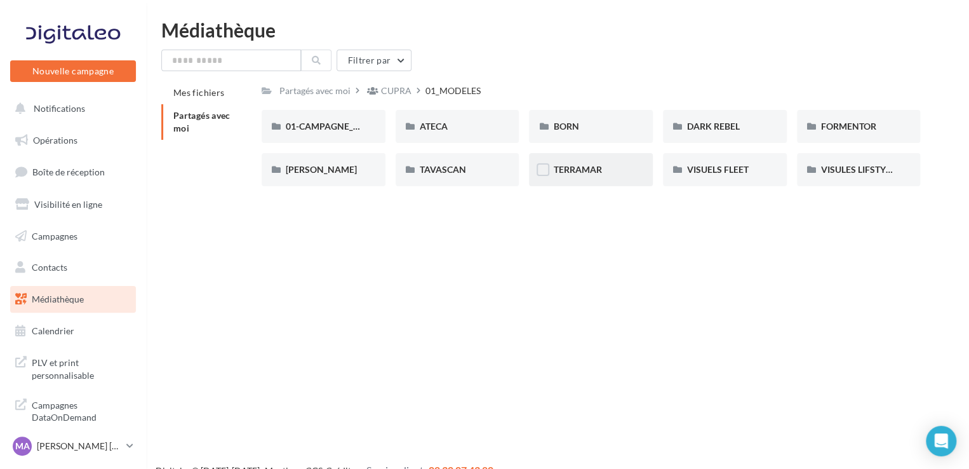
click at [587, 176] on div "TERRAMAR" at bounding box center [591, 169] width 124 height 33
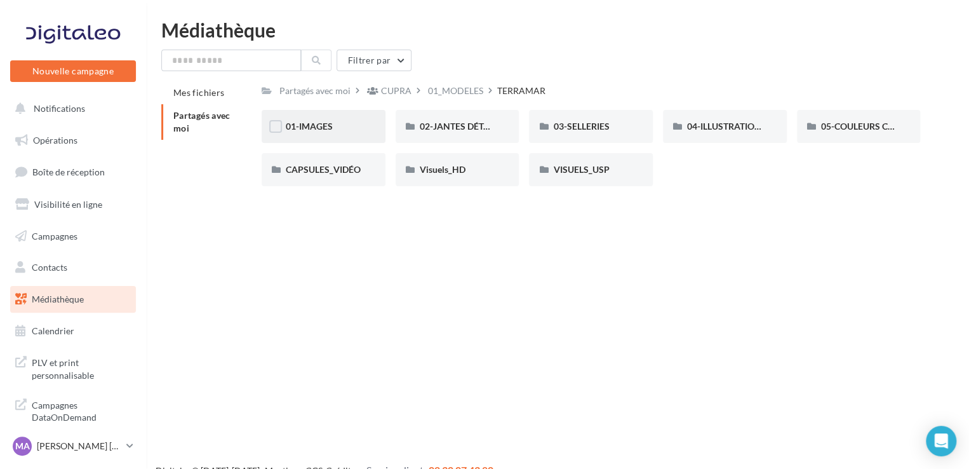
click at [334, 128] on div "01-IMAGES" at bounding box center [324, 126] width 76 height 13
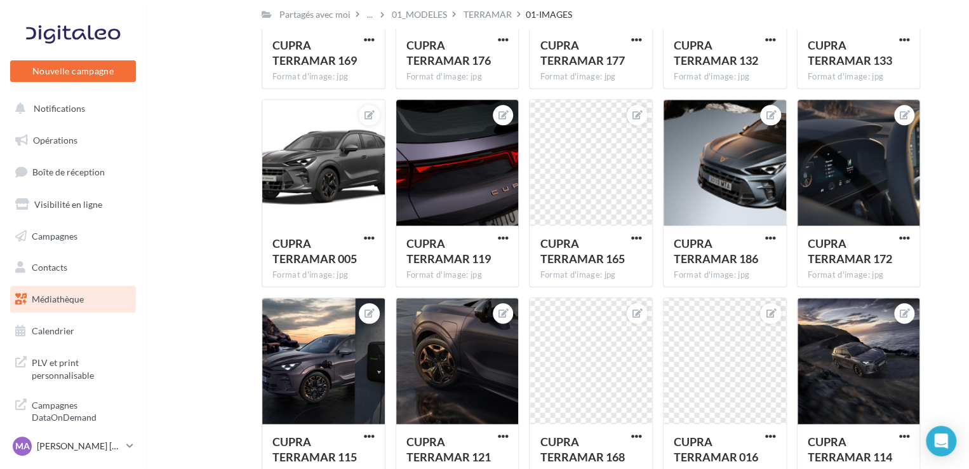
scroll to position [605, 0]
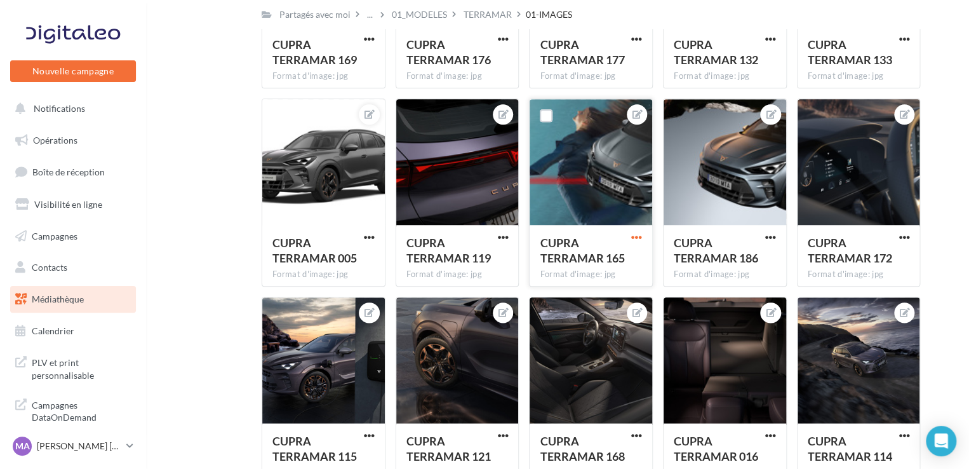
click at [632, 239] on span "button" at bounding box center [636, 237] width 11 height 11
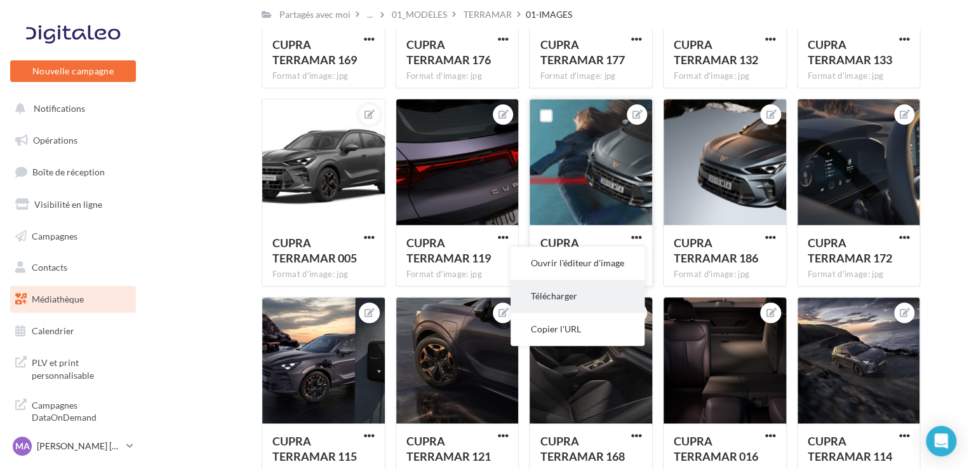
click at [574, 290] on button "Télécharger" at bounding box center [578, 296] width 134 height 33
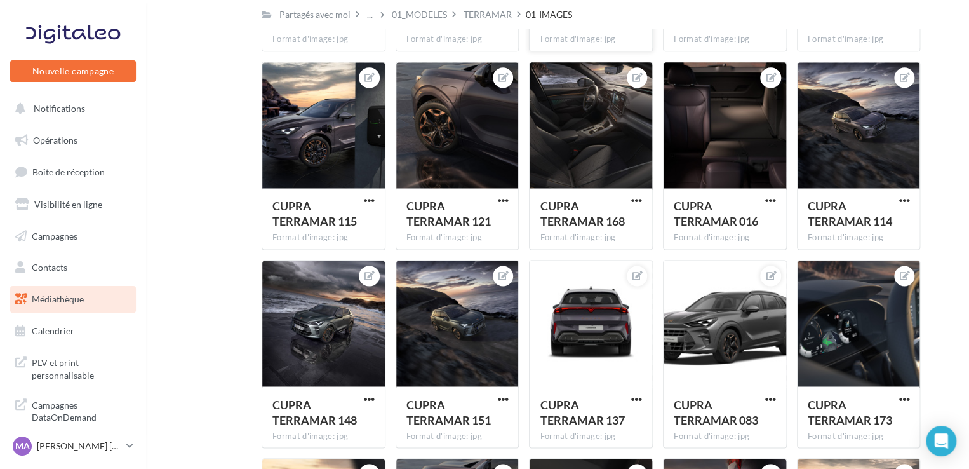
scroll to position [1063, 0]
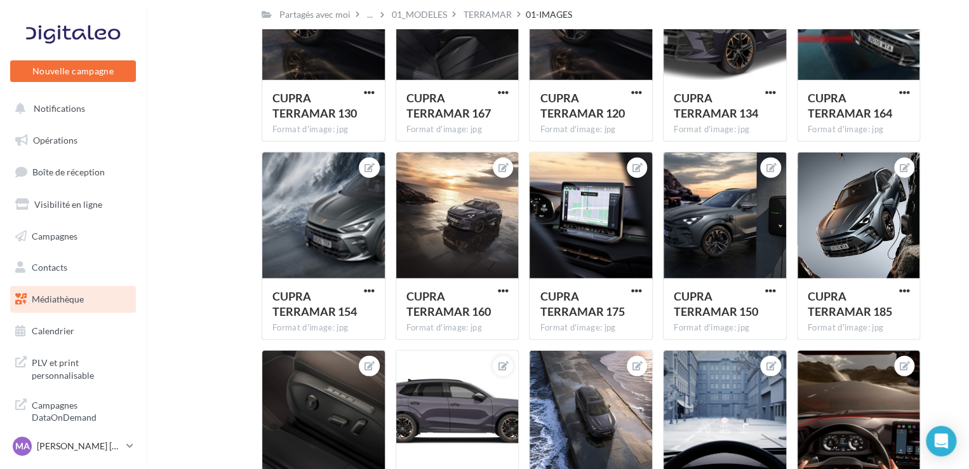
scroll to position [1741, 0]
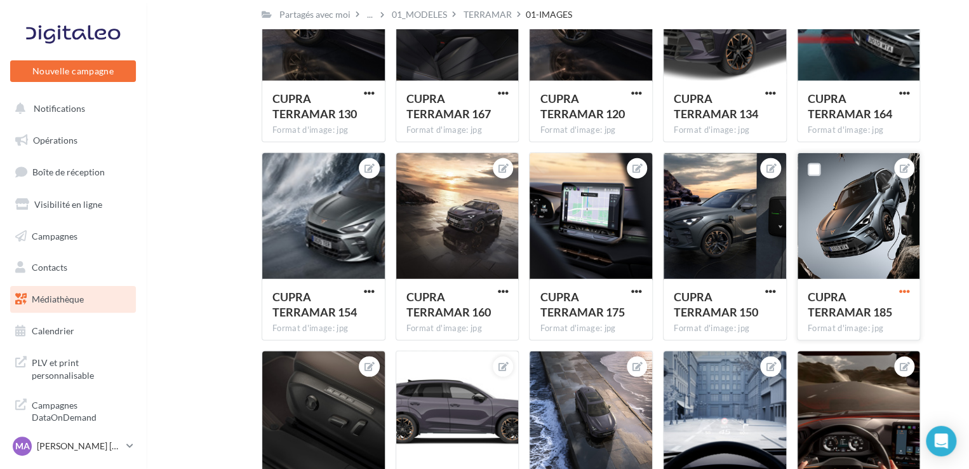
click at [902, 290] on span "button" at bounding box center [904, 291] width 11 height 11
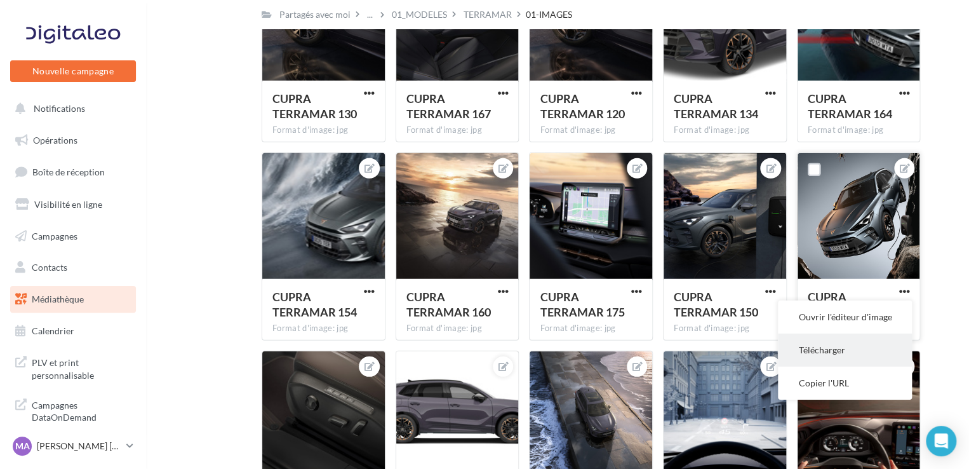
click at [846, 353] on button "Télécharger" at bounding box center [845, 350] width 134 height 33
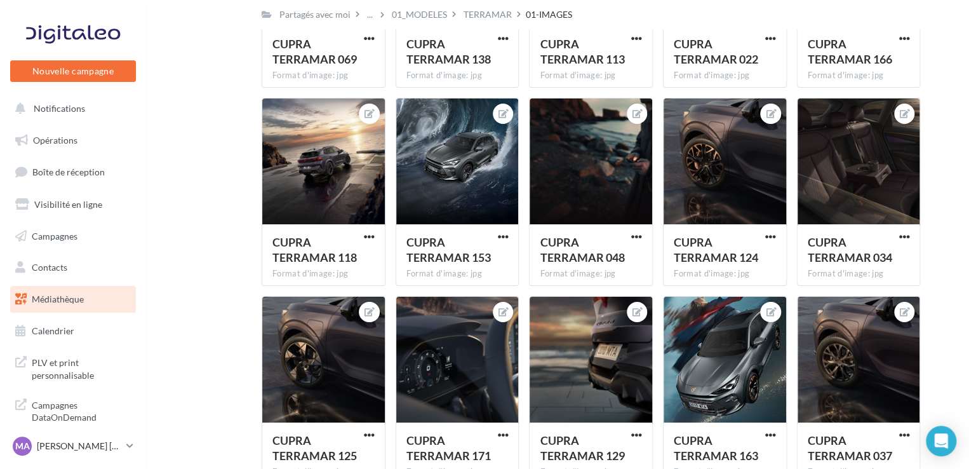
scroll to position [2242, 0]
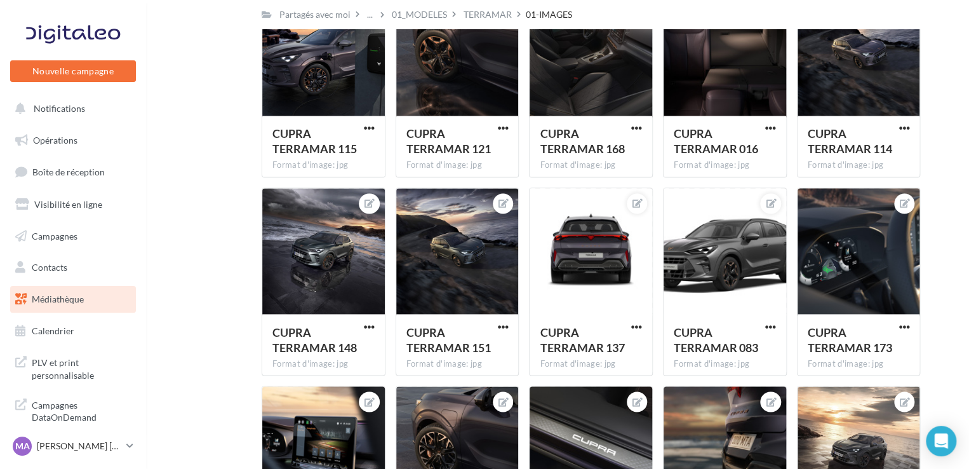
scroll to position [915, 0]
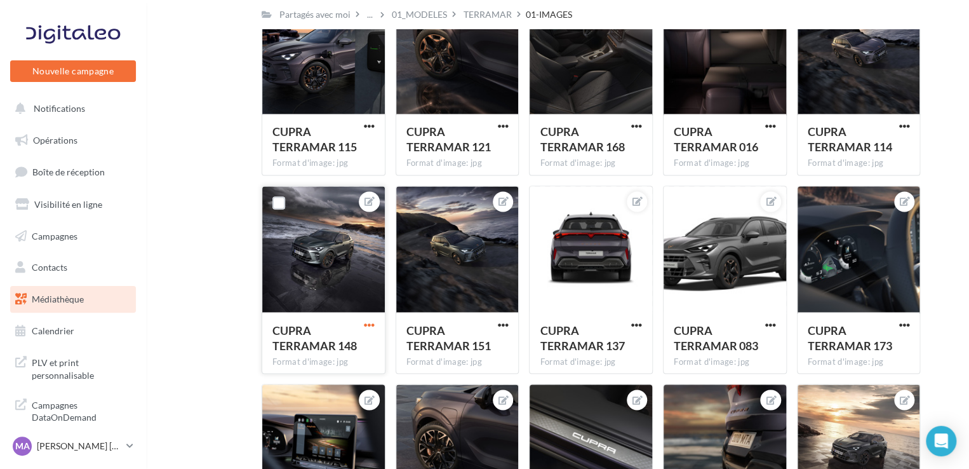
click at [371, 323] on span "button" at bounding box center [369, 324] width 11 height 11
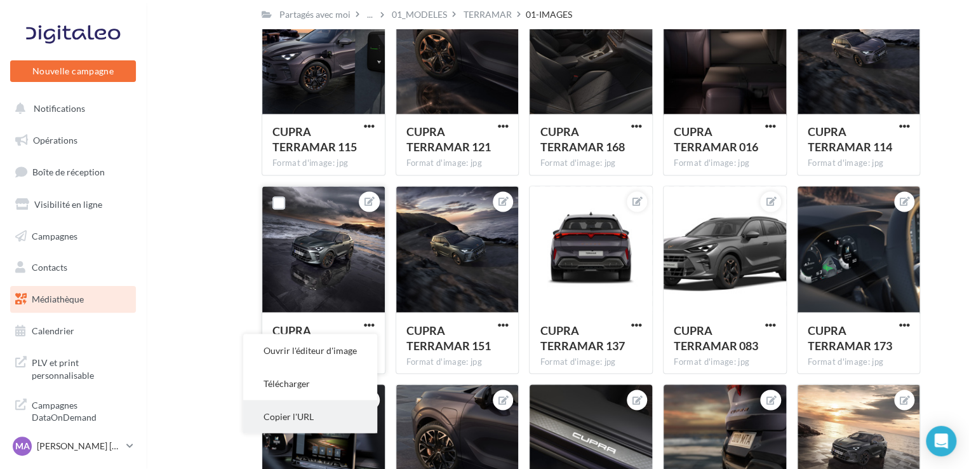
click at [332, 414] on button "Copier l'URL" at bounding box center [310, 416] width 134 height 33
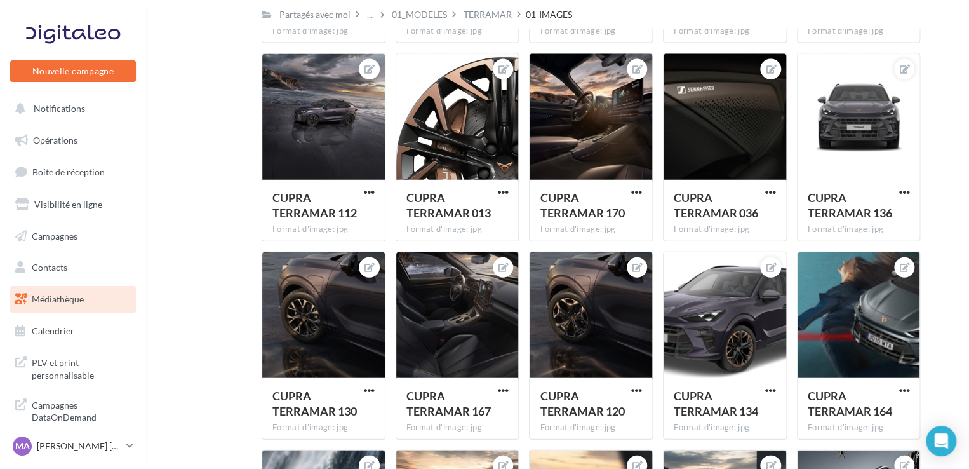
scroll to position [1444, 0]
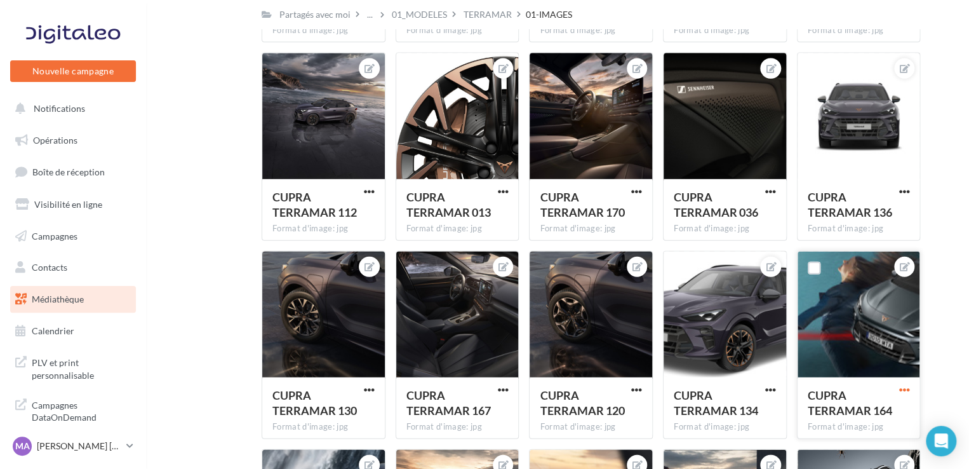
click at [907, 389] on span "button" at bounding box center [904, 389] width 11 height 11
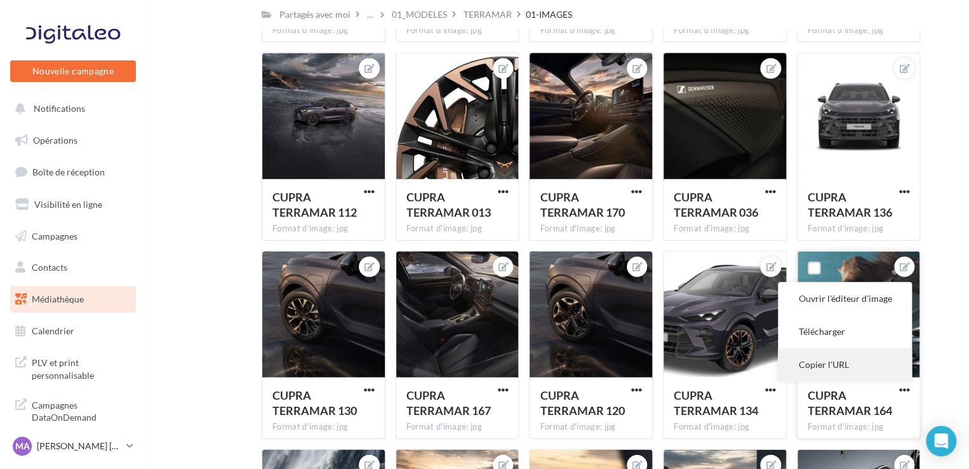
click at [854, 359] on button "Copier l'URL" at bounding box center [845, 364] width 134 height 33
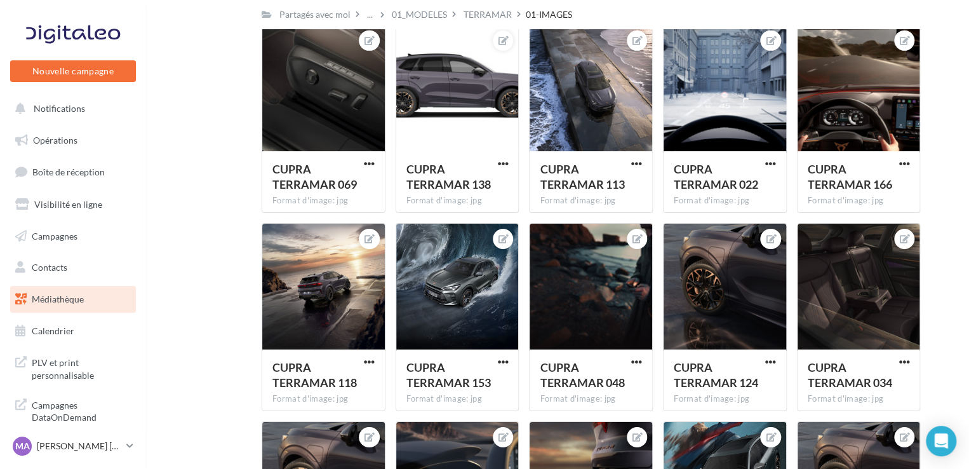
scroll to position [2068, 0]
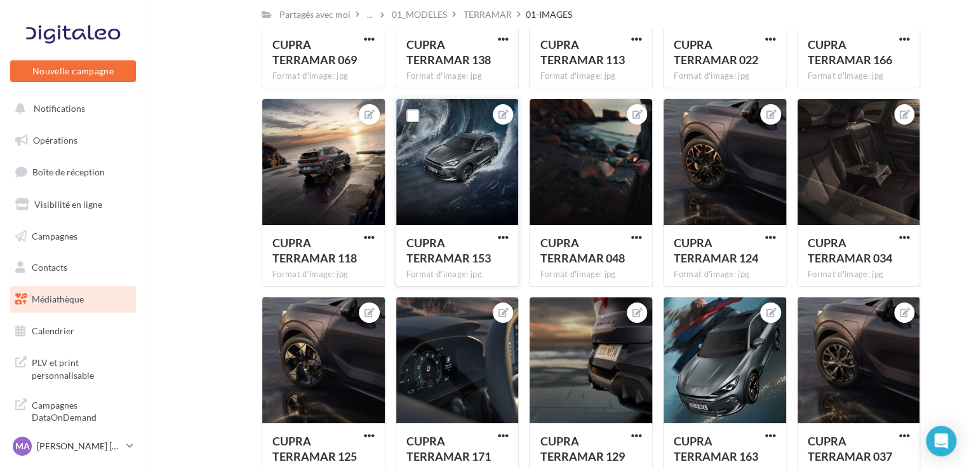
click at [444, 382] on div at bounding box center [457, 360] width 123 height 127
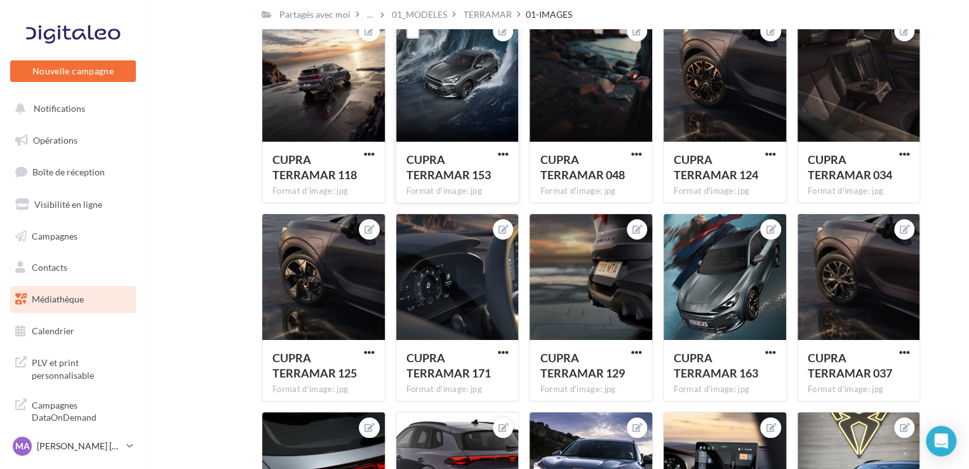
scroll to position [2275, 0]
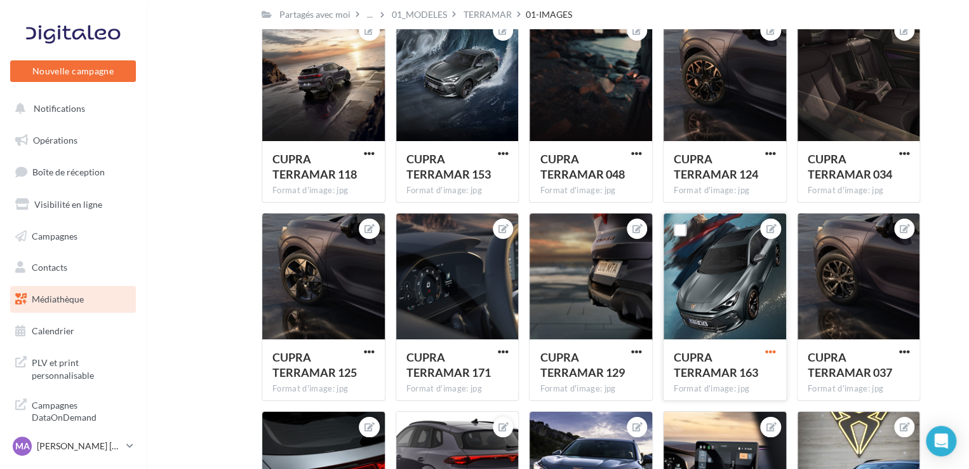
click at [771, 356] on span "button" at bounding box center [770, 351] width 11 height 11
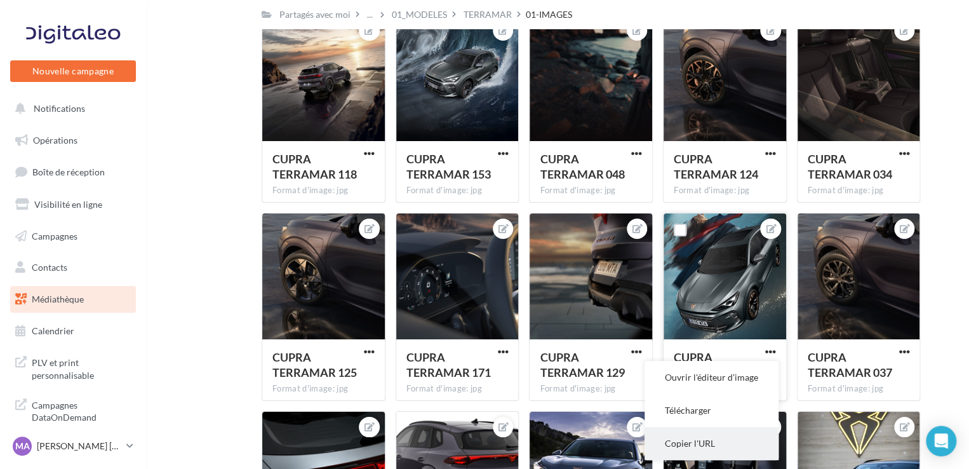
click at [720, 437] on button "Copier l'URL" at bounding box center [712, 443] width 134 height 33
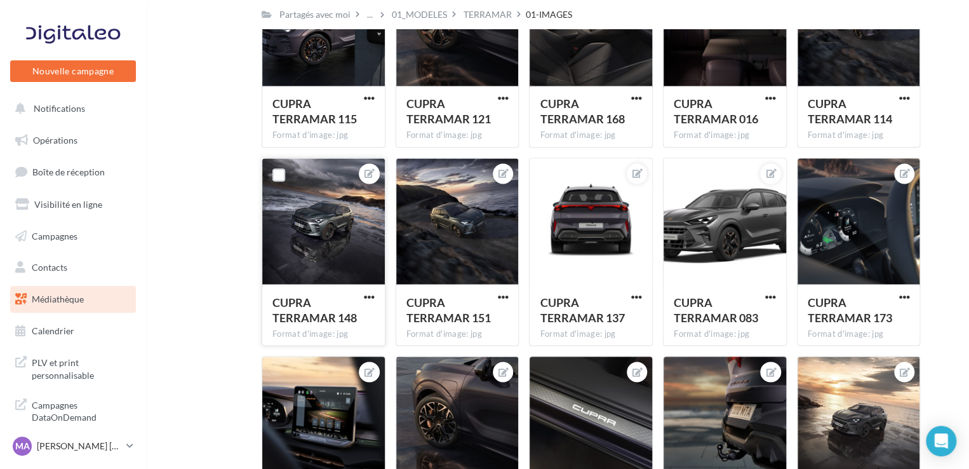
scroll to position [943, 0]
click at [368, 298] on span "button" at bounding box center [369, 296] width 11 height 11
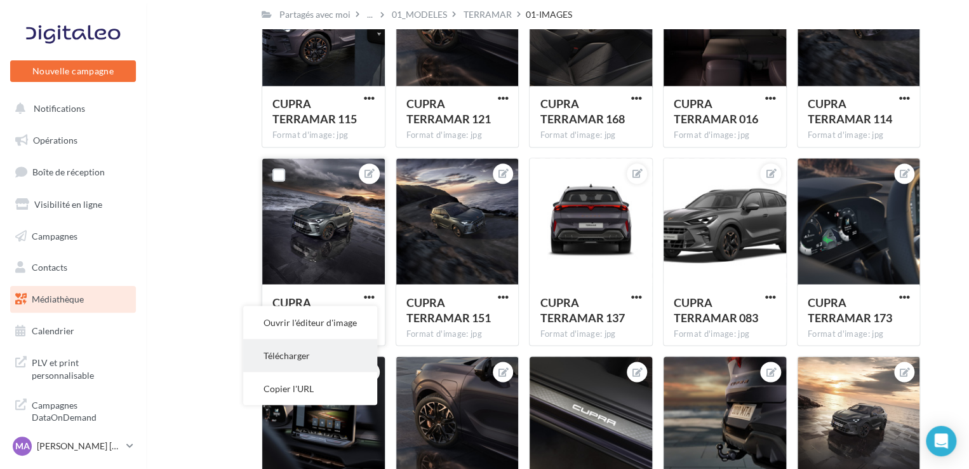
click at [334, 356] on button "Télécharger" at bounding box center [310, 355] width 134 height 33
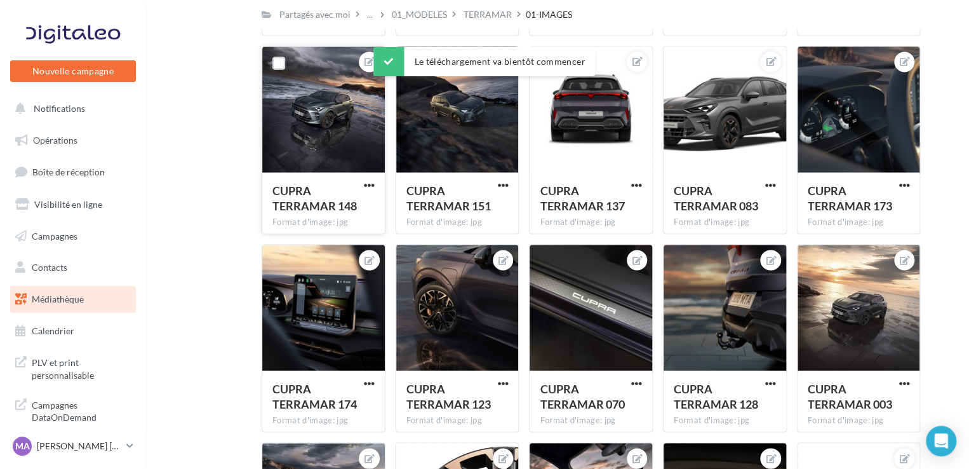
scroll to position [1089, 0]
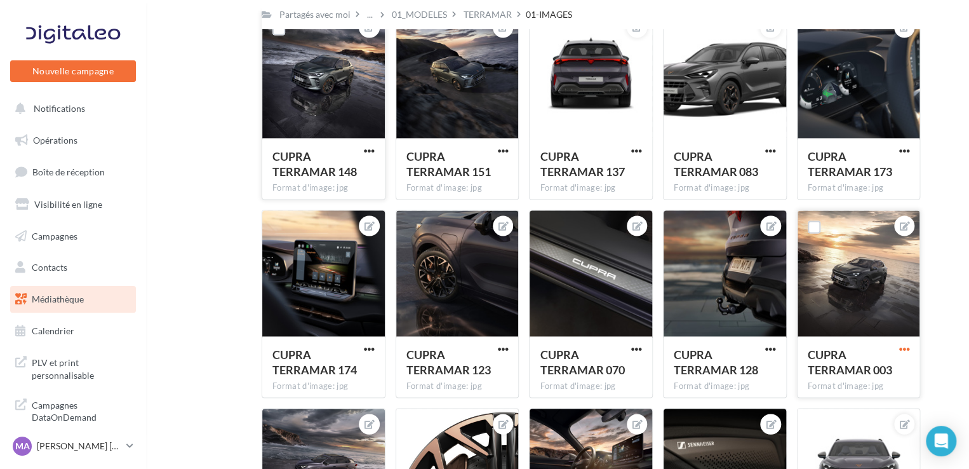
click at [908, 346] on span "button" at bounding box center [904, 348] width 11 height 11
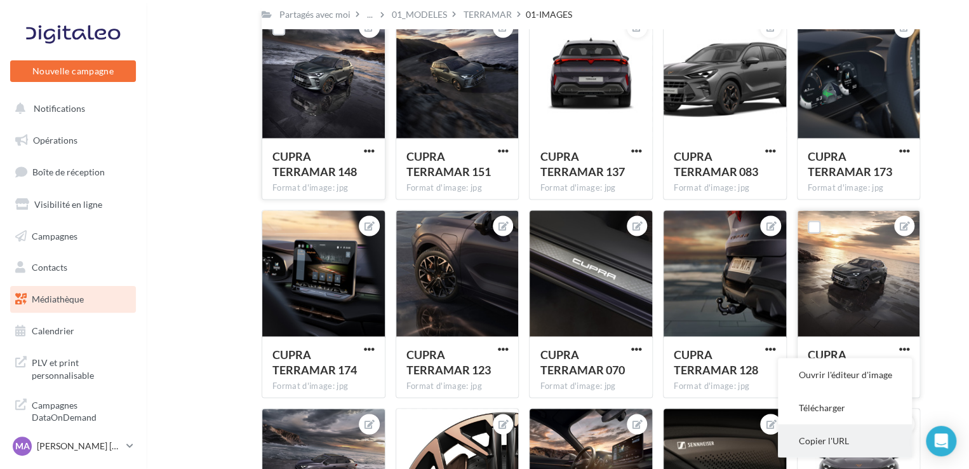
click at [851, 441] on button "Copier l'URL" at bounding box center [845, 440] width 134 height 33
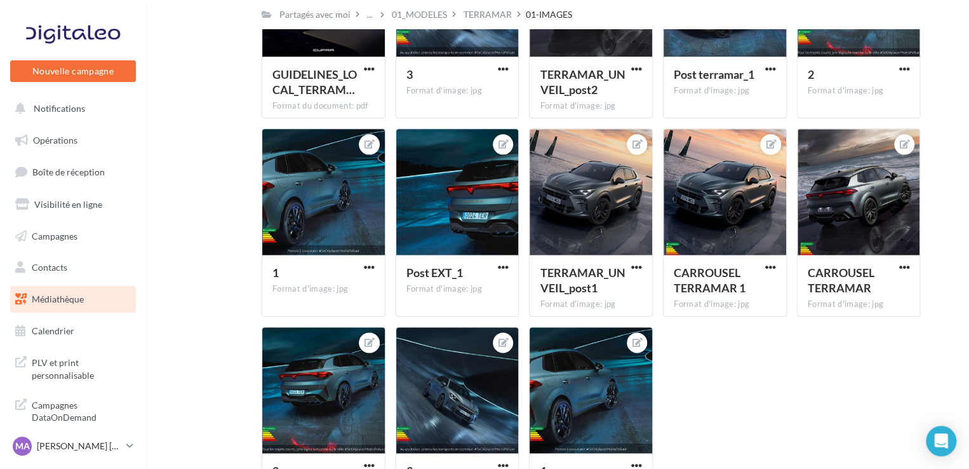
scroll to position [3209, 0]
